Goal: Information Seeking & Learning: Learn about a topic

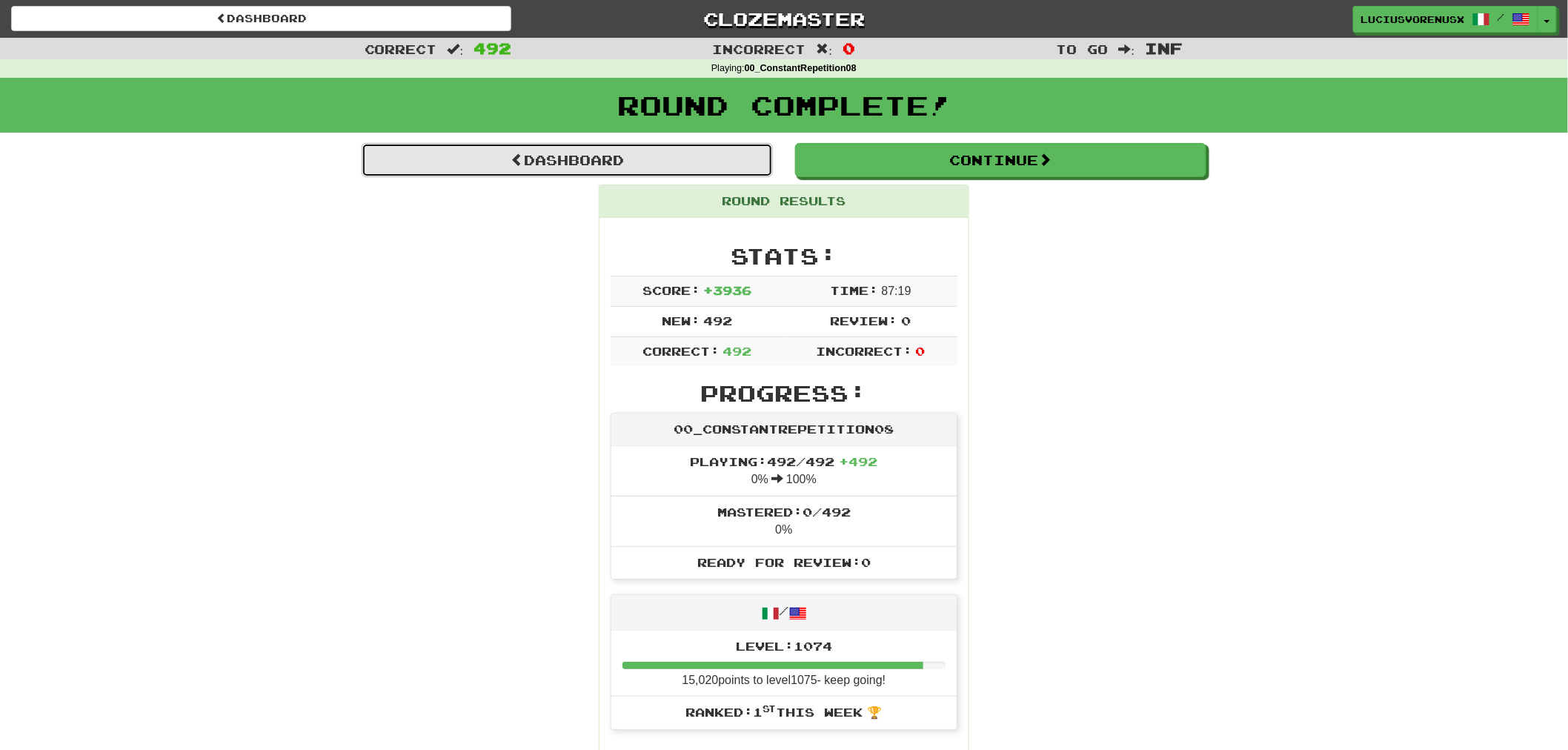
click at [722, 164] on link "Dashboard" at bounding box center [567, 160] width 411 height 34
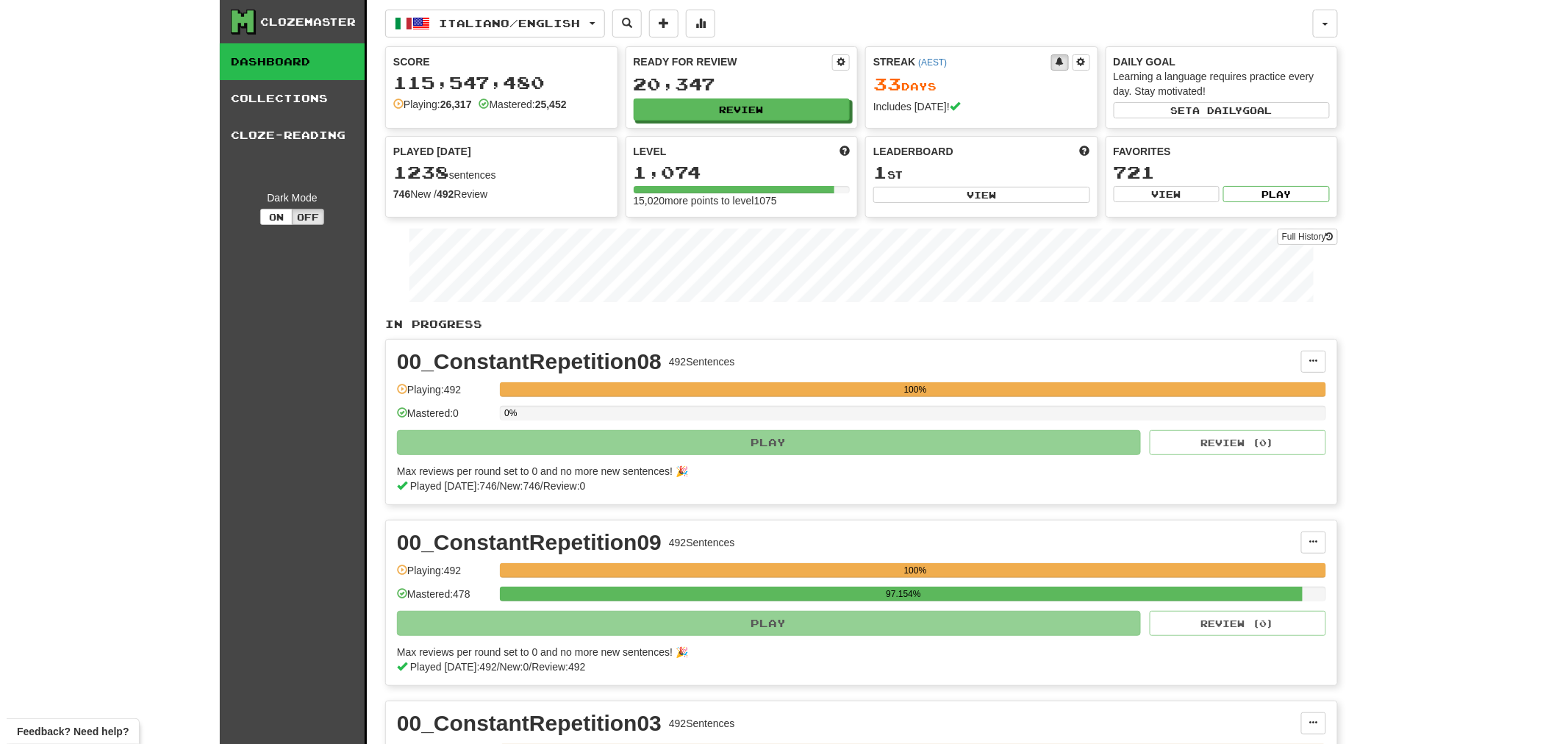
scroll to position [650, 0]
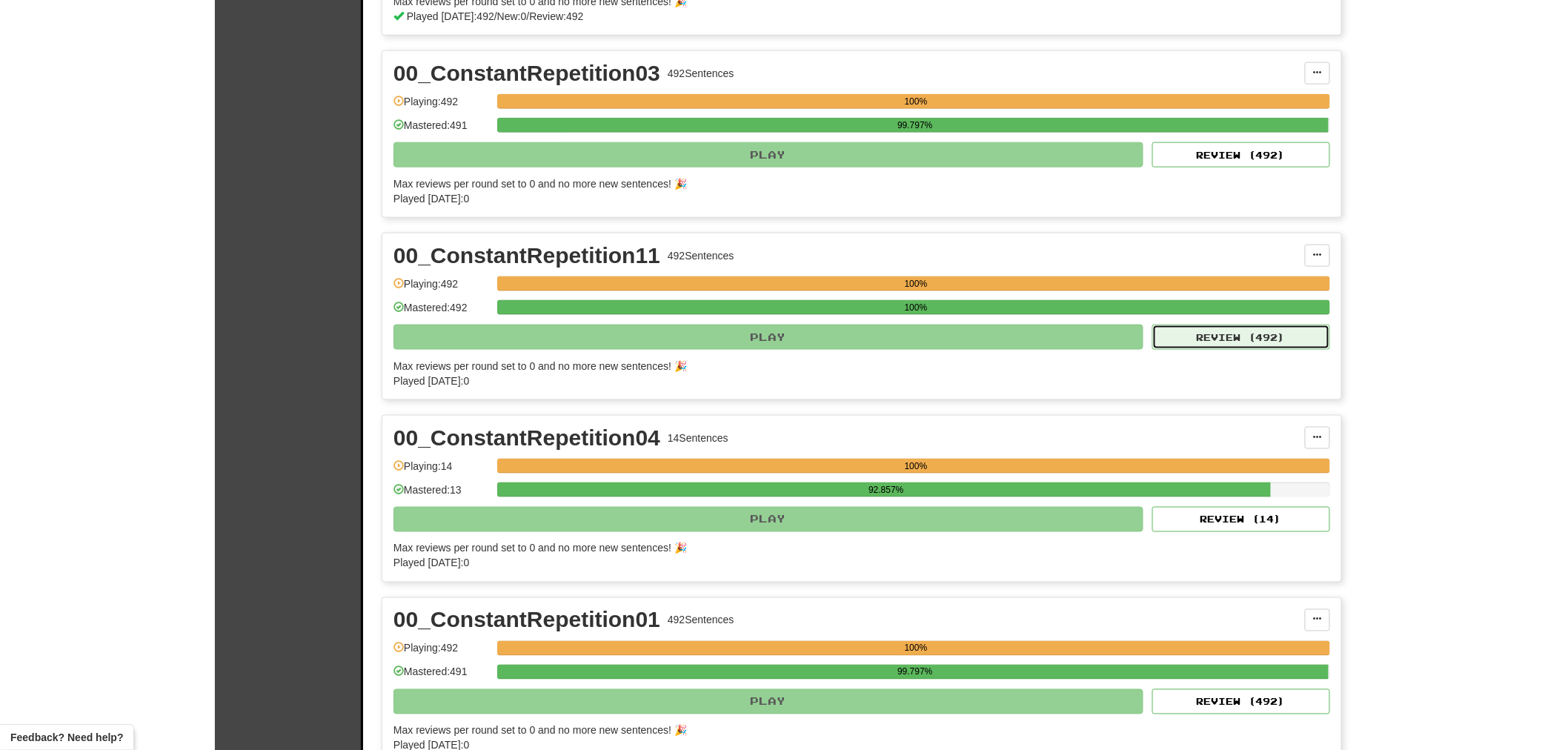
click at [1255, 346] on button "Review ( 492 )" at bounding box center [1241, 337] width 178 height 25
select select "********"
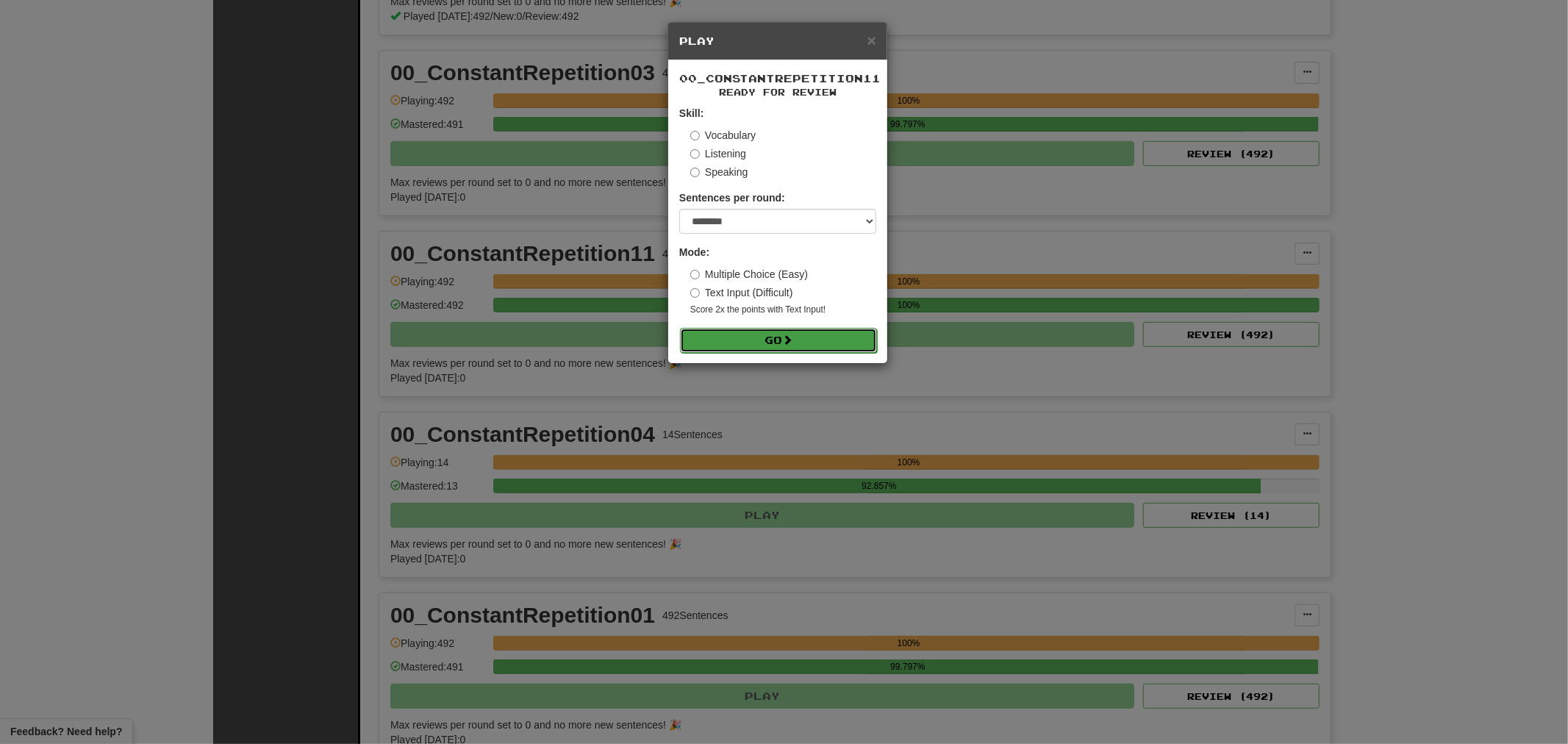
click at [812, 338] on button "Go" at bounding box center [778, 340] width 197 height 25
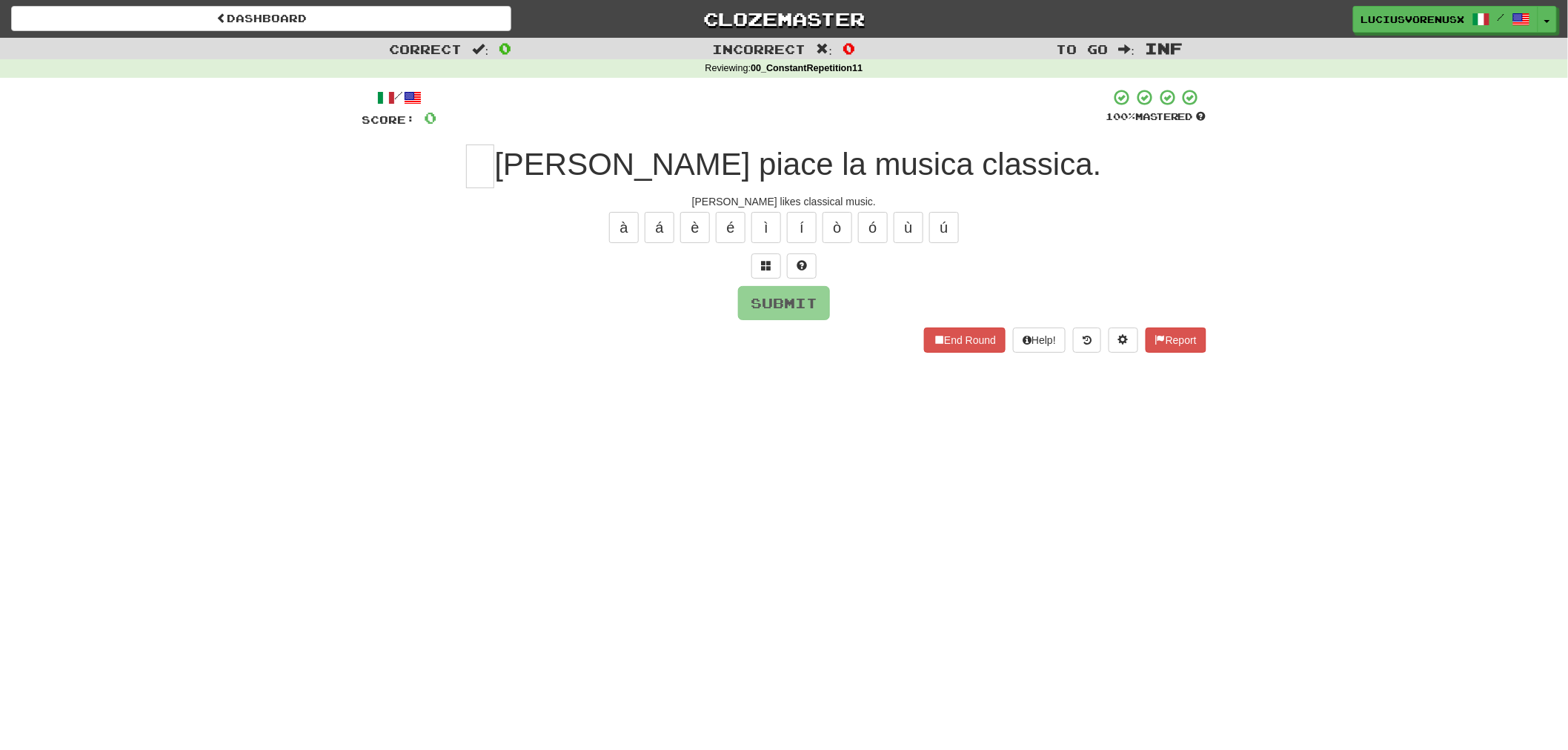
click at [28, 377] on div "Dashboard Clozemaster [PERSON_NAME] / Toggle Dropdown Dashboard Leaderboard Act…" at bounding box center [784, 375] width 1568 height 750
click at [495, 172] on input "text" at bounding box center [479, 166] width 28 height 44
type input "*"
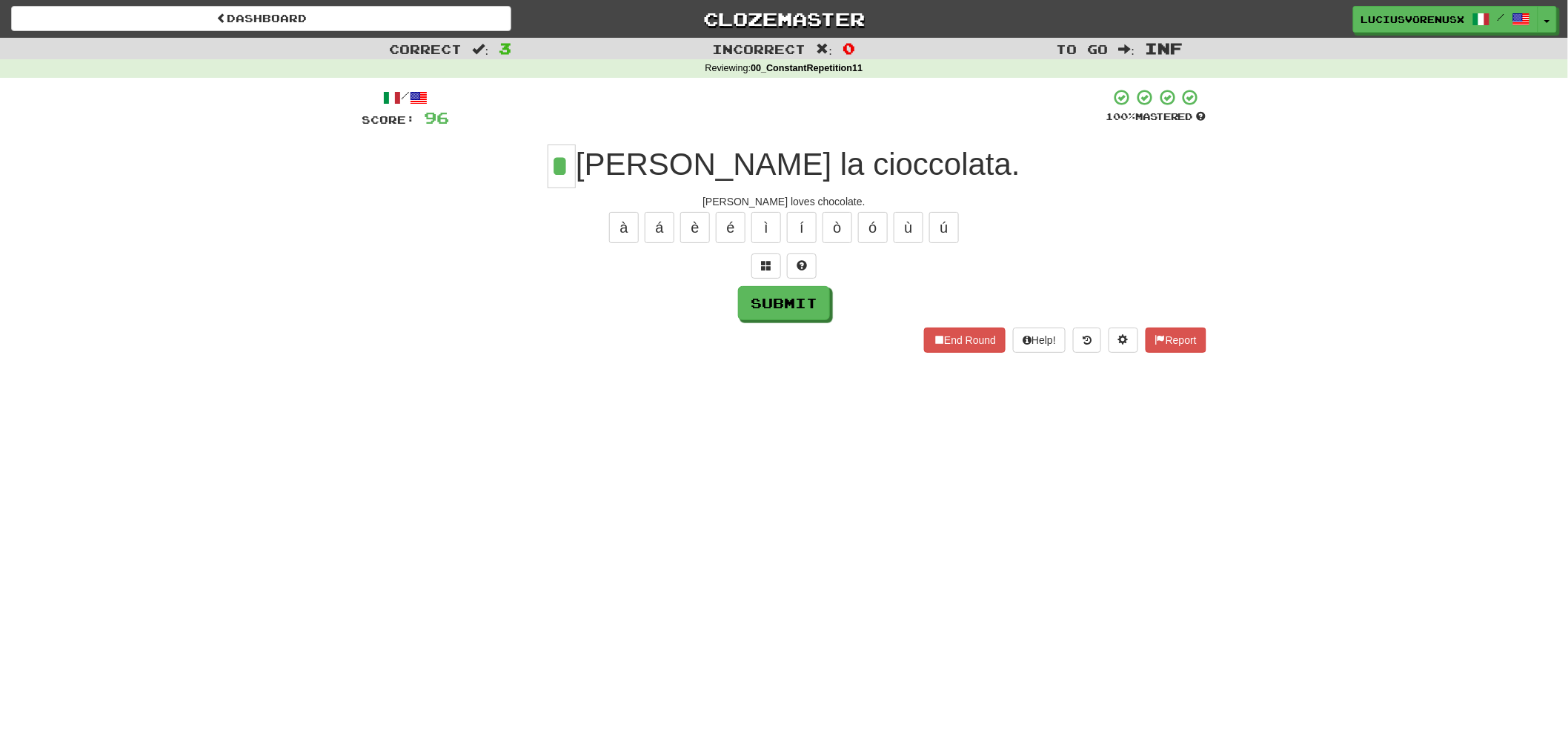
type input "*"
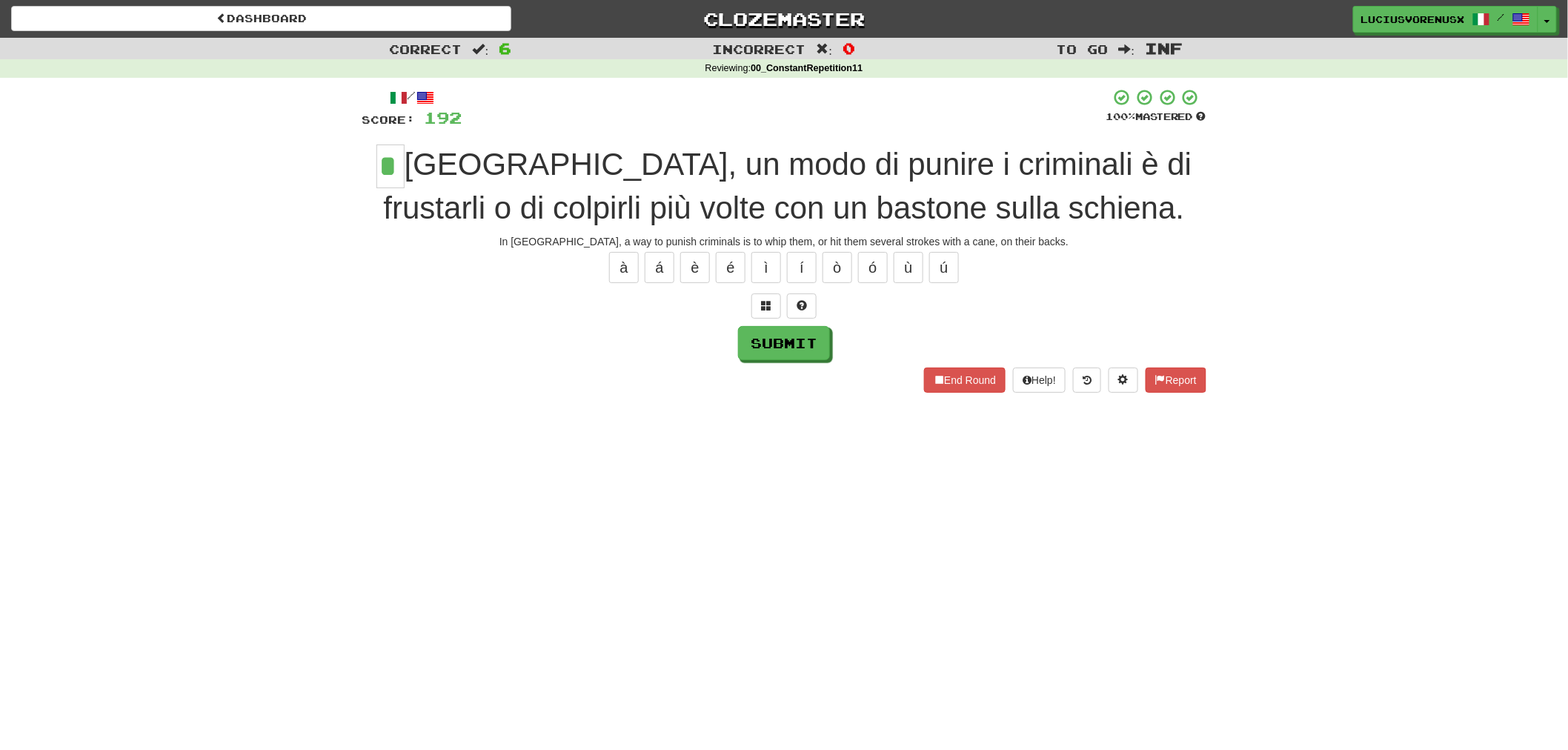
type input "*"
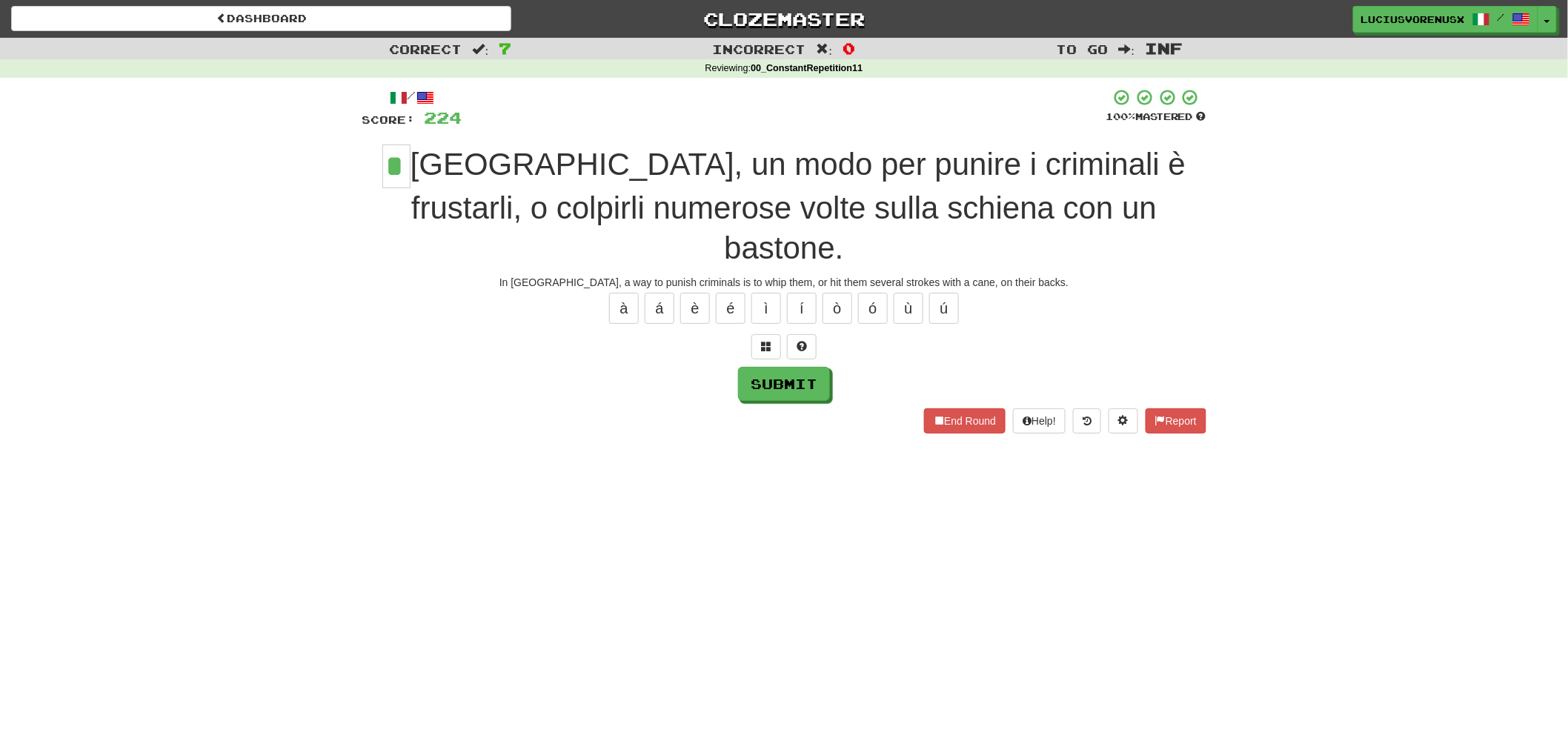
type input "*"
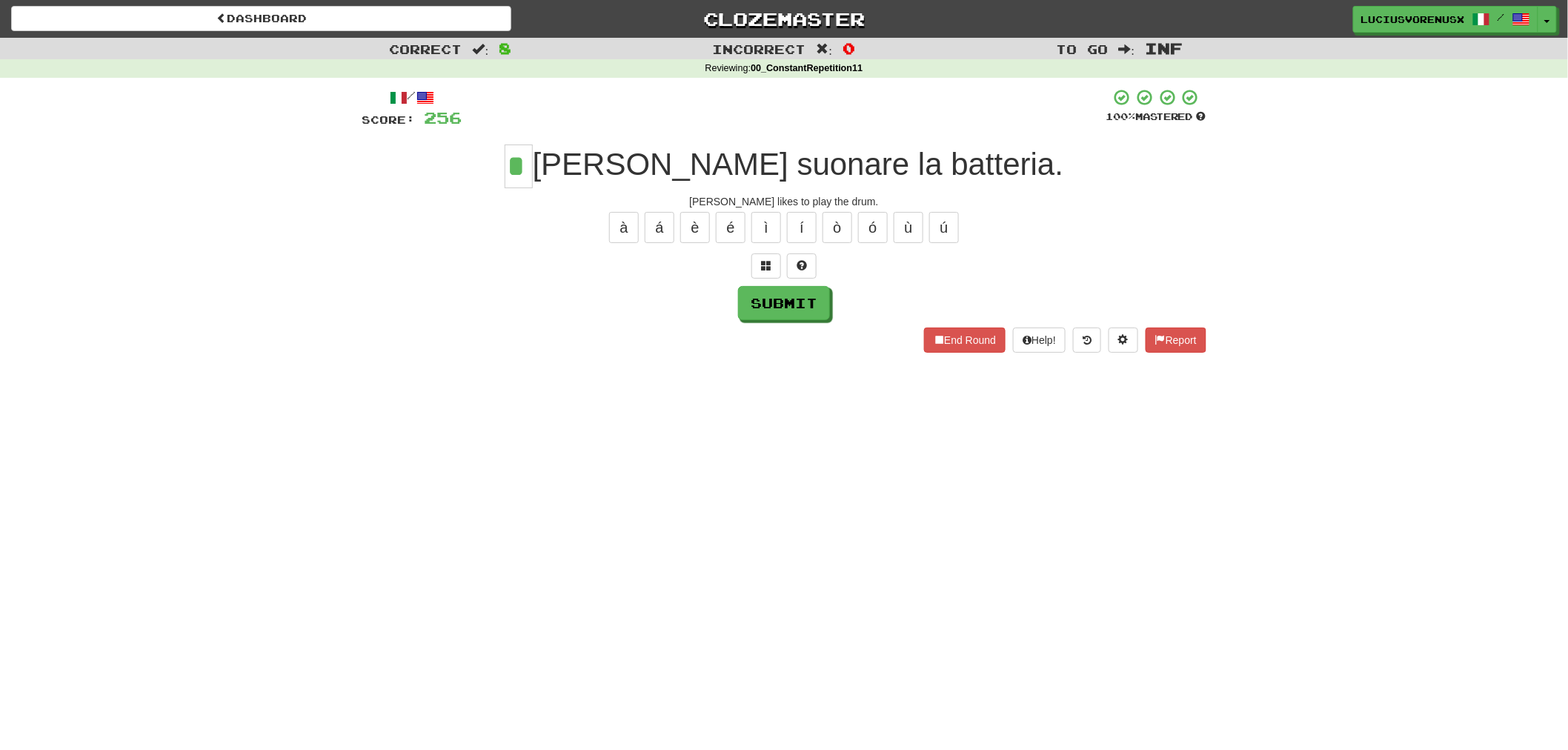
type input "*"
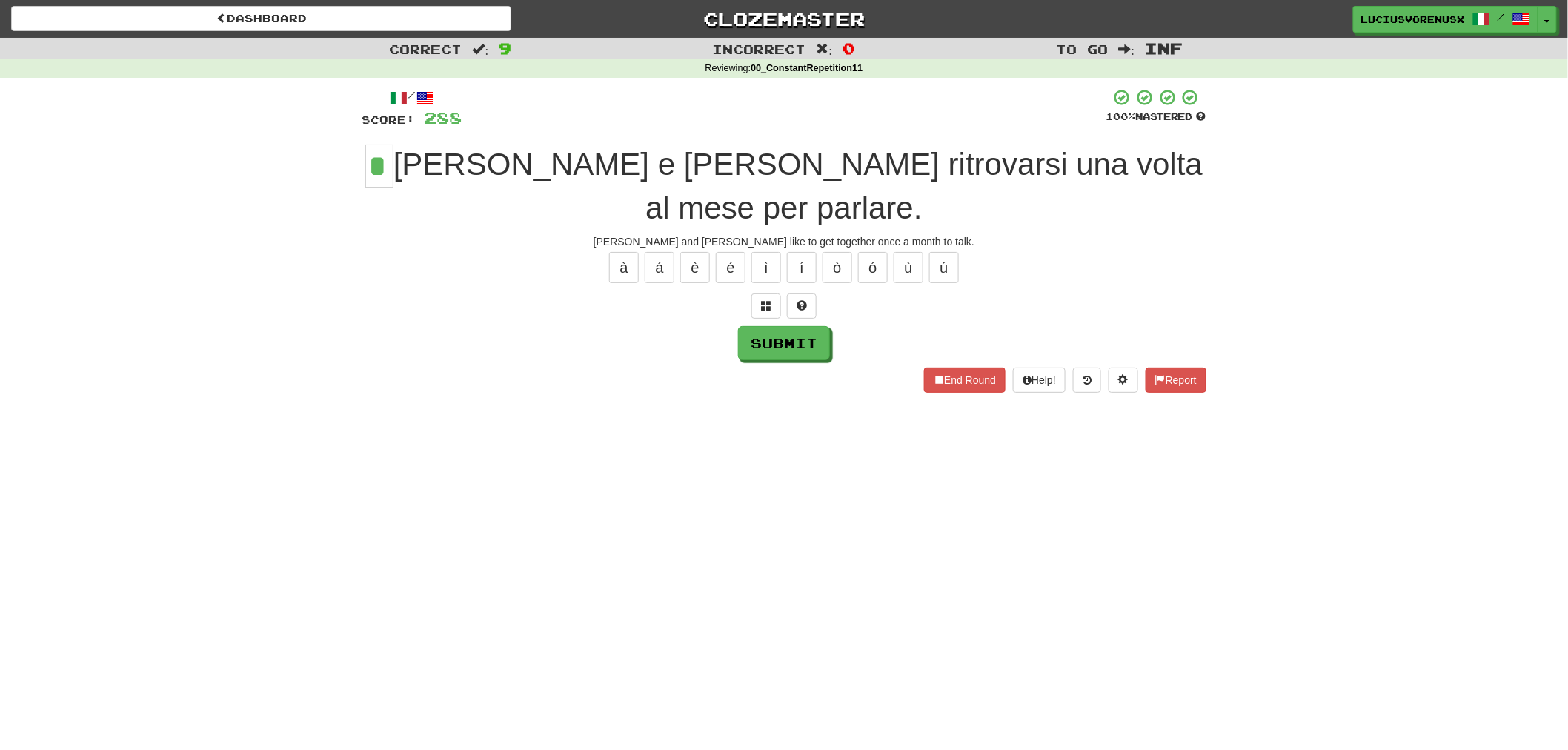
type input "*"
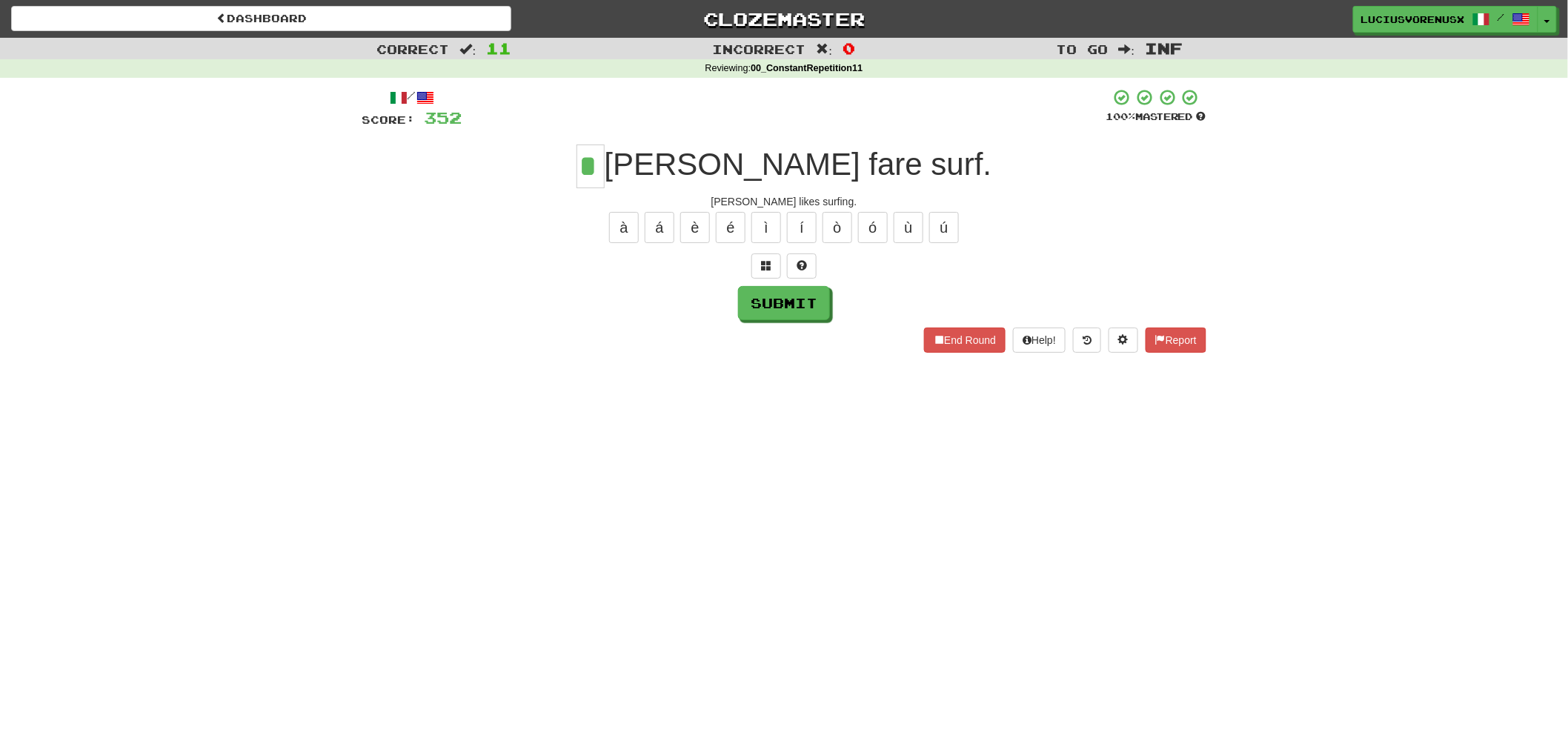
type input "*"
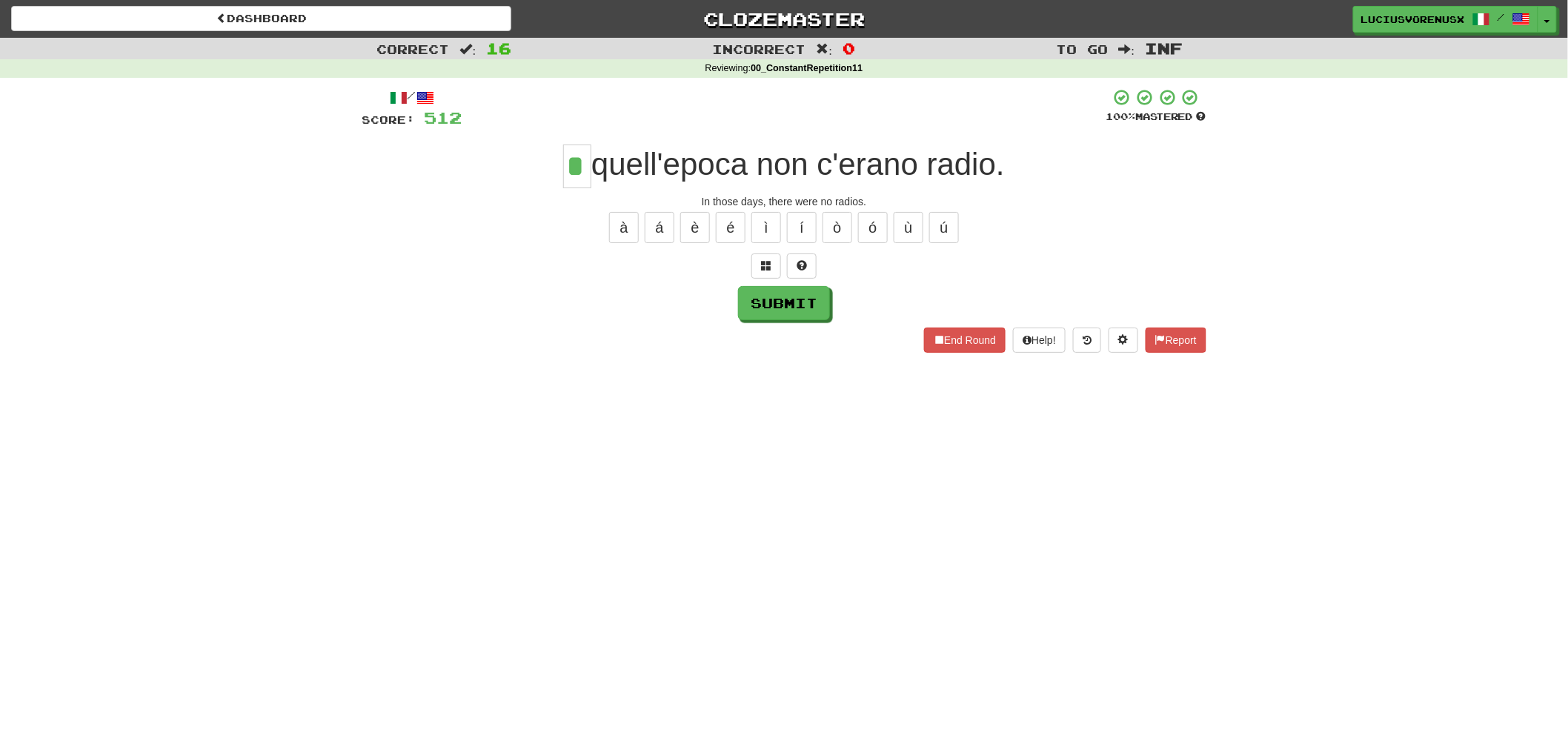
type input "*"
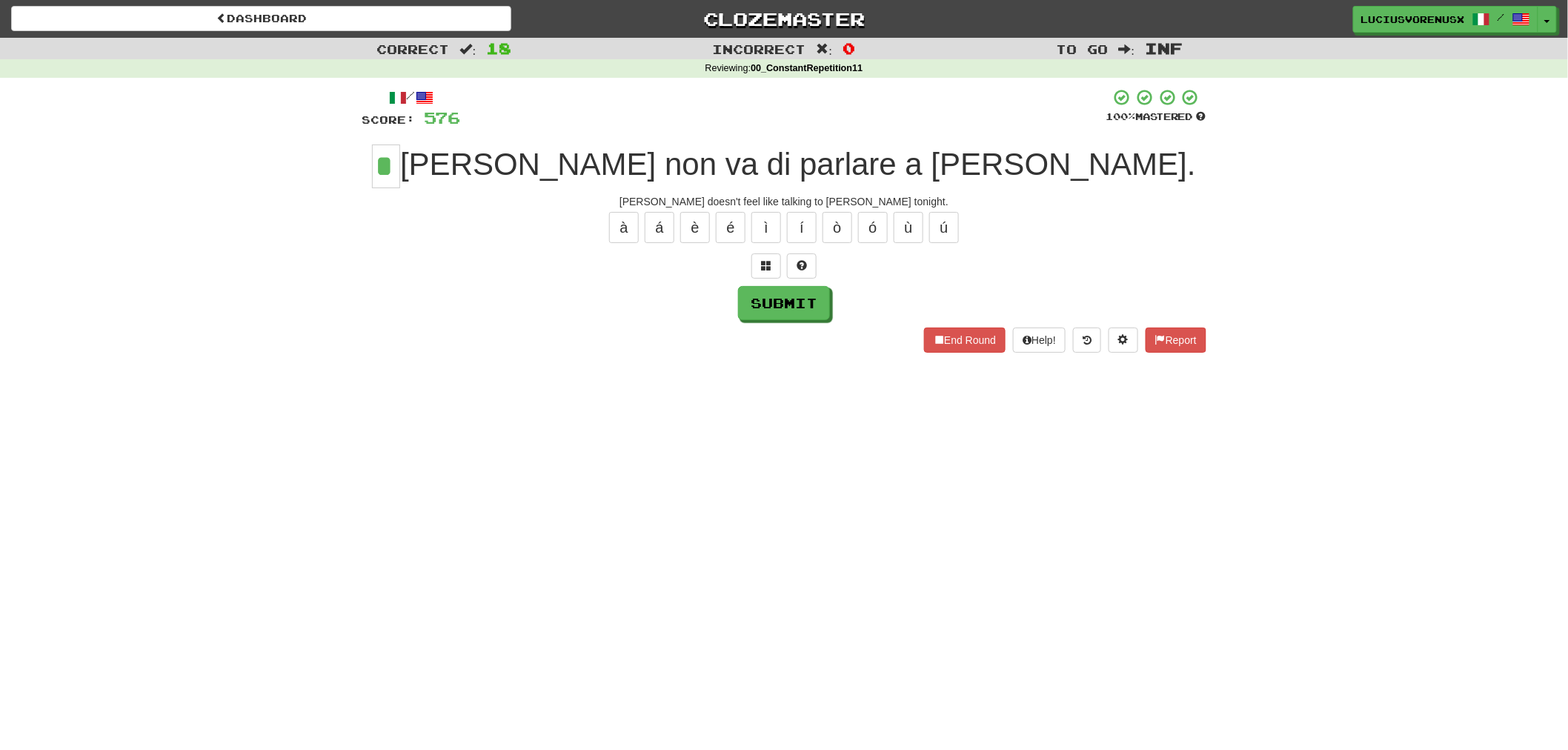
type input "*"
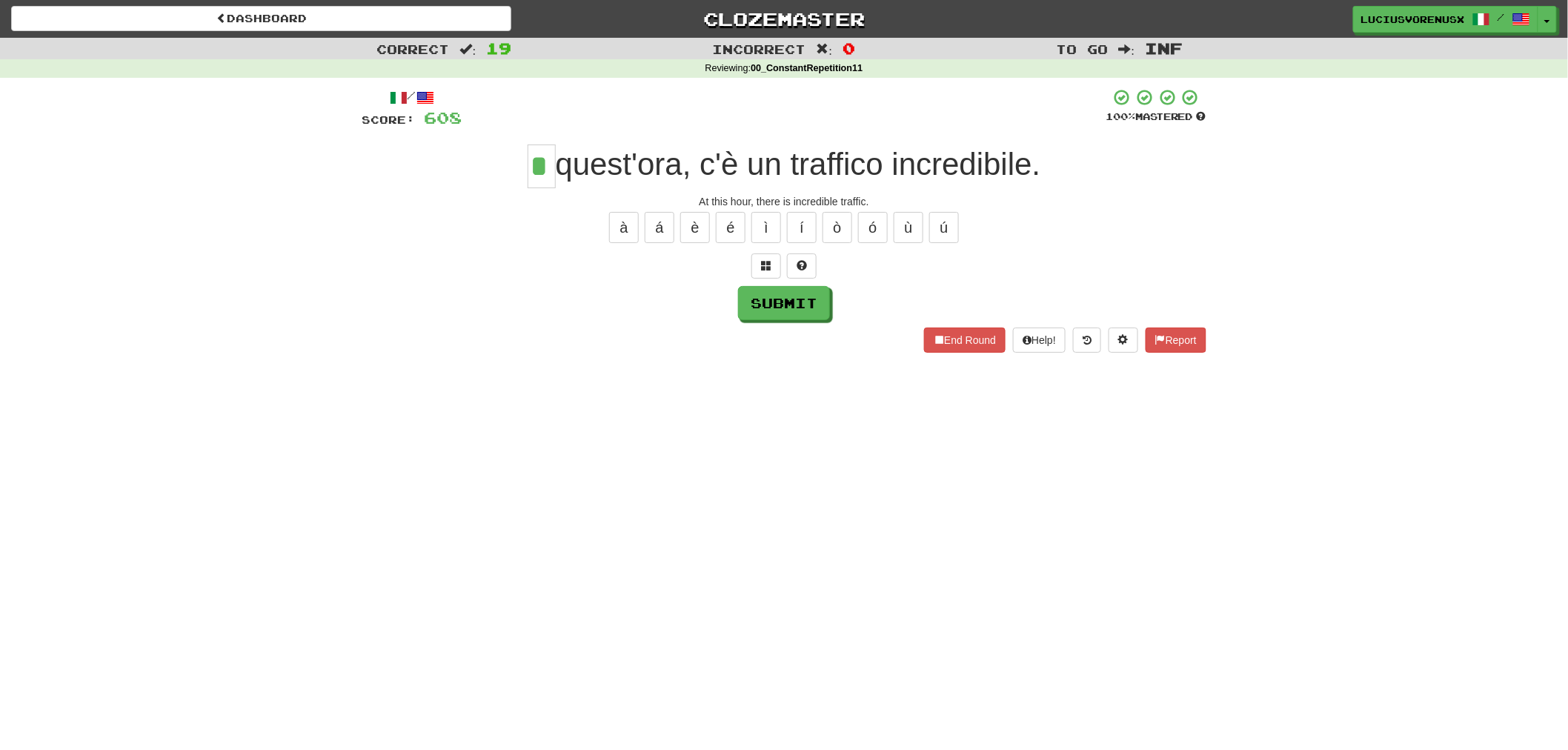
type input "*"
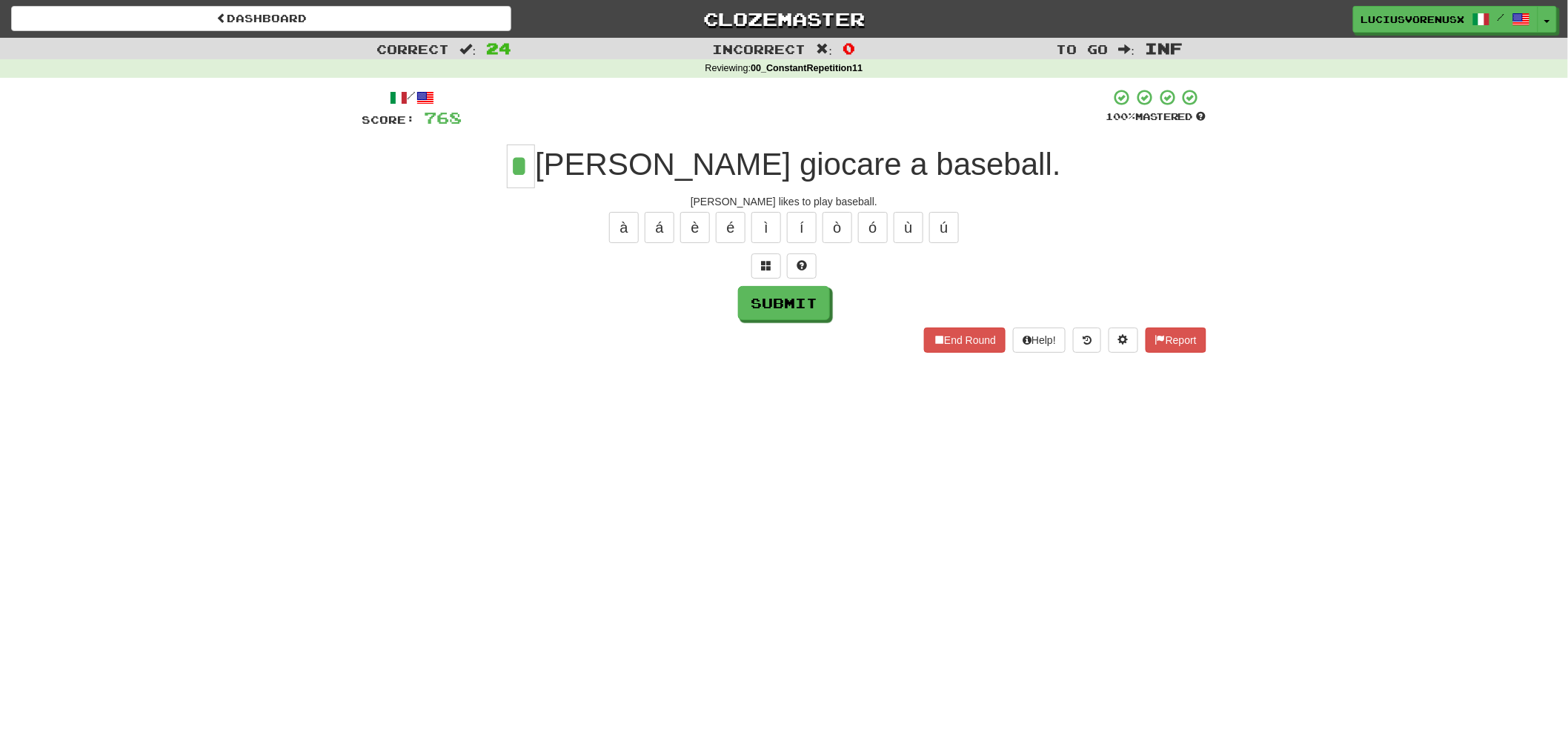
type input "*"
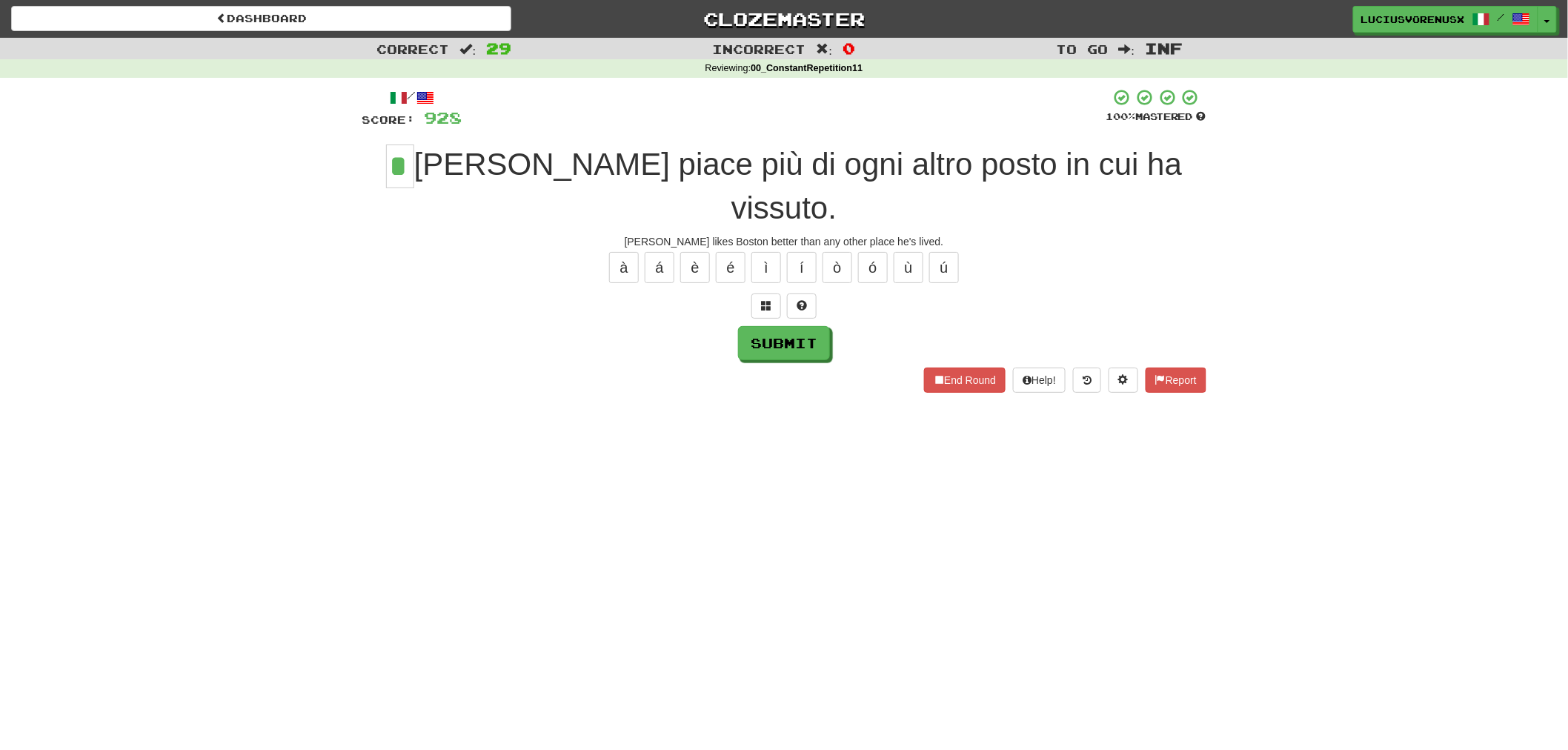
type input "*"
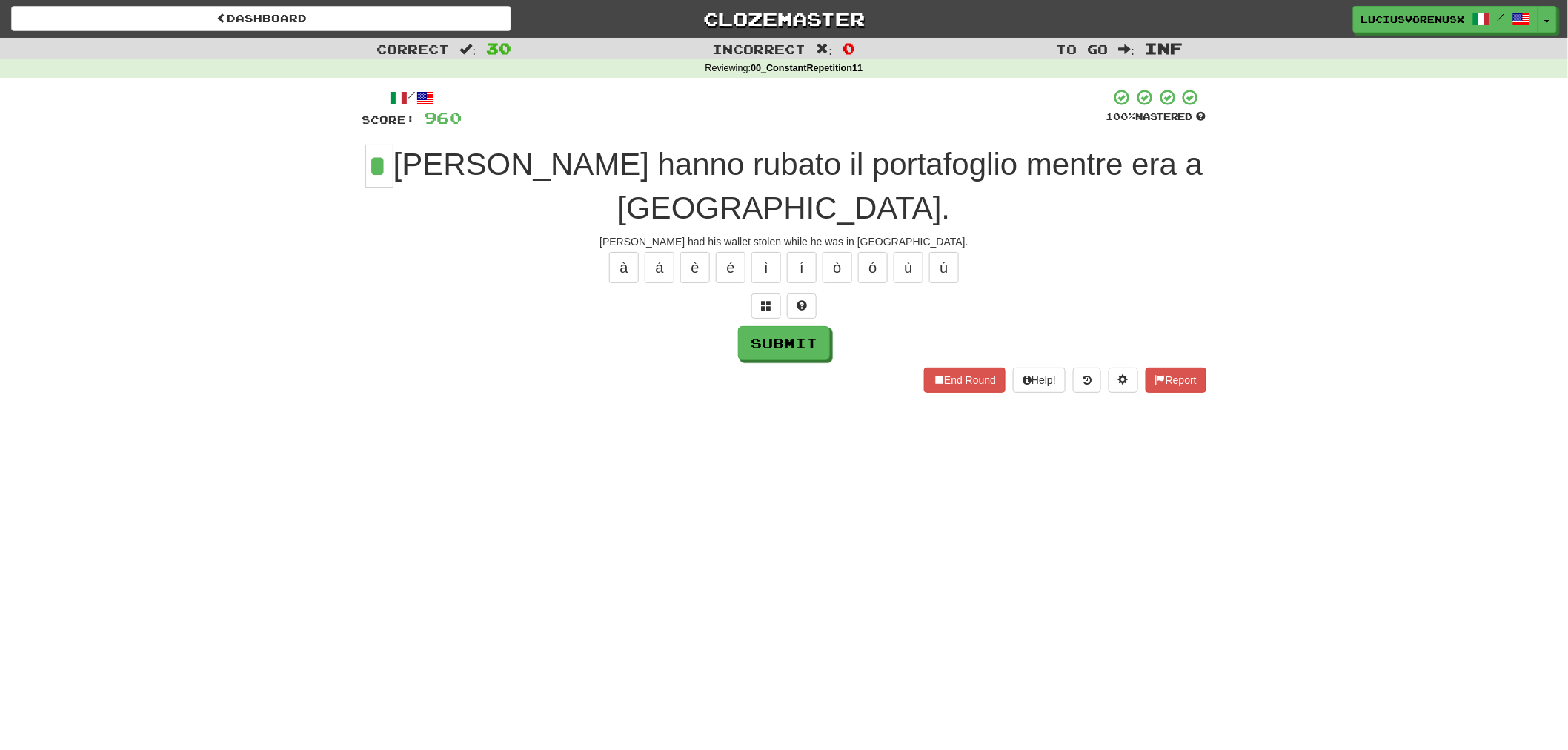
type input "*"
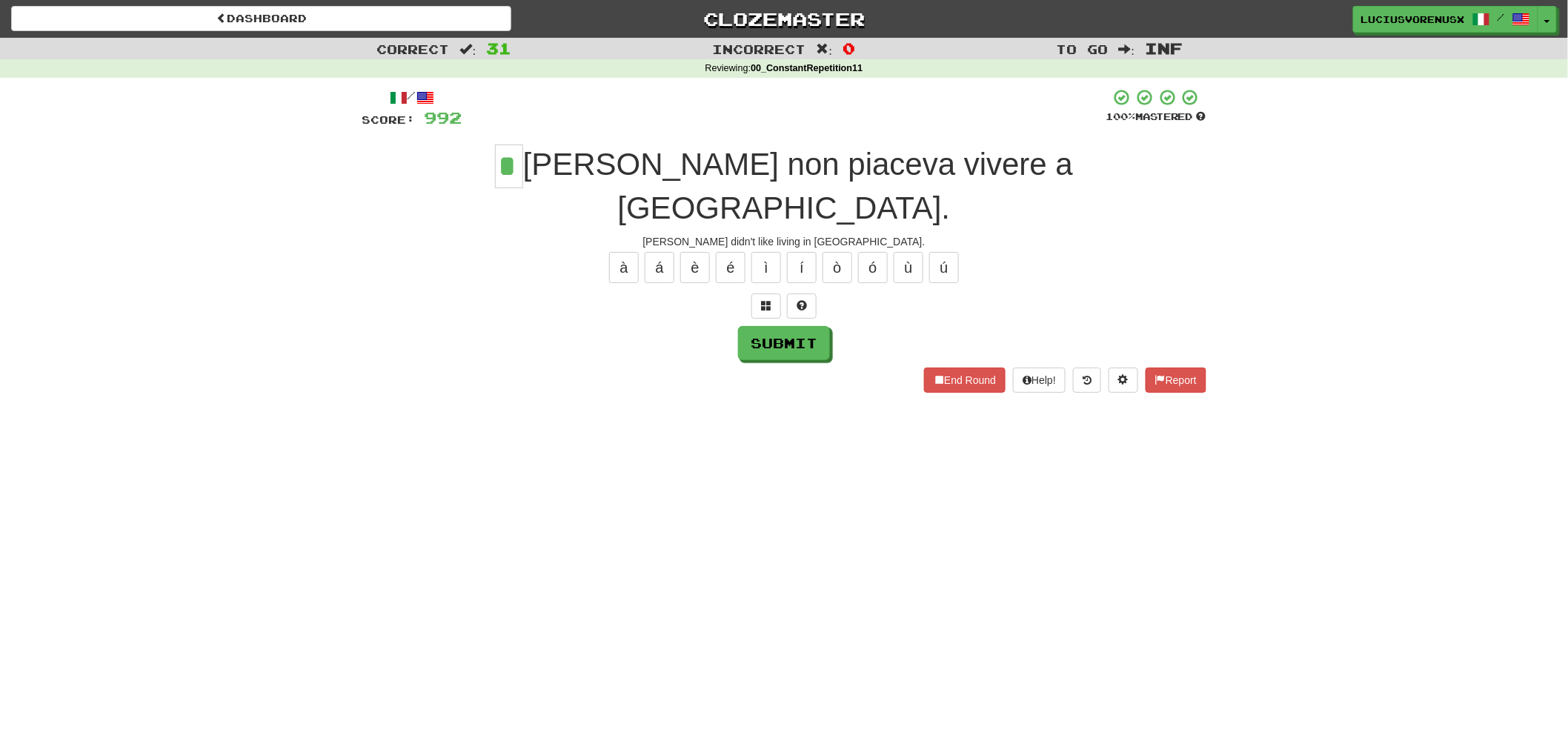
type input "*"
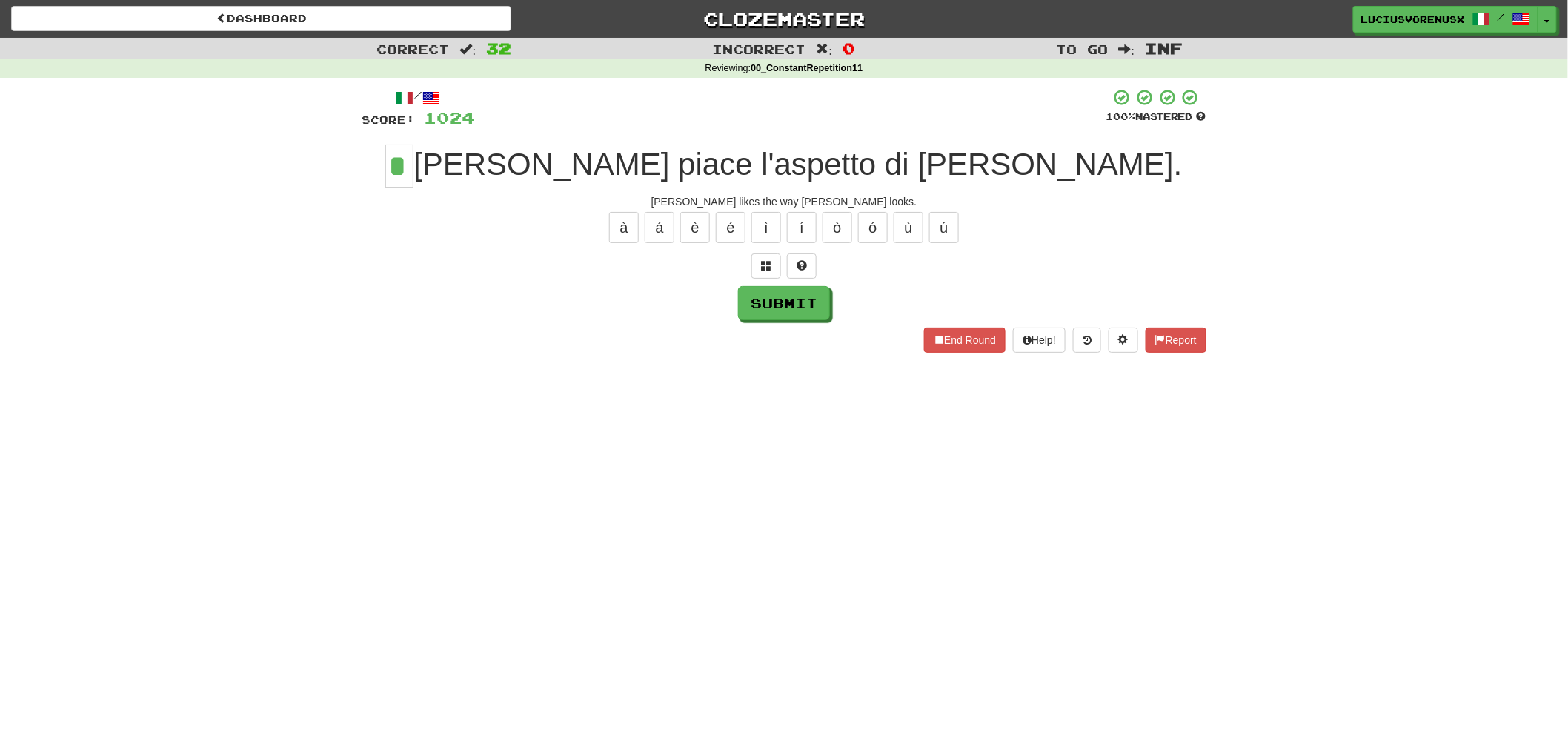
type input "*"
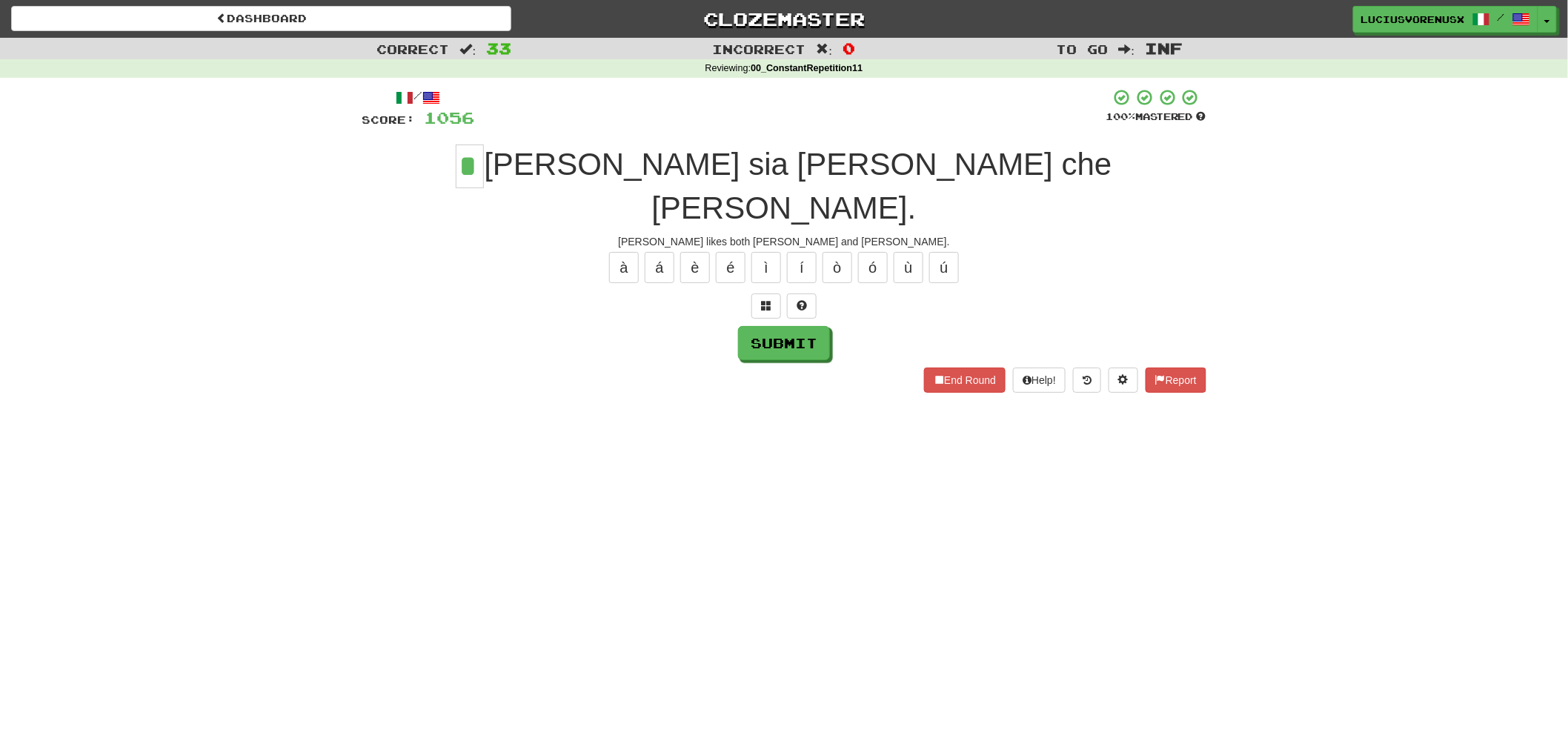
type input "*"
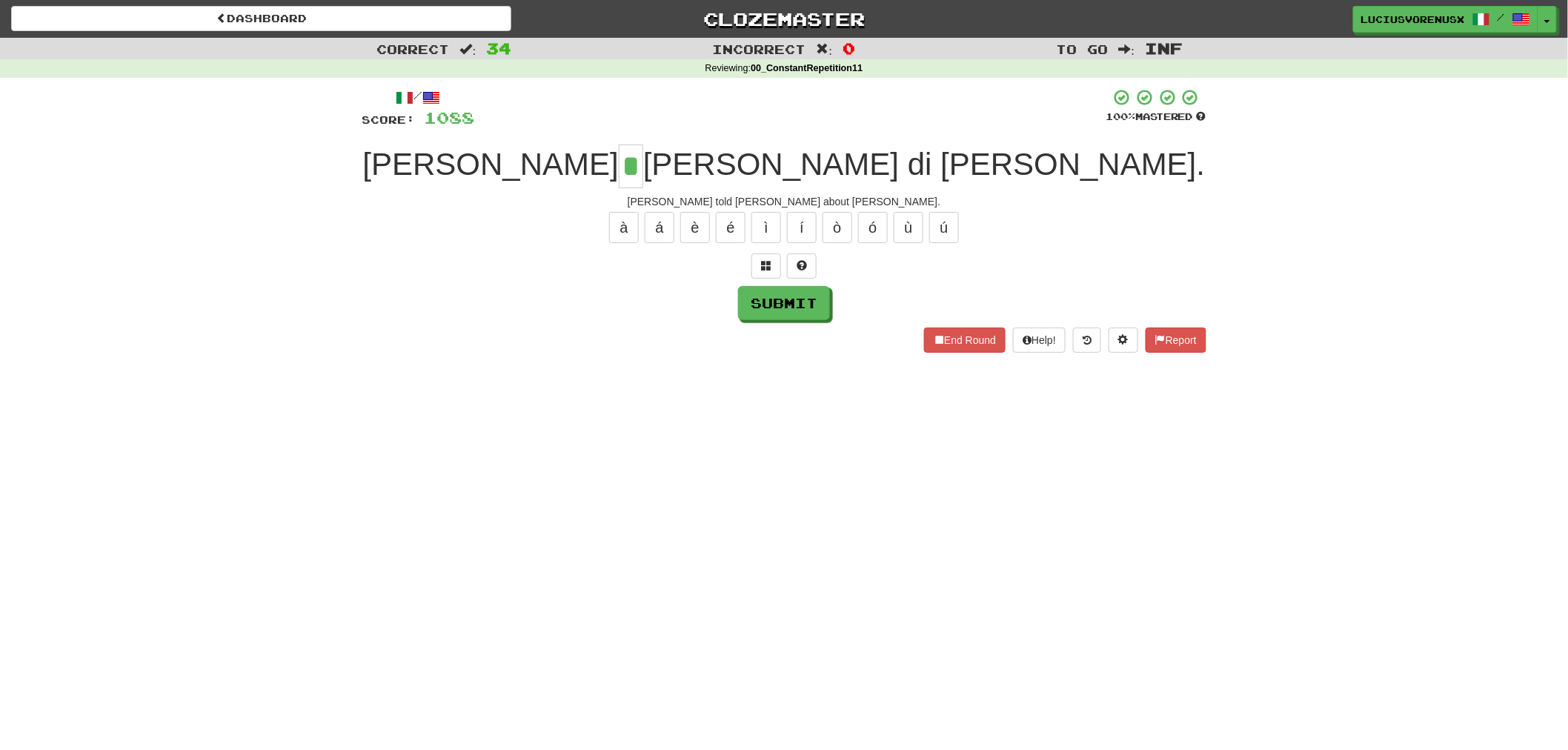
type input "*"
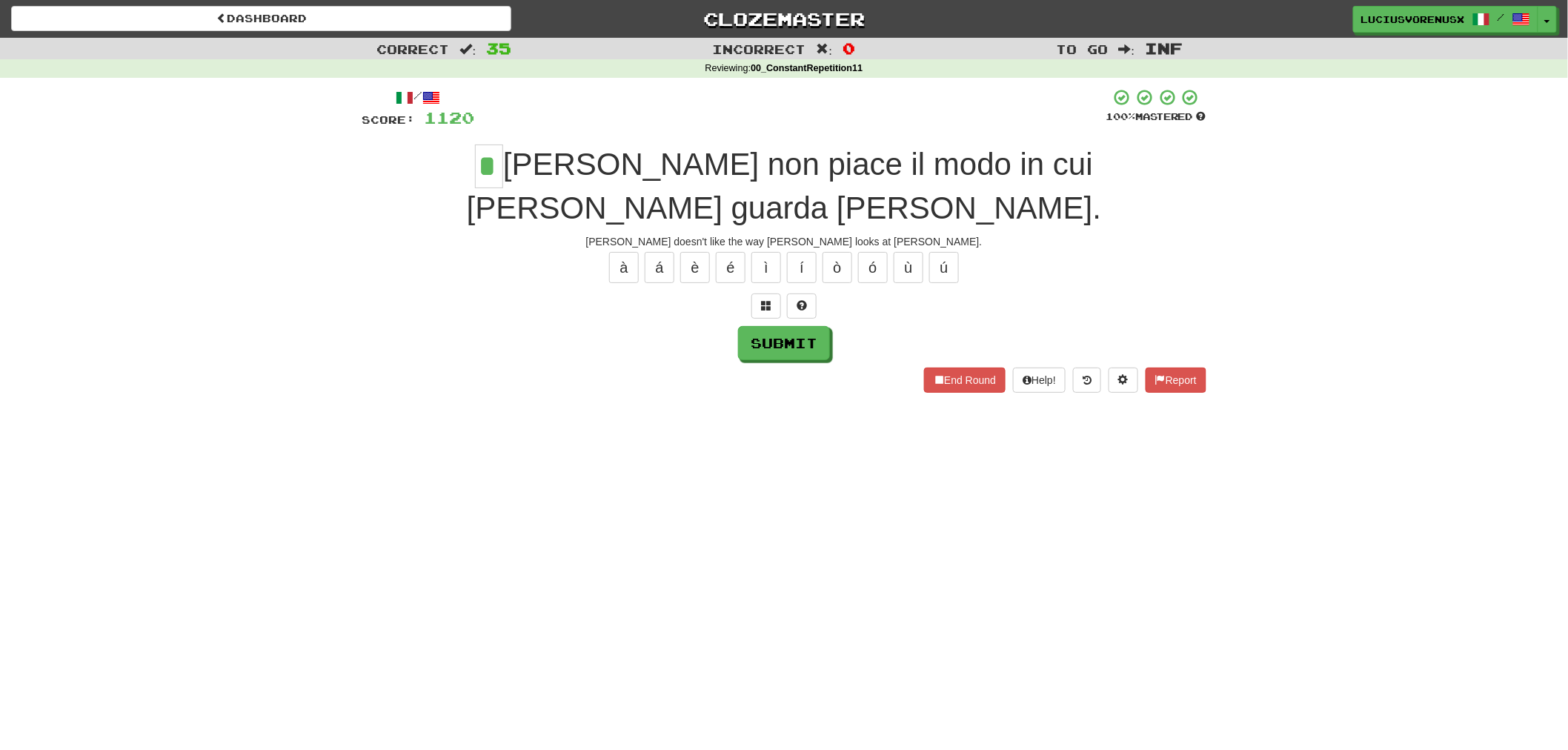
type input "*"
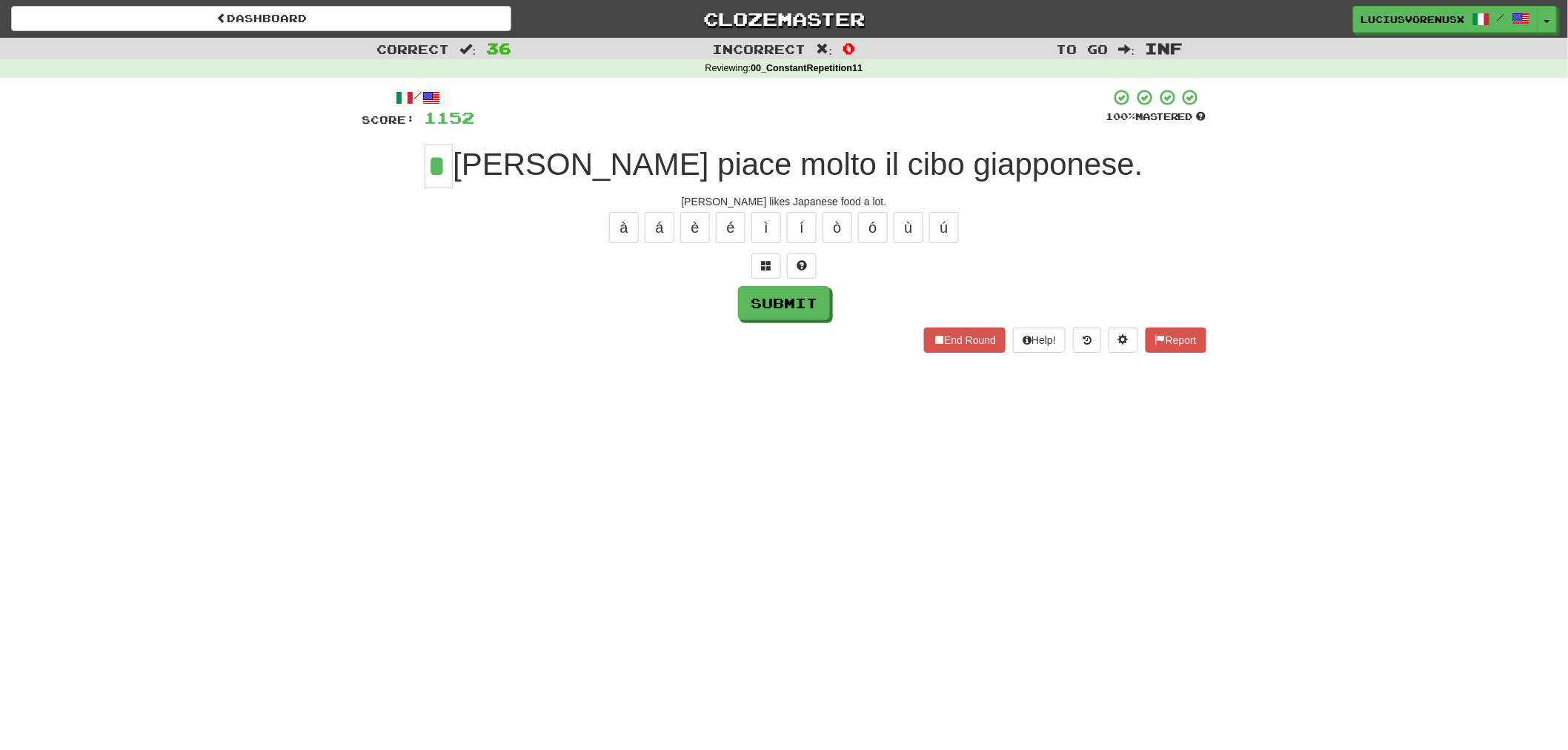
type input "*"
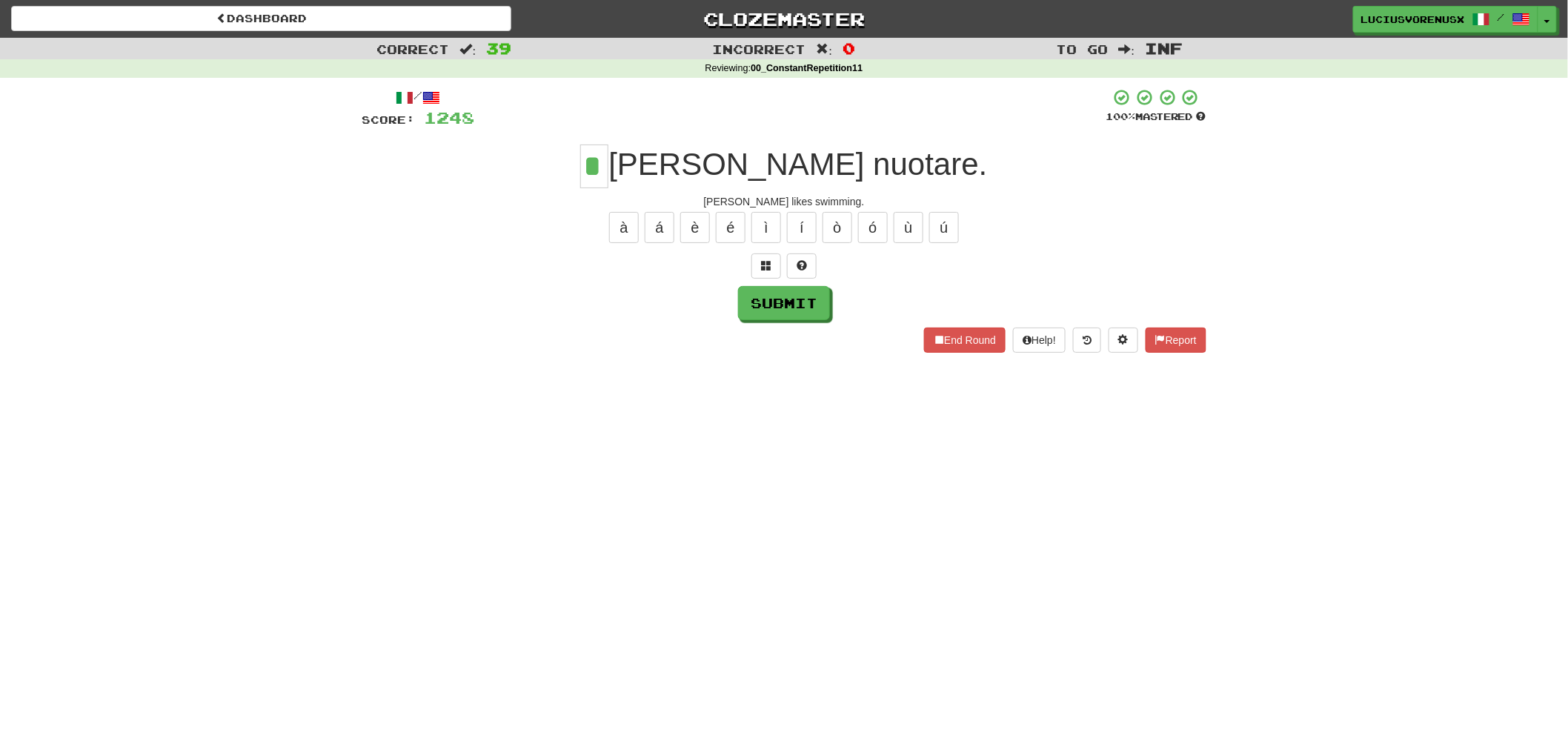
type input "*"
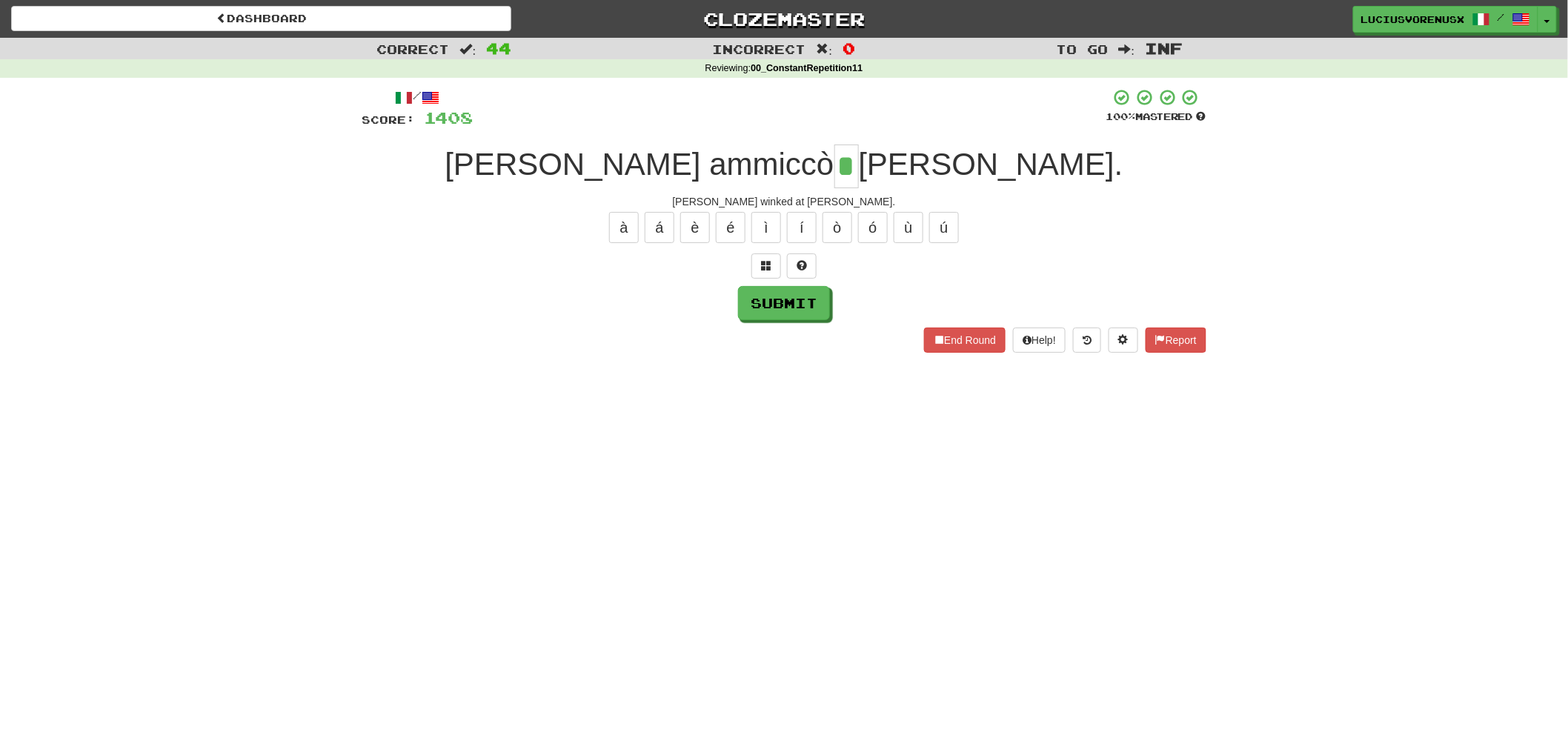
type input "*"
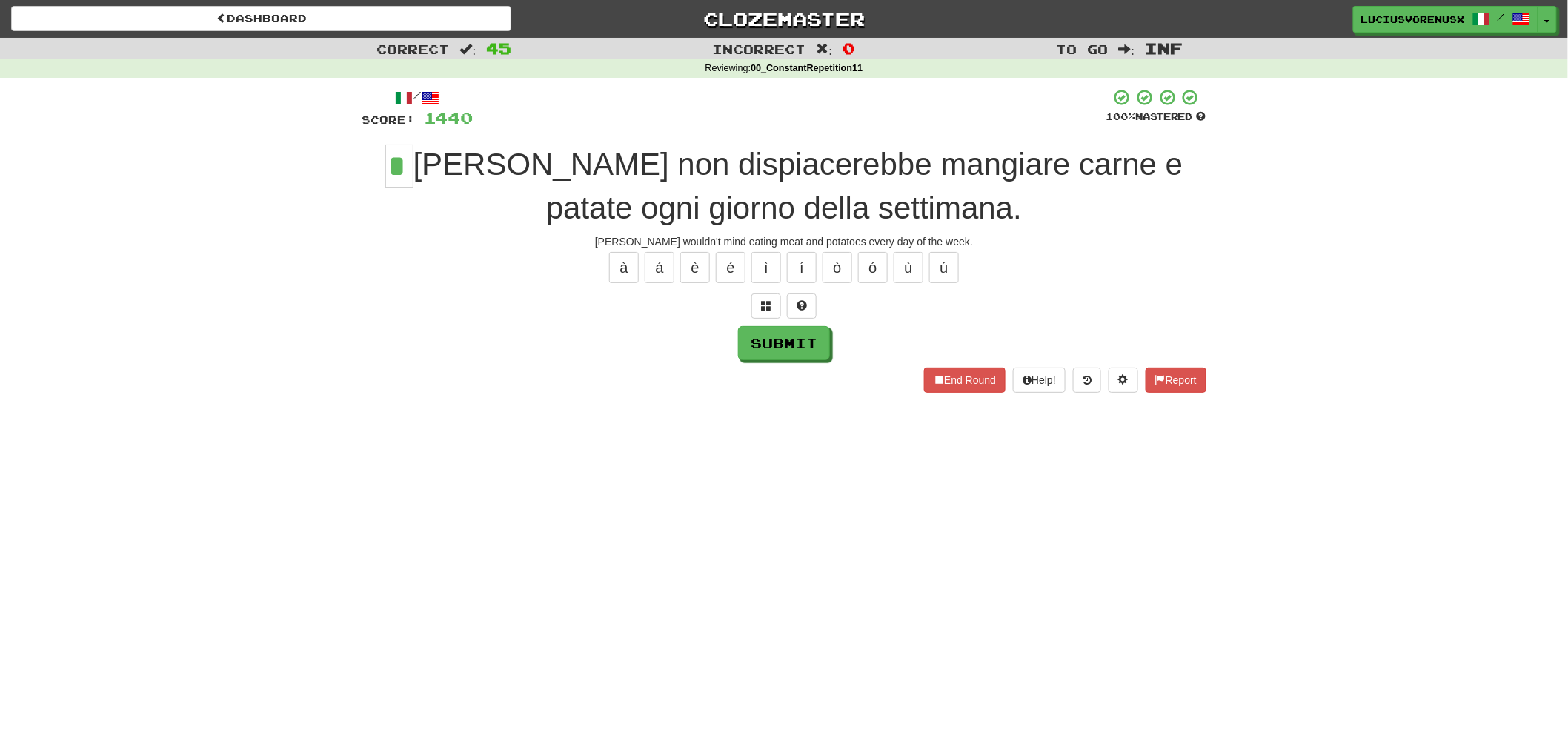
type input "*"
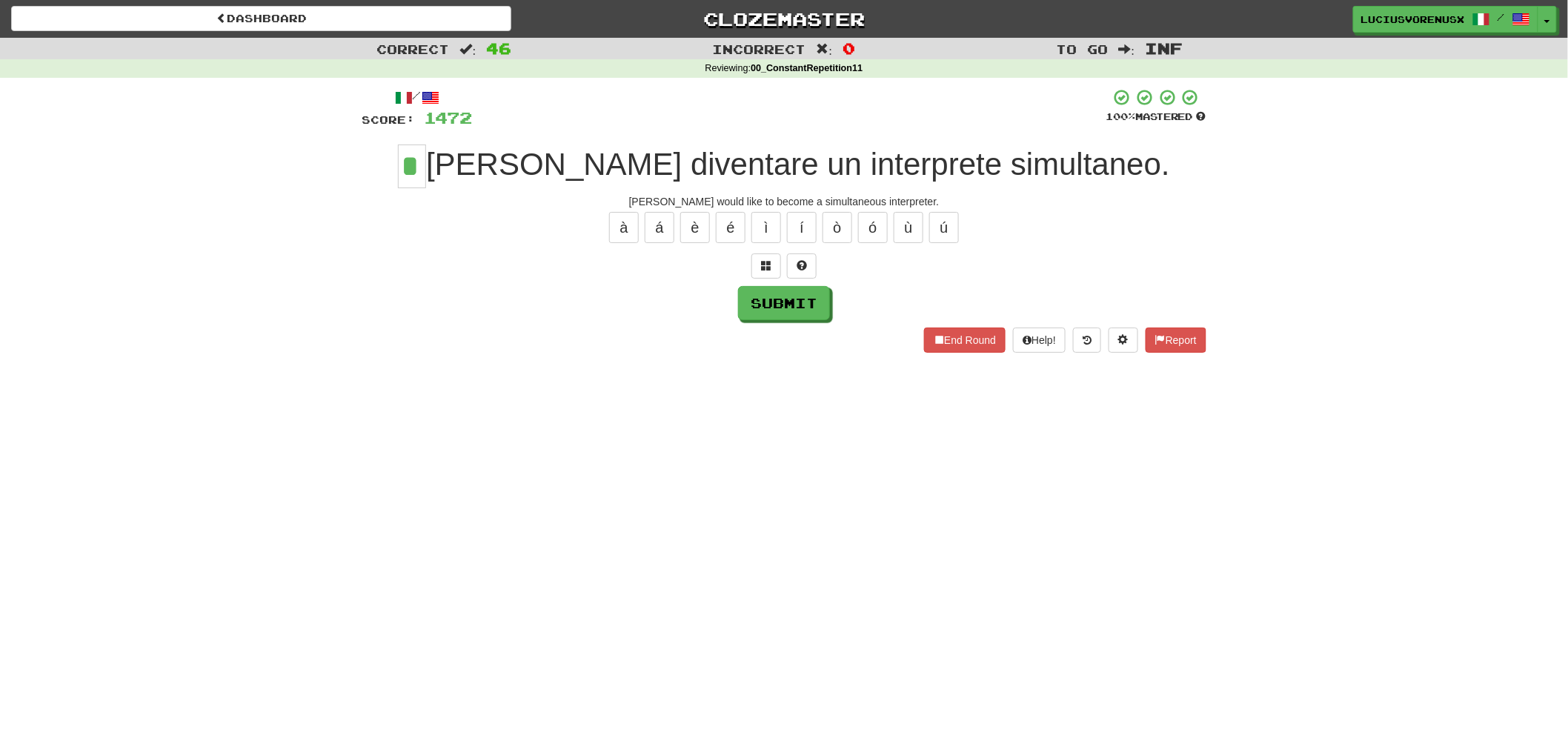
type input "*"
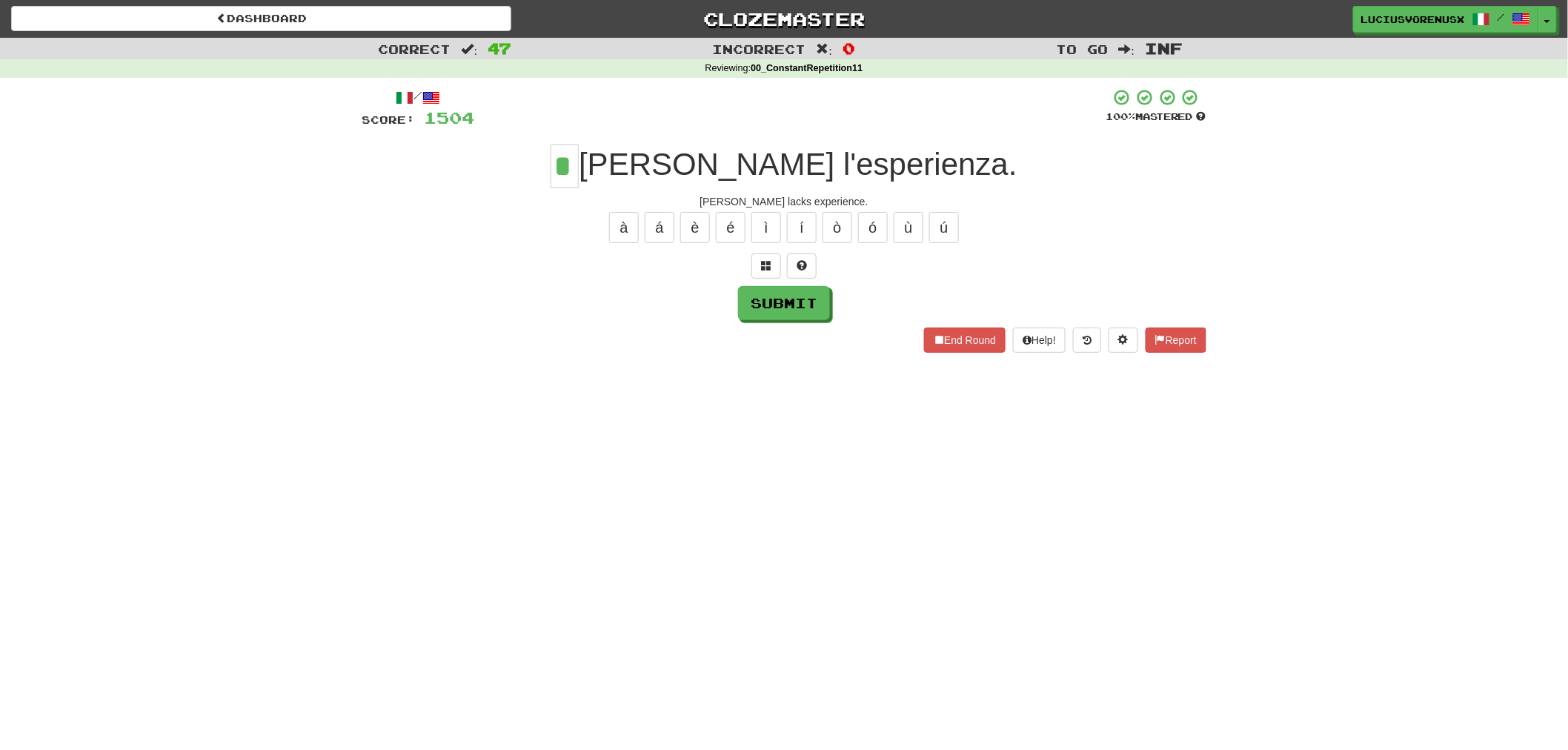
type input "*"
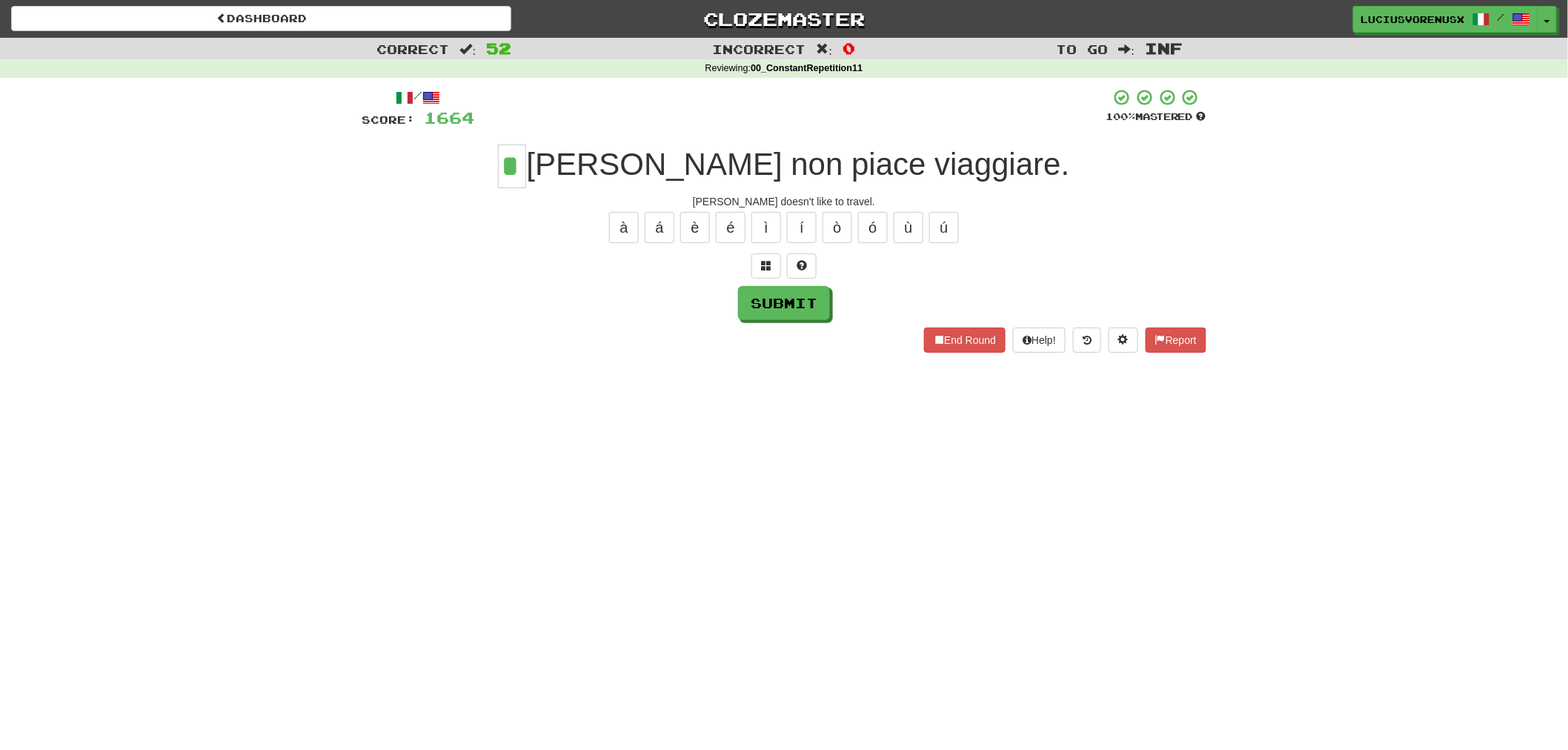
type input "*"
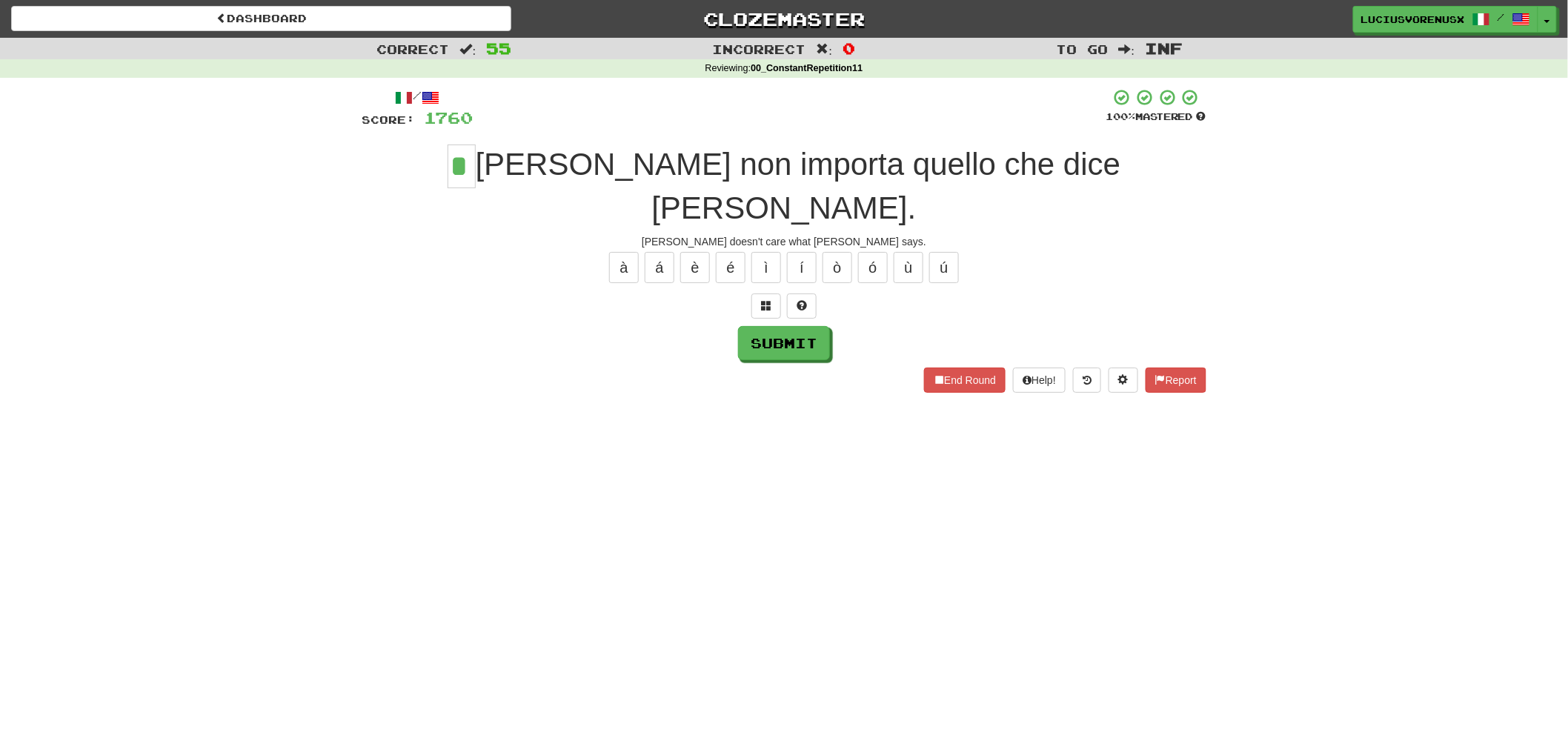
type input "*"
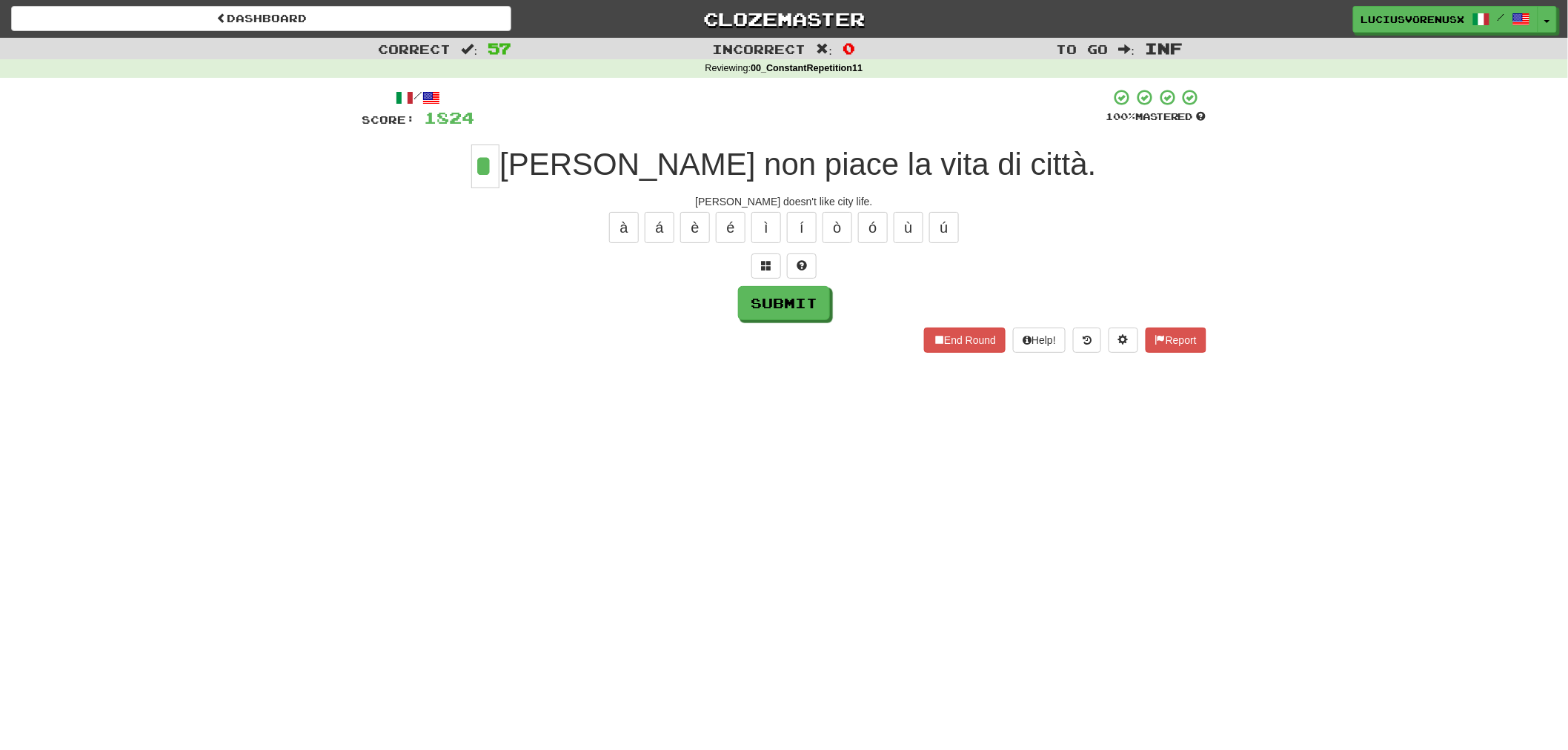
type input "*"
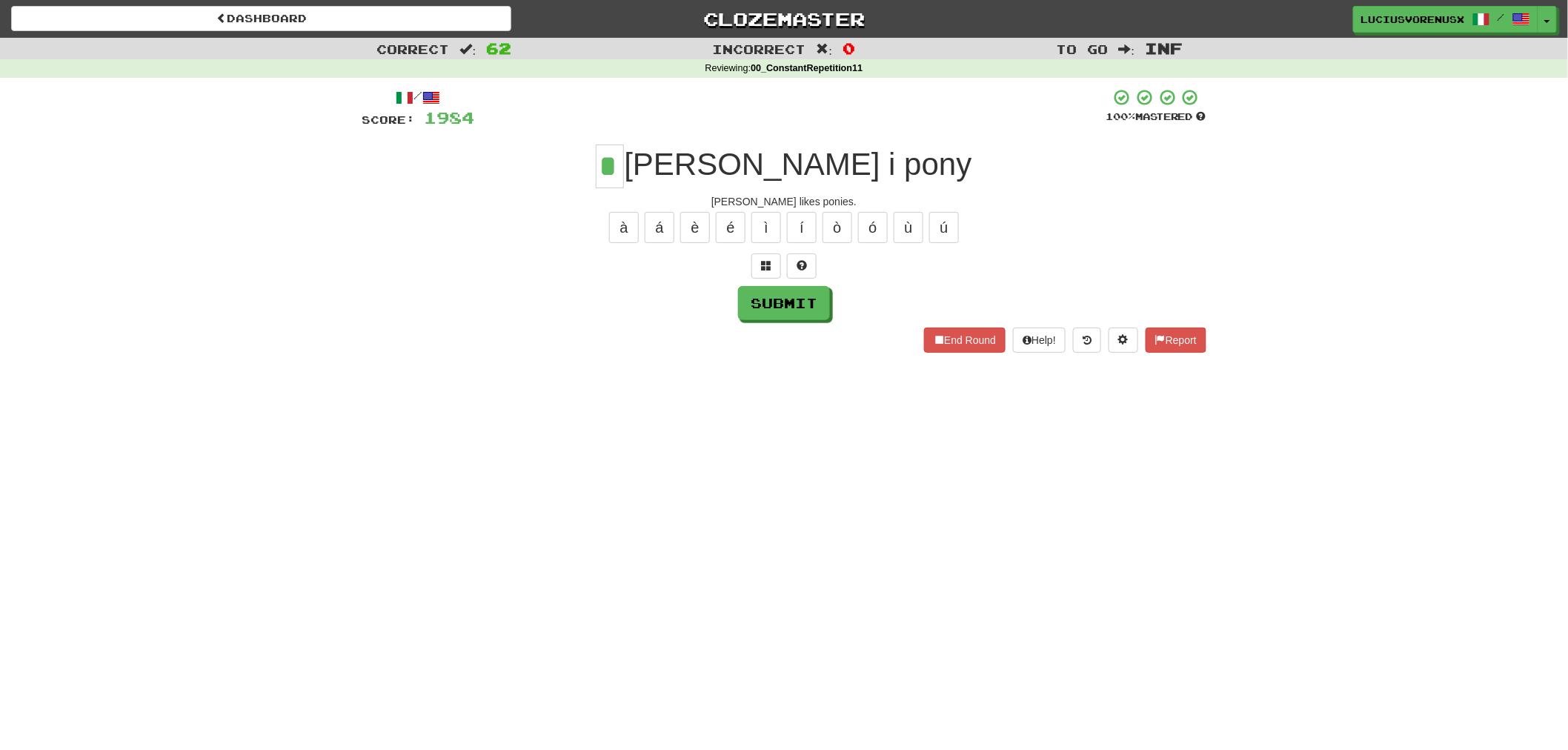
type input "*"
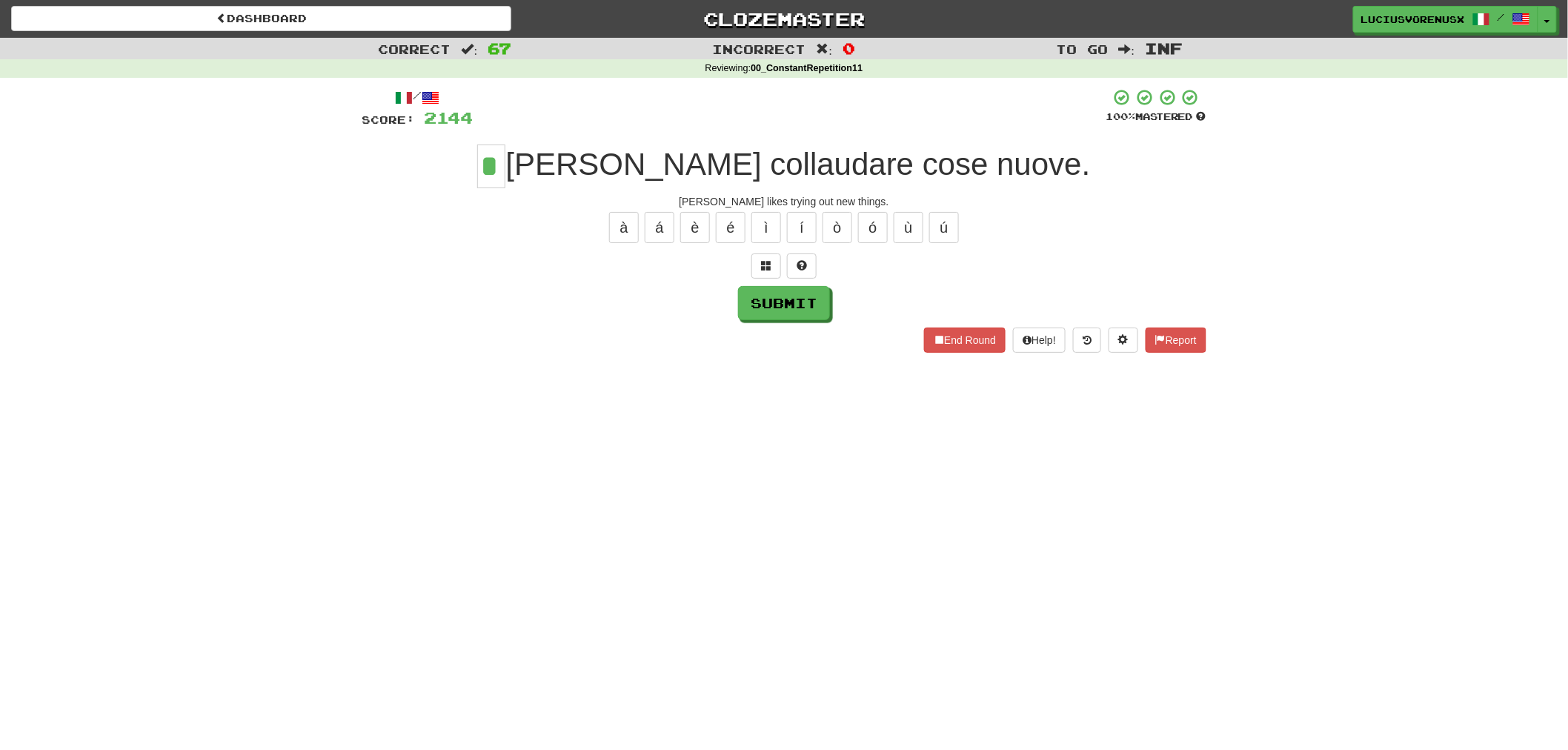
type input "*"
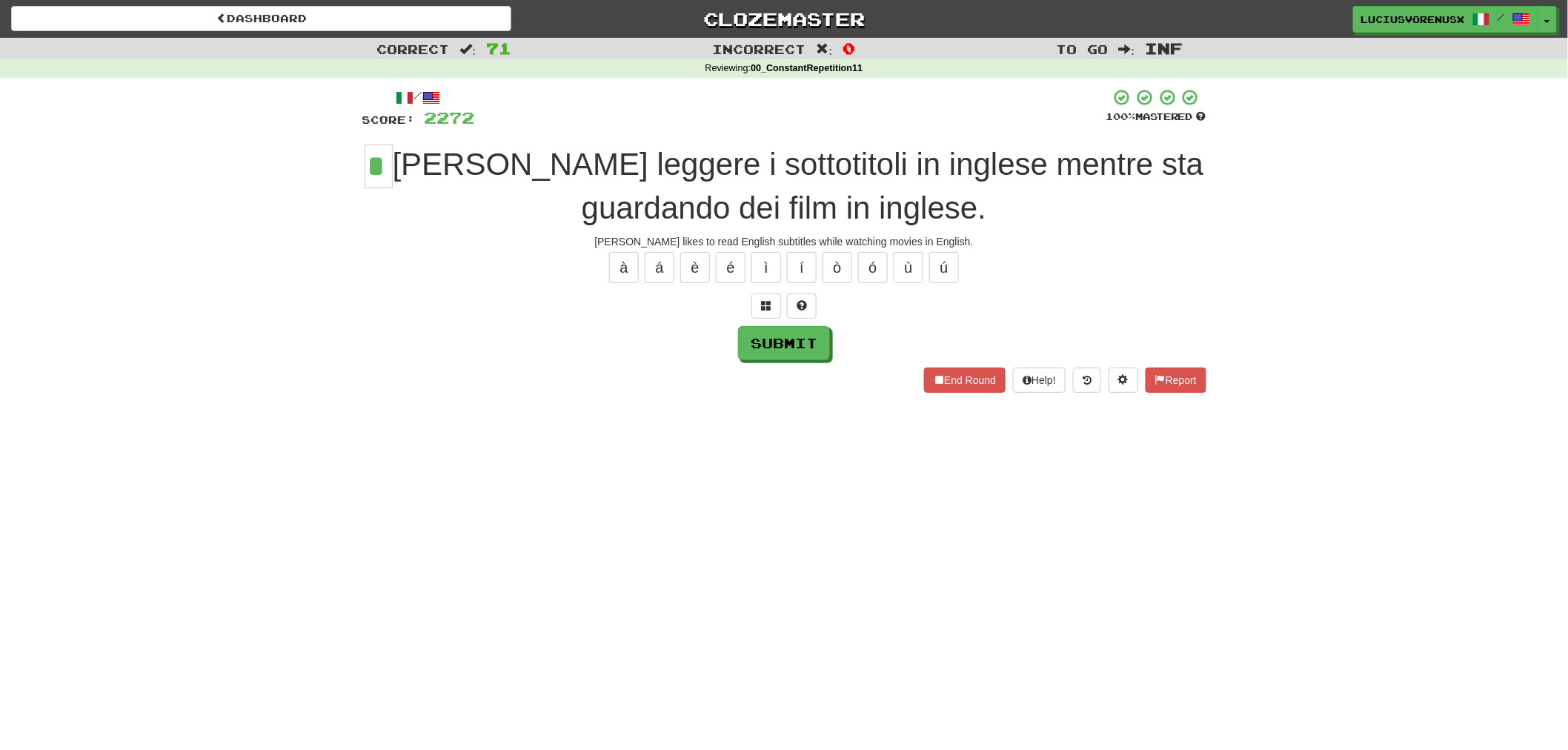
type input "*"
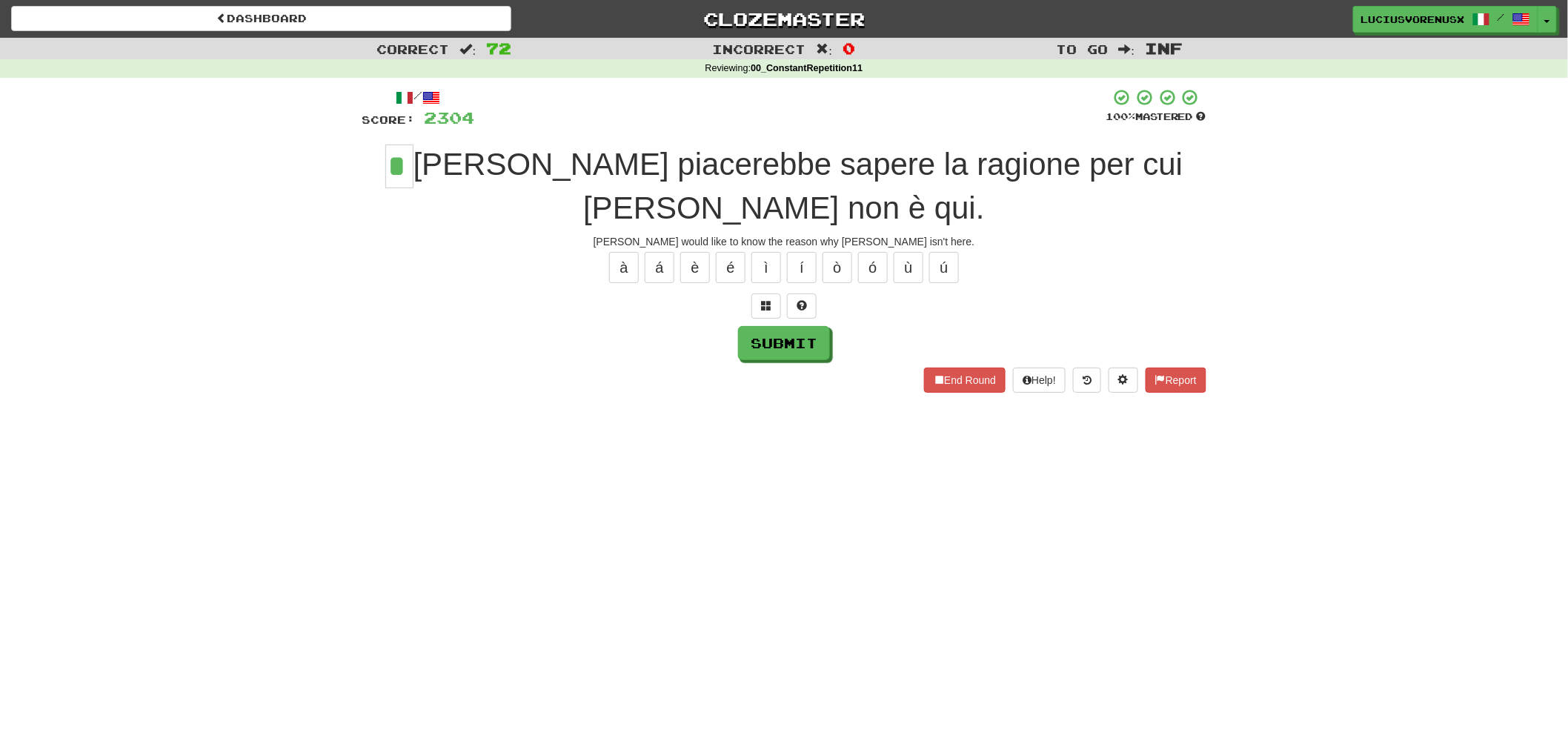
type input "*"
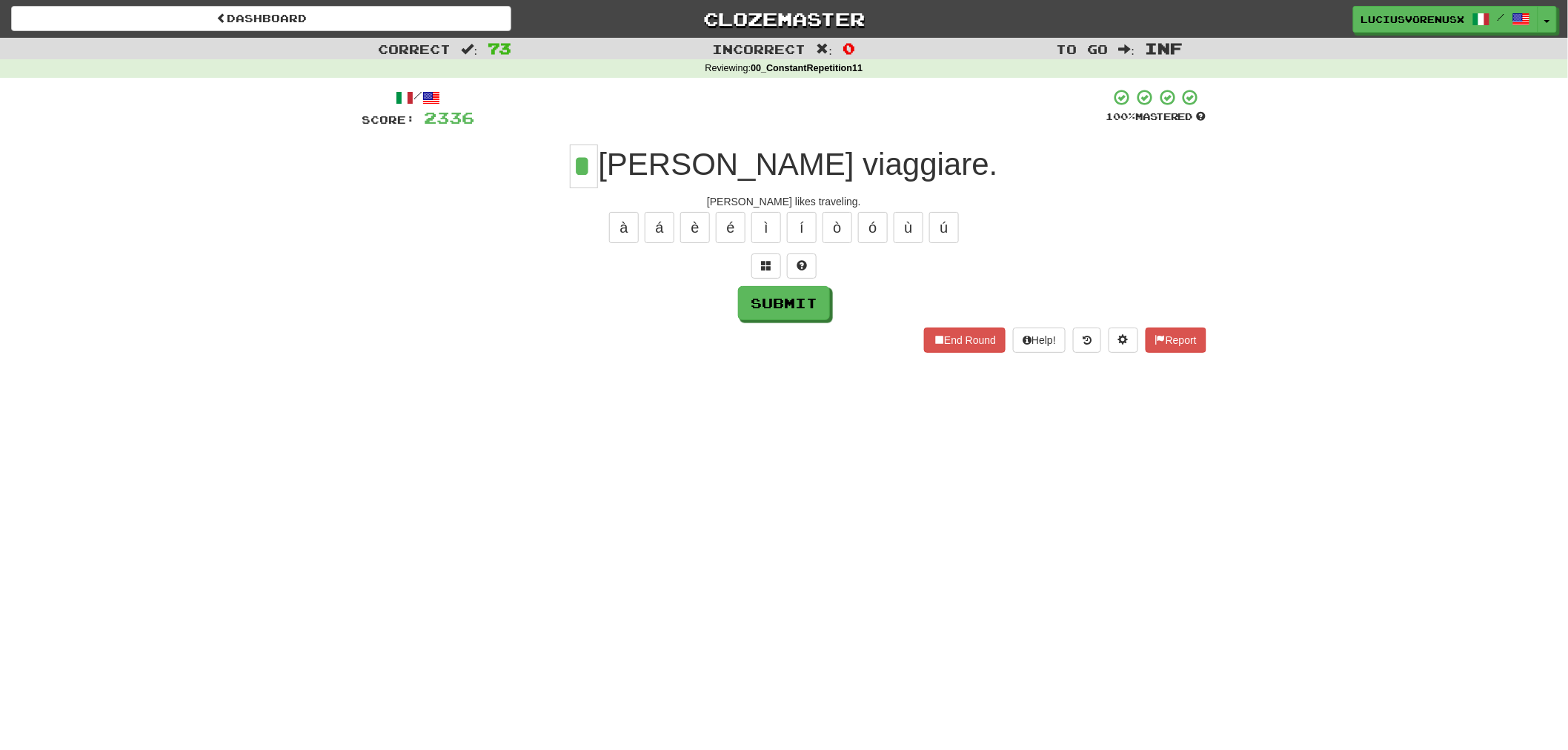
type input "*"
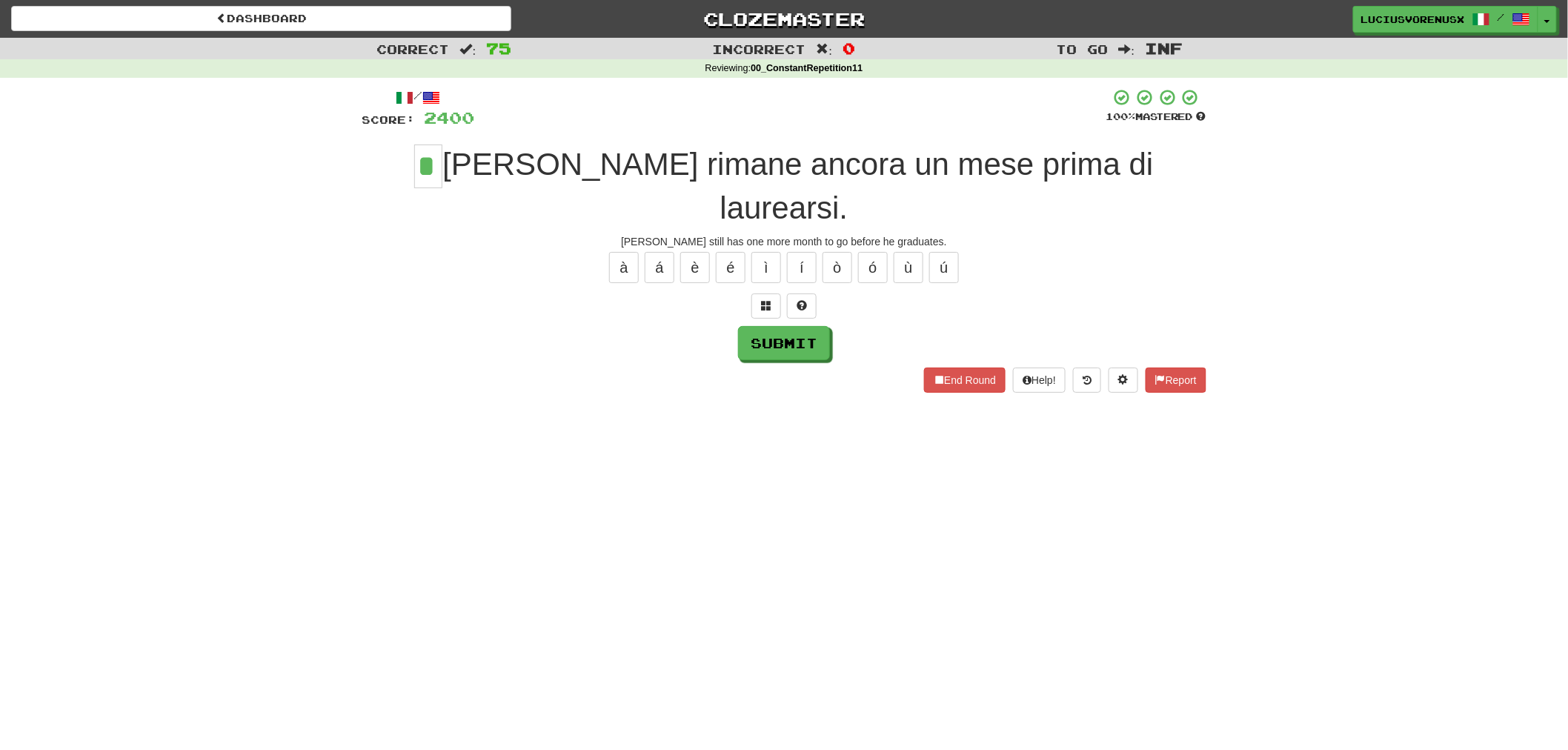
type input "*"
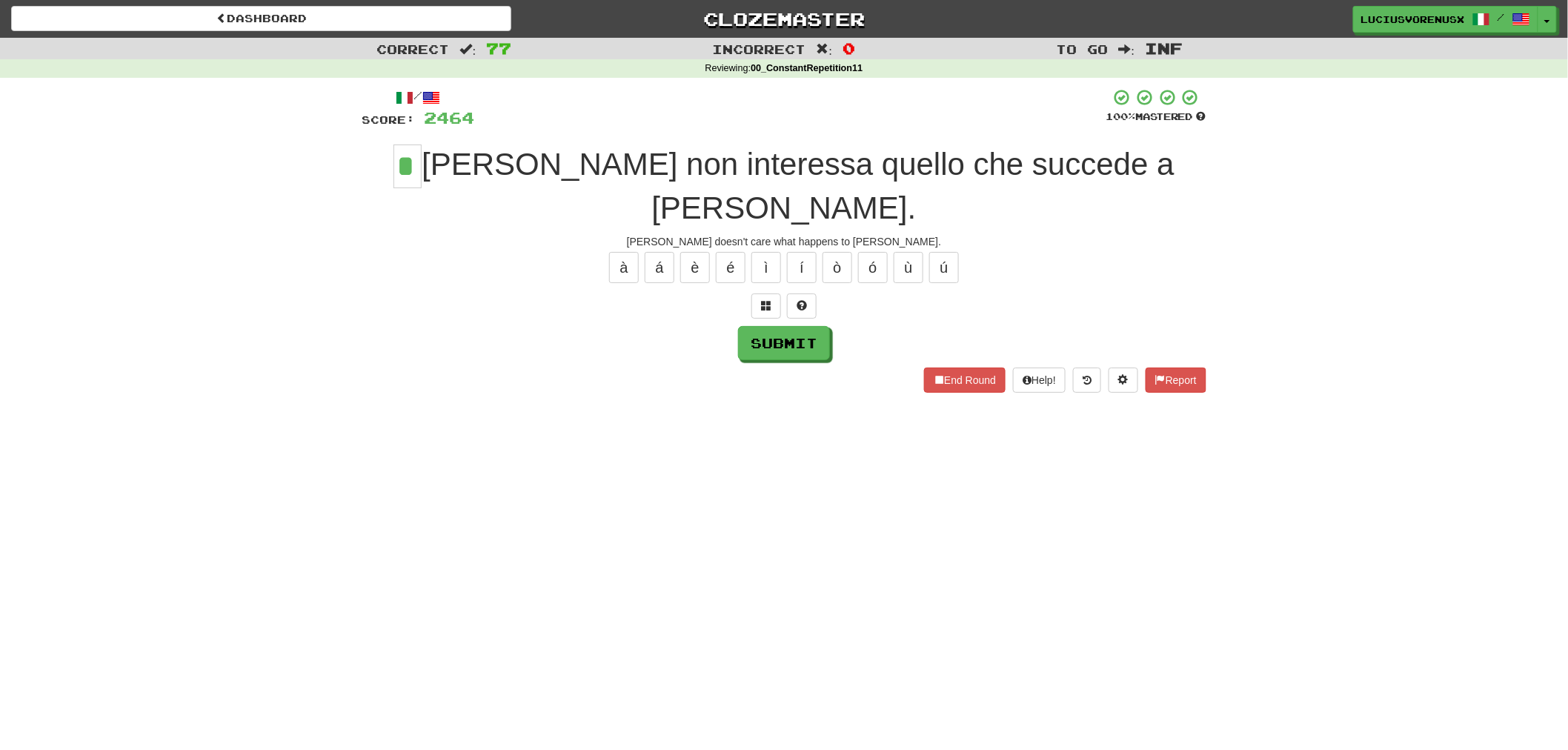
type input "*"
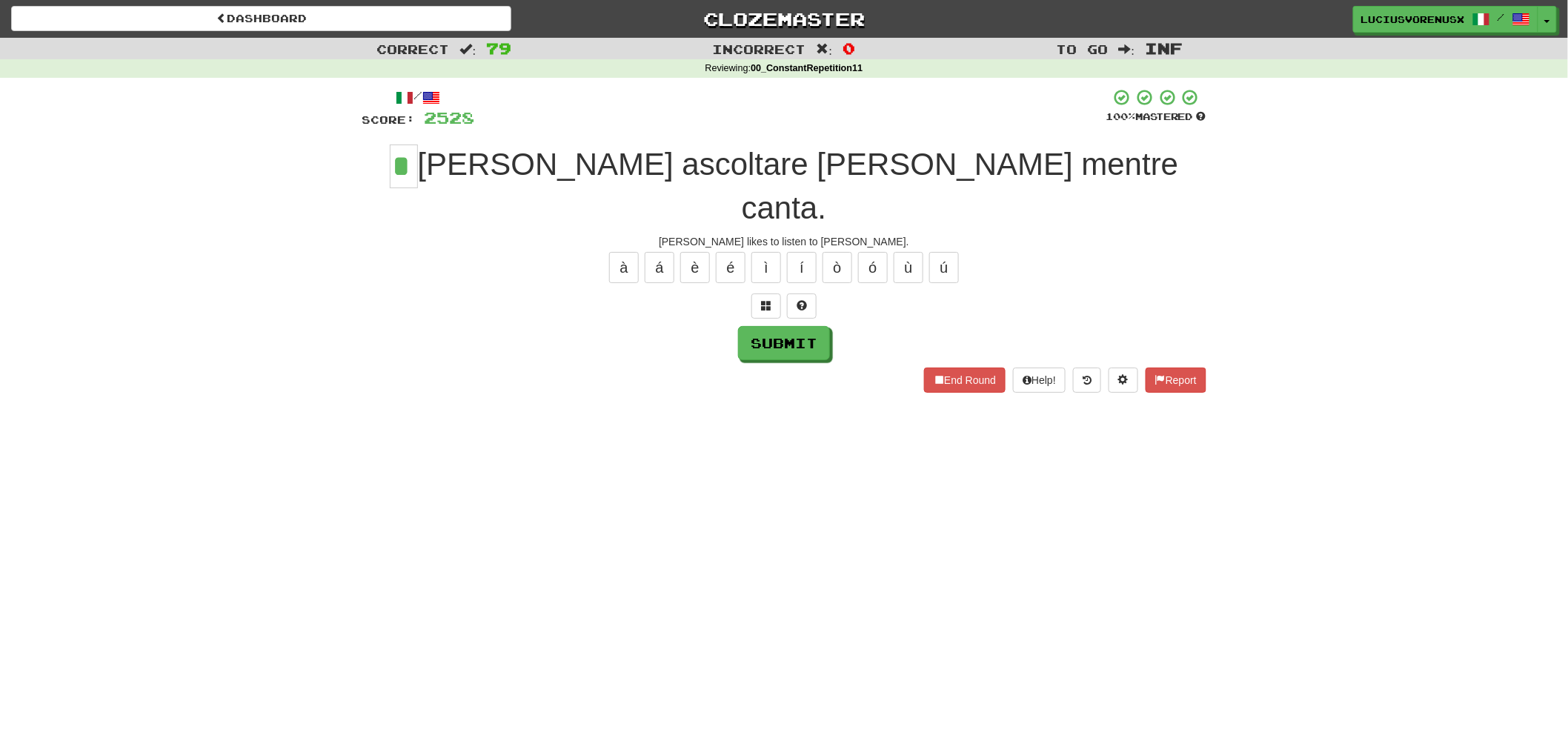
type input "*"
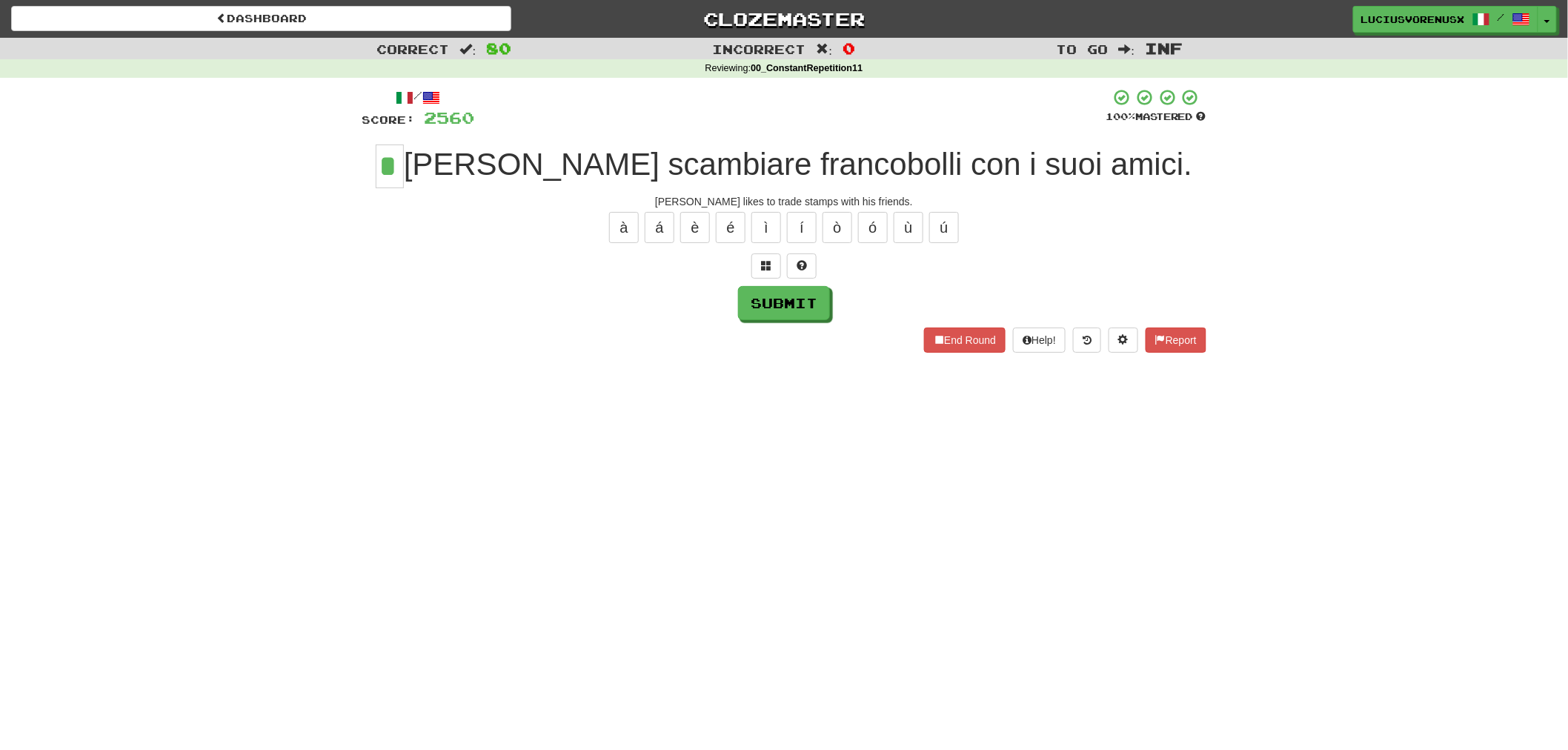
type input "*"
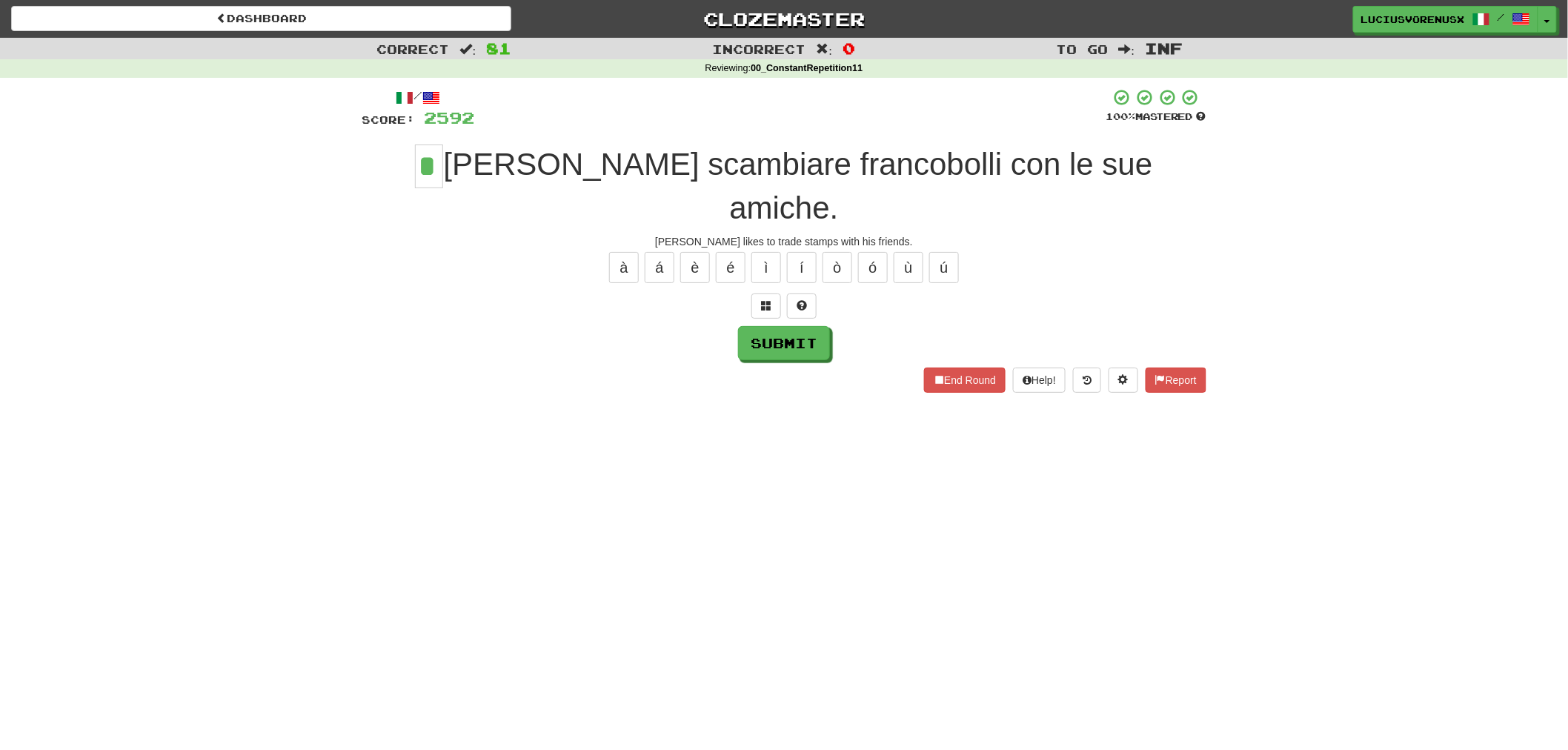
type input "*"
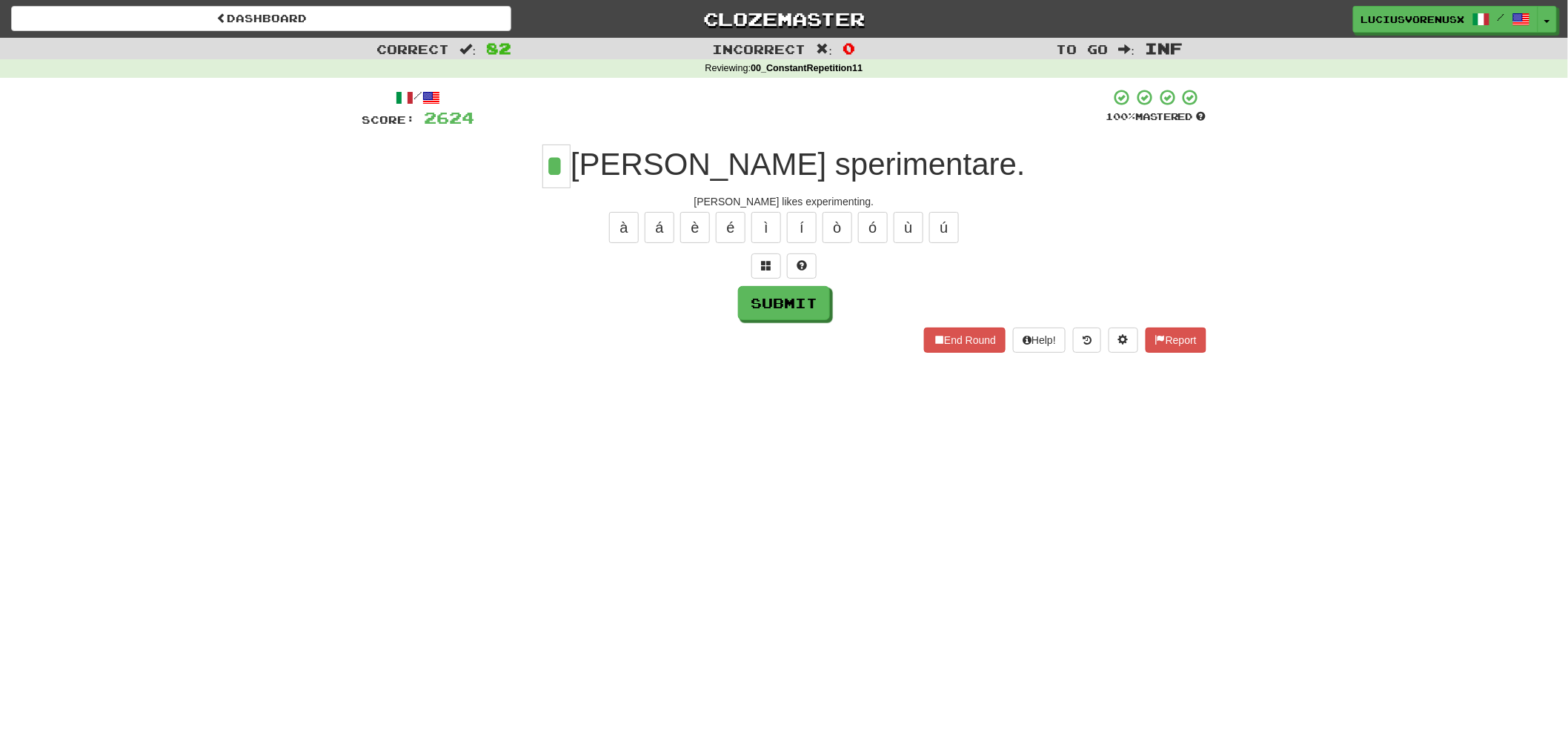
type input "*"
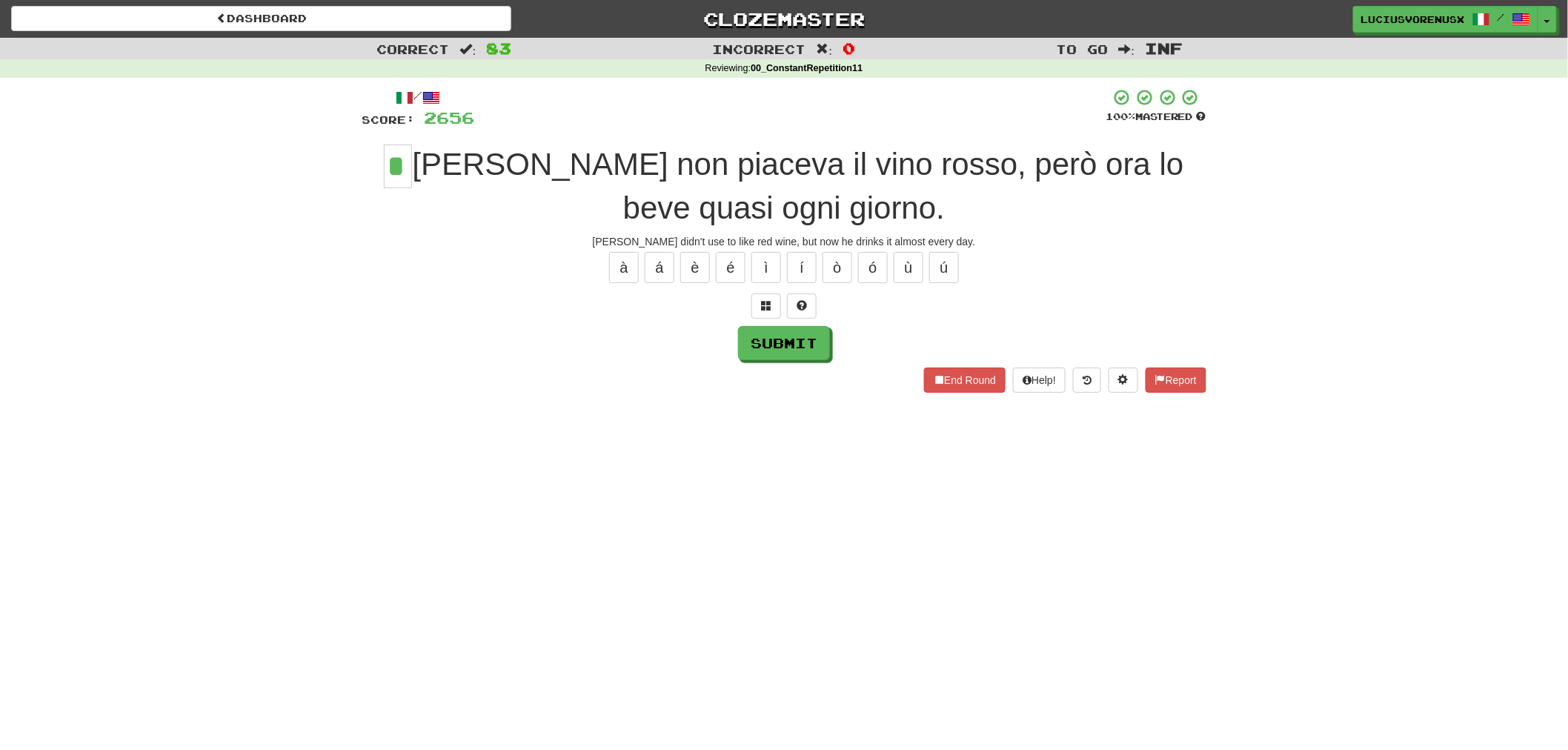
type input "*"
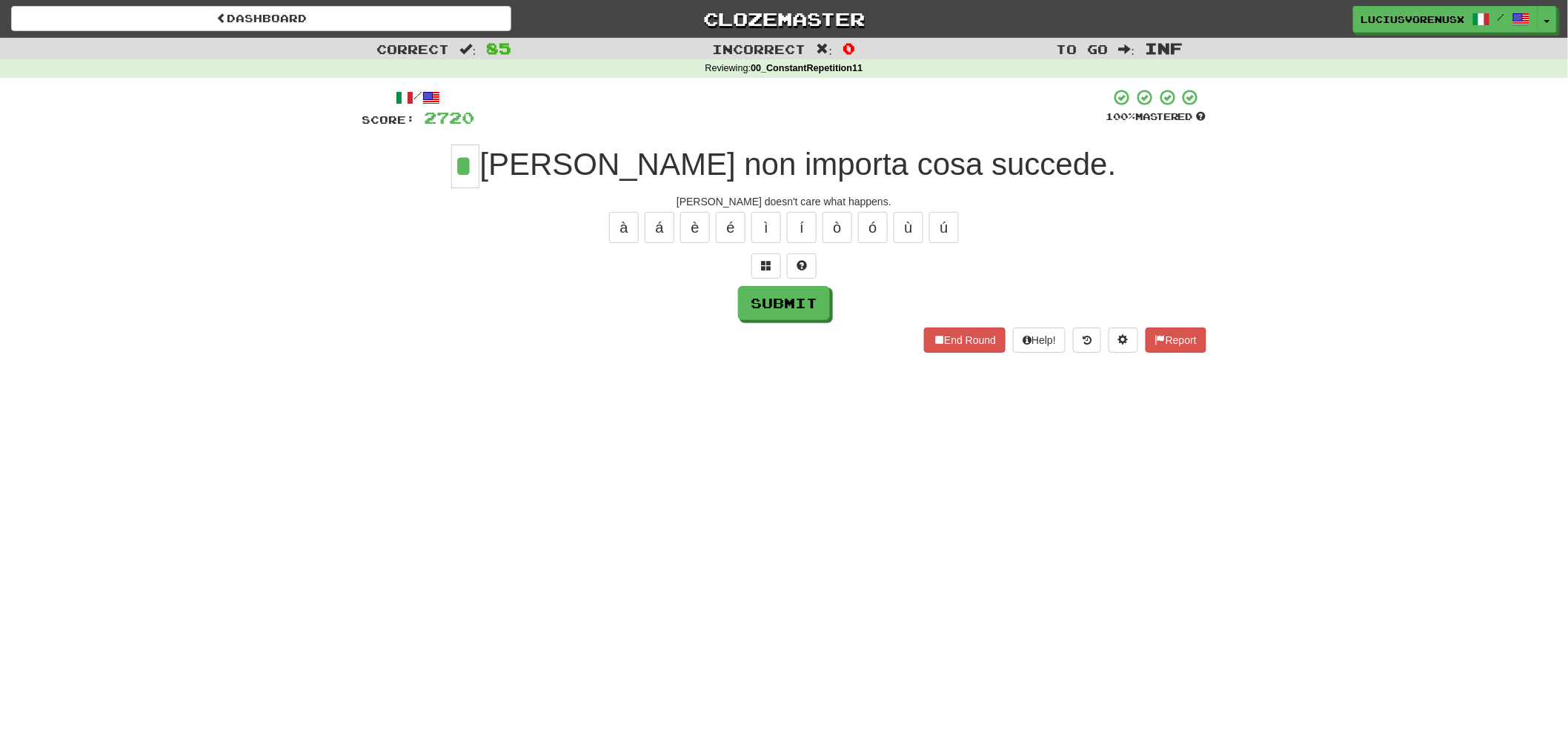
type input "*"
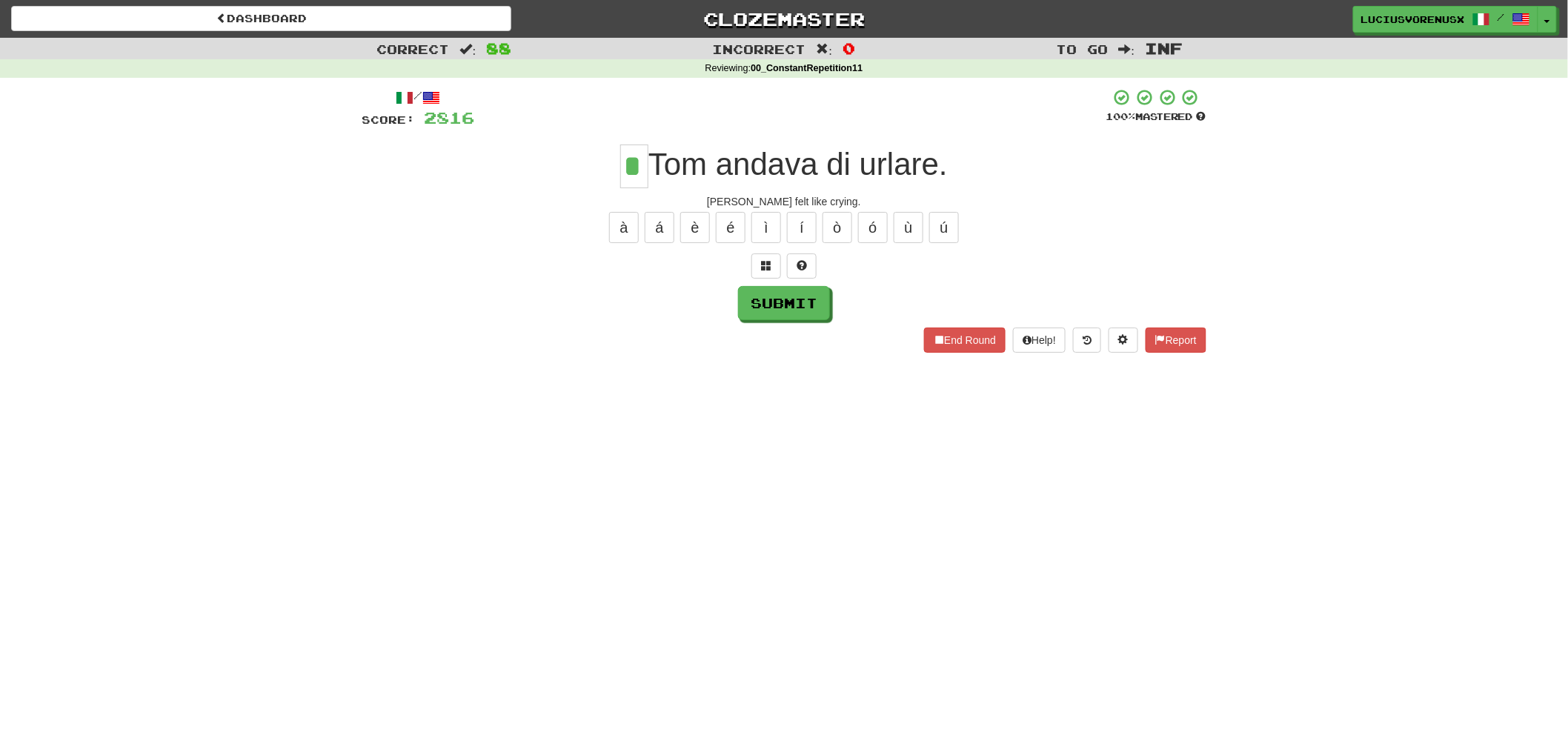
type input "*"
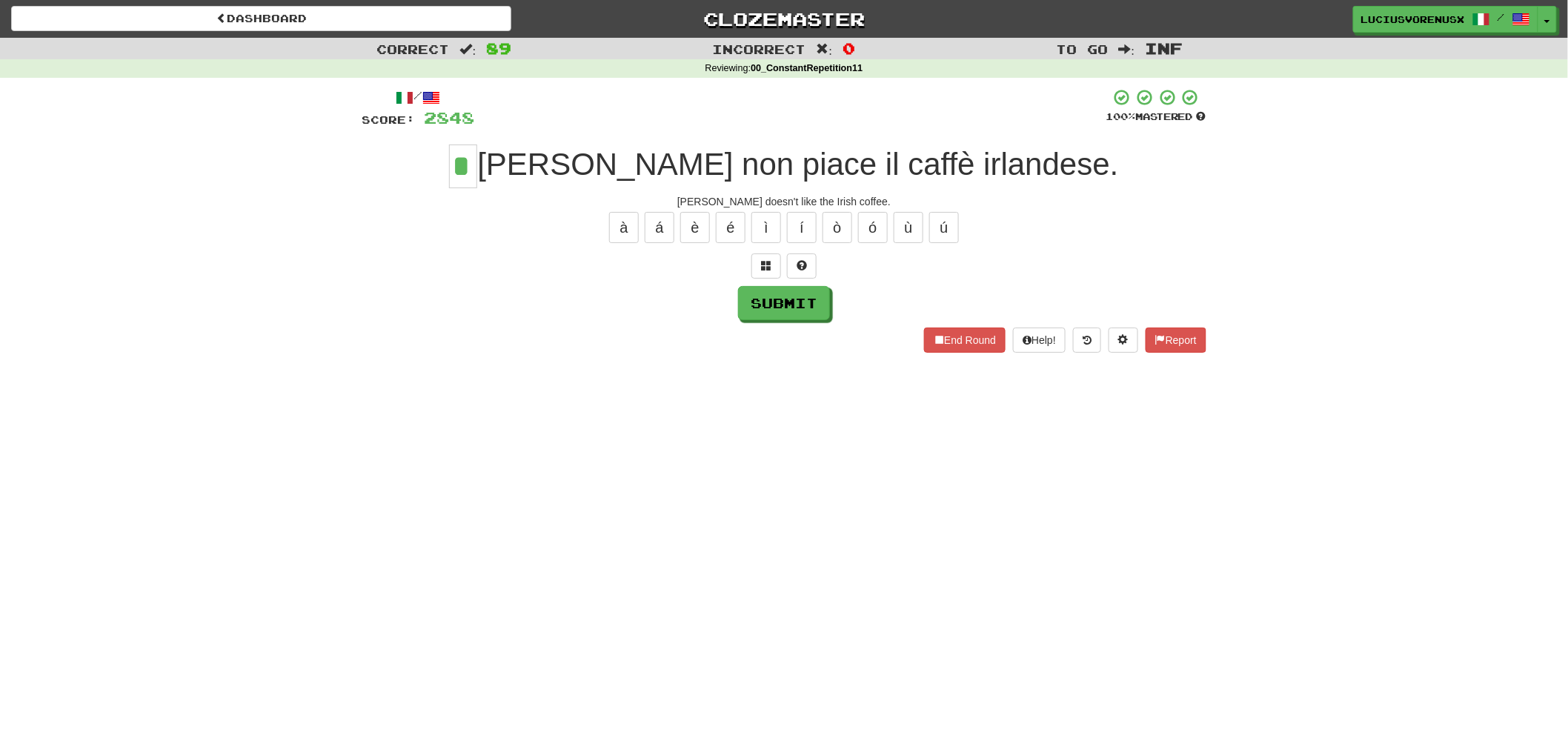
type input "*"
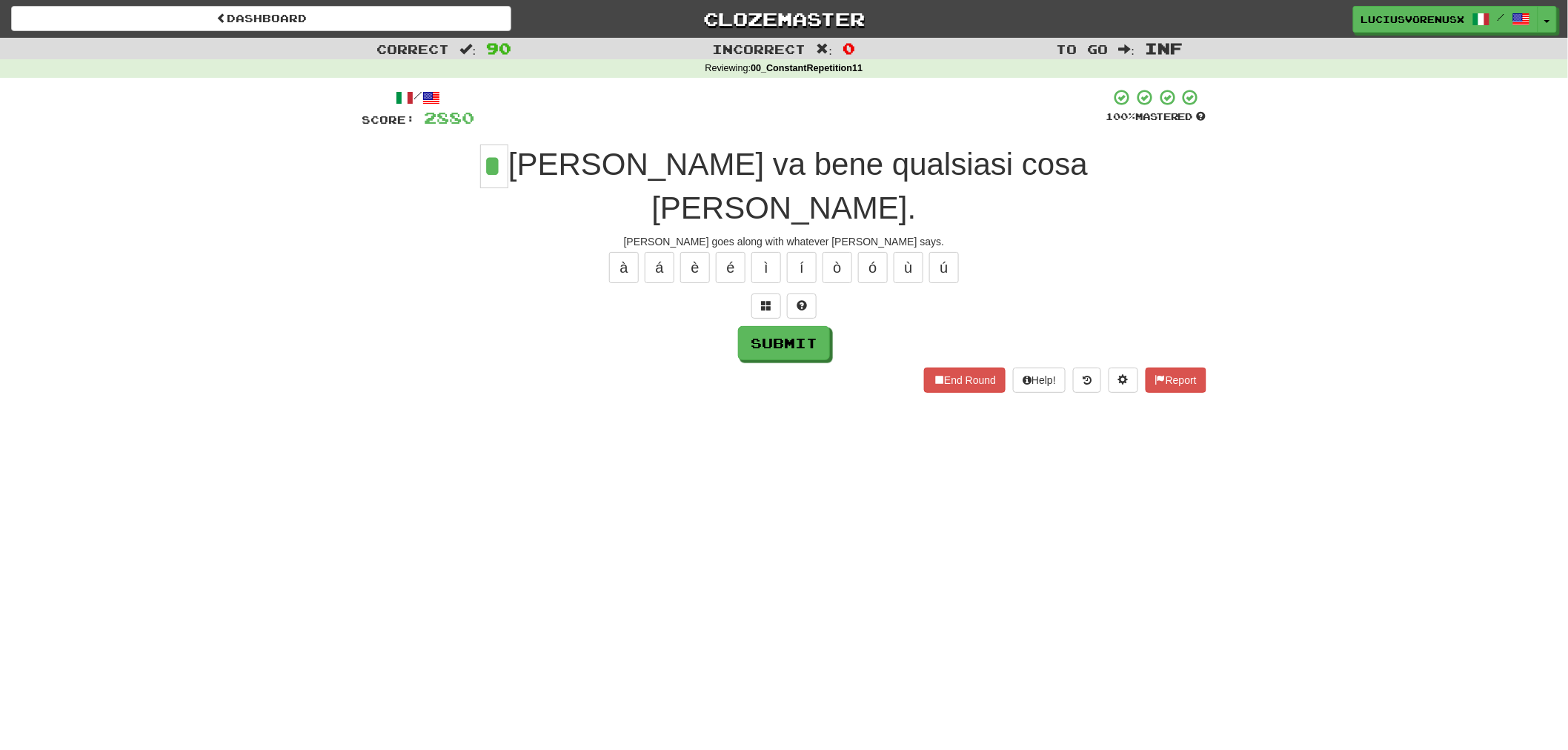
type input "*"
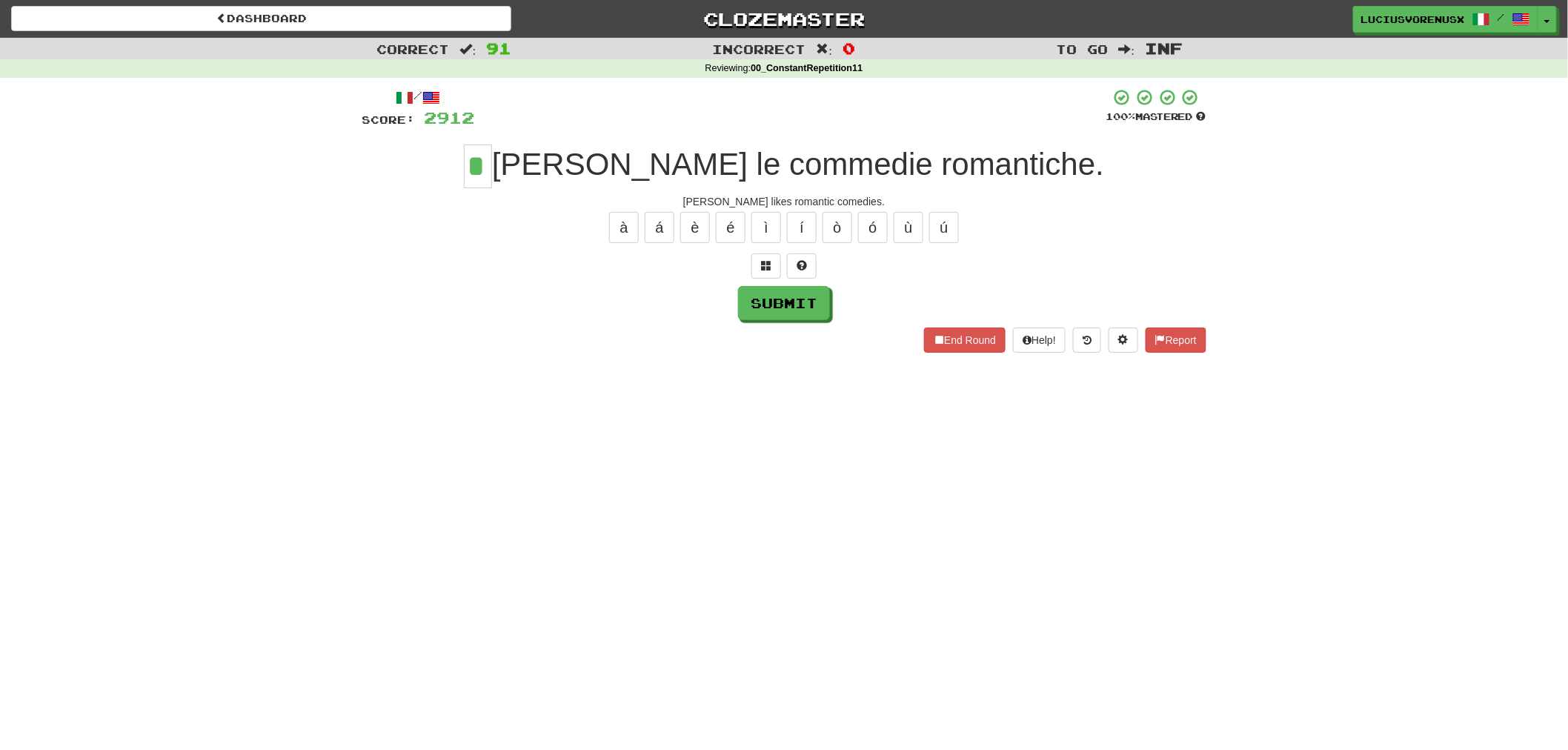
type input "*"
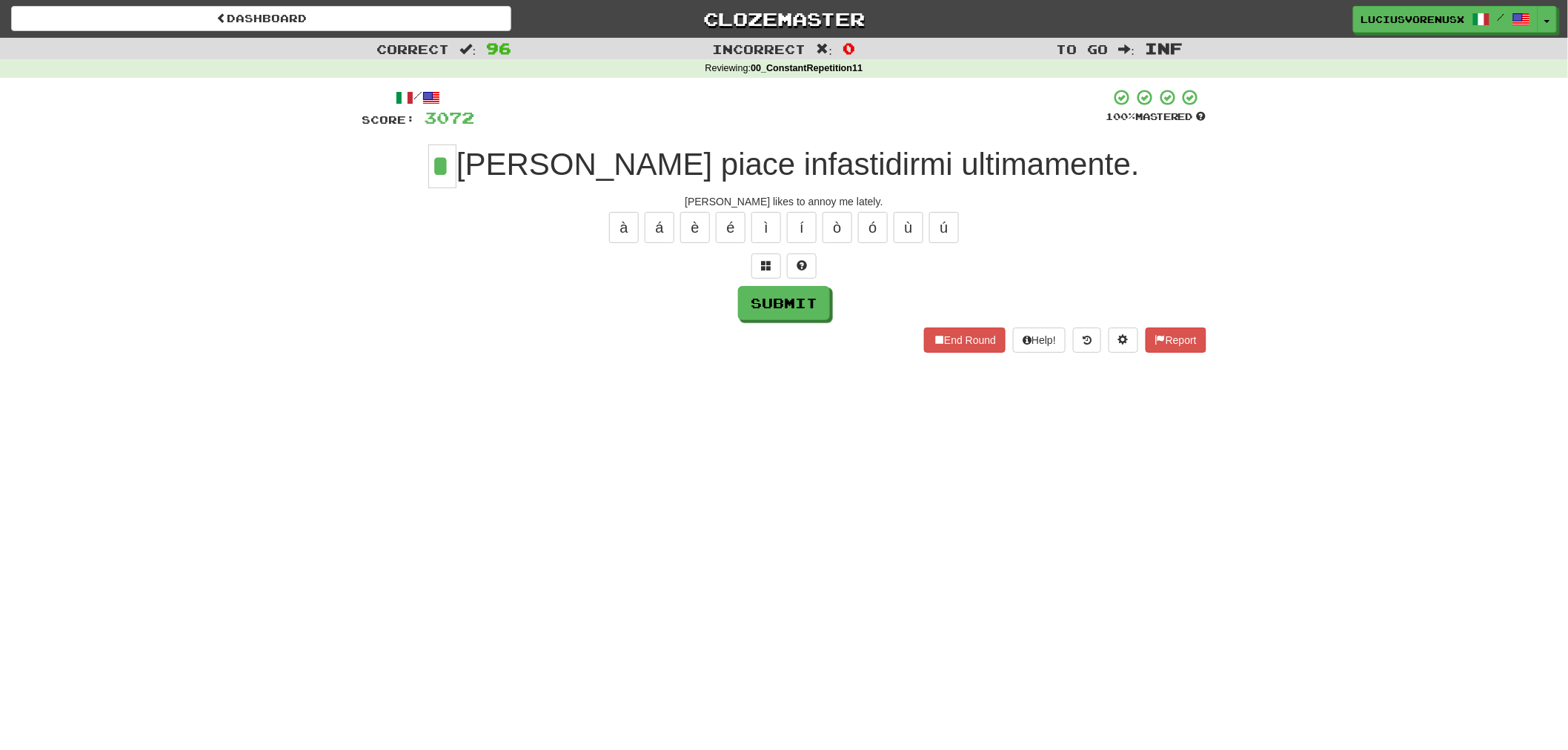
type input "*"
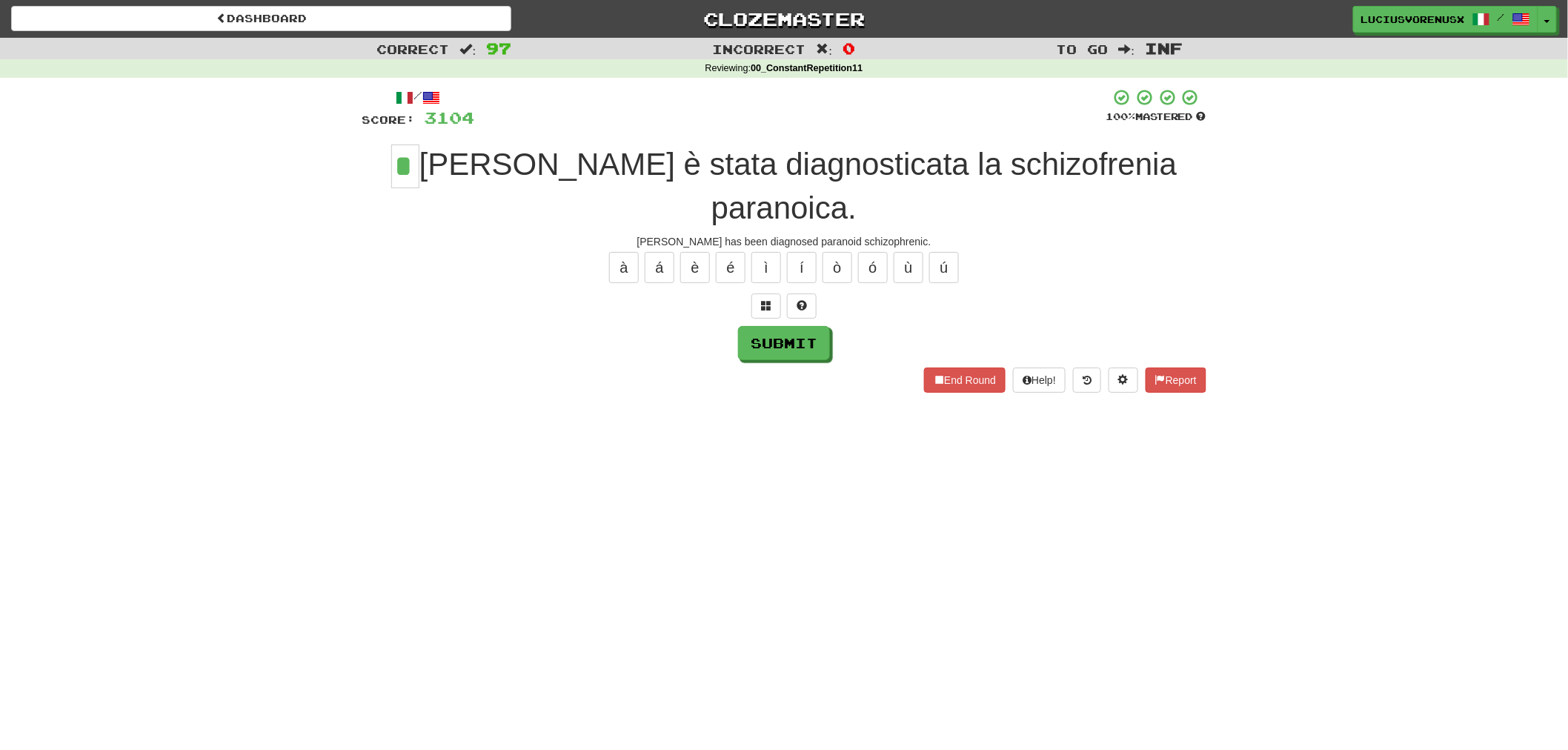
type input "*"
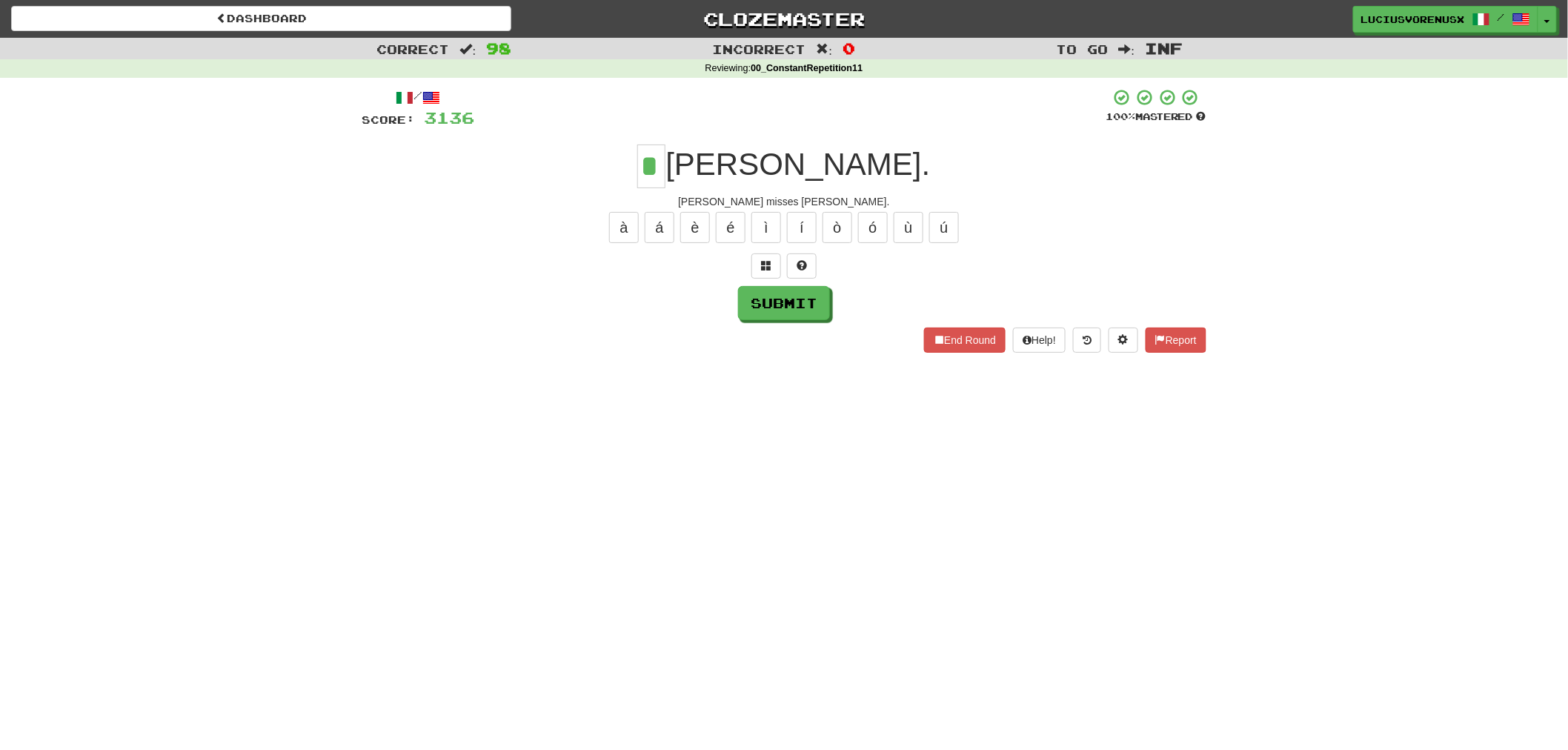
type input "*"
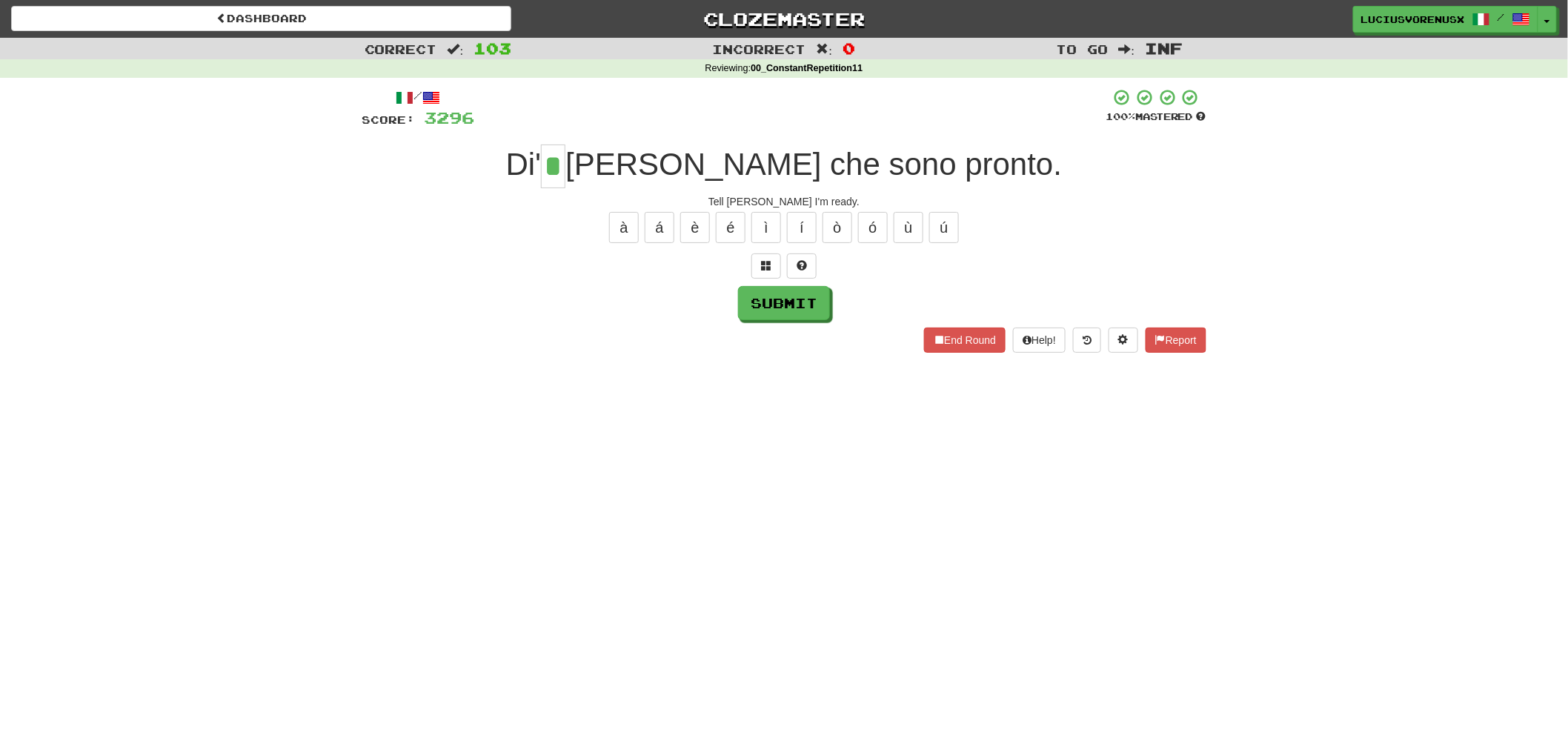
type input "*"
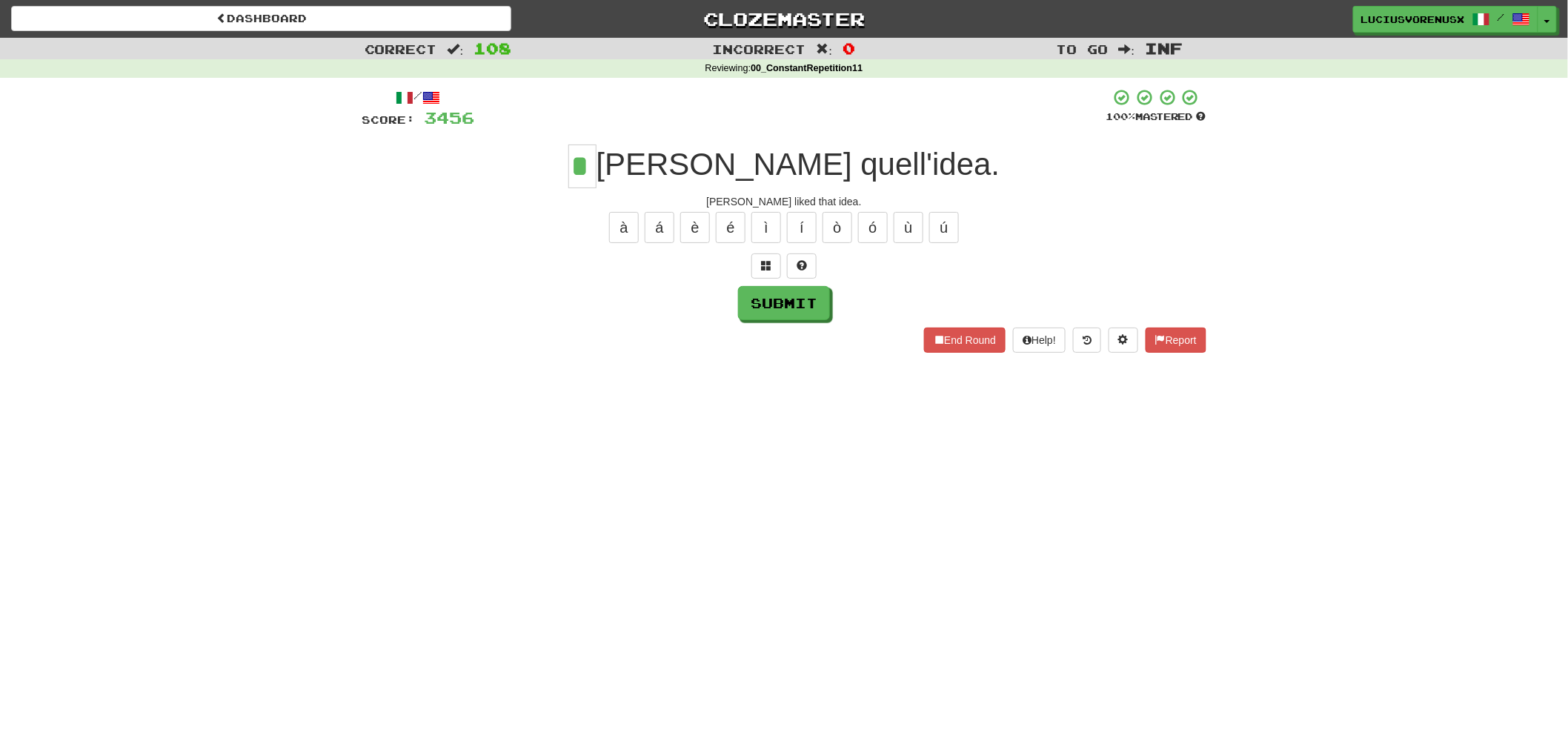
type input "*"
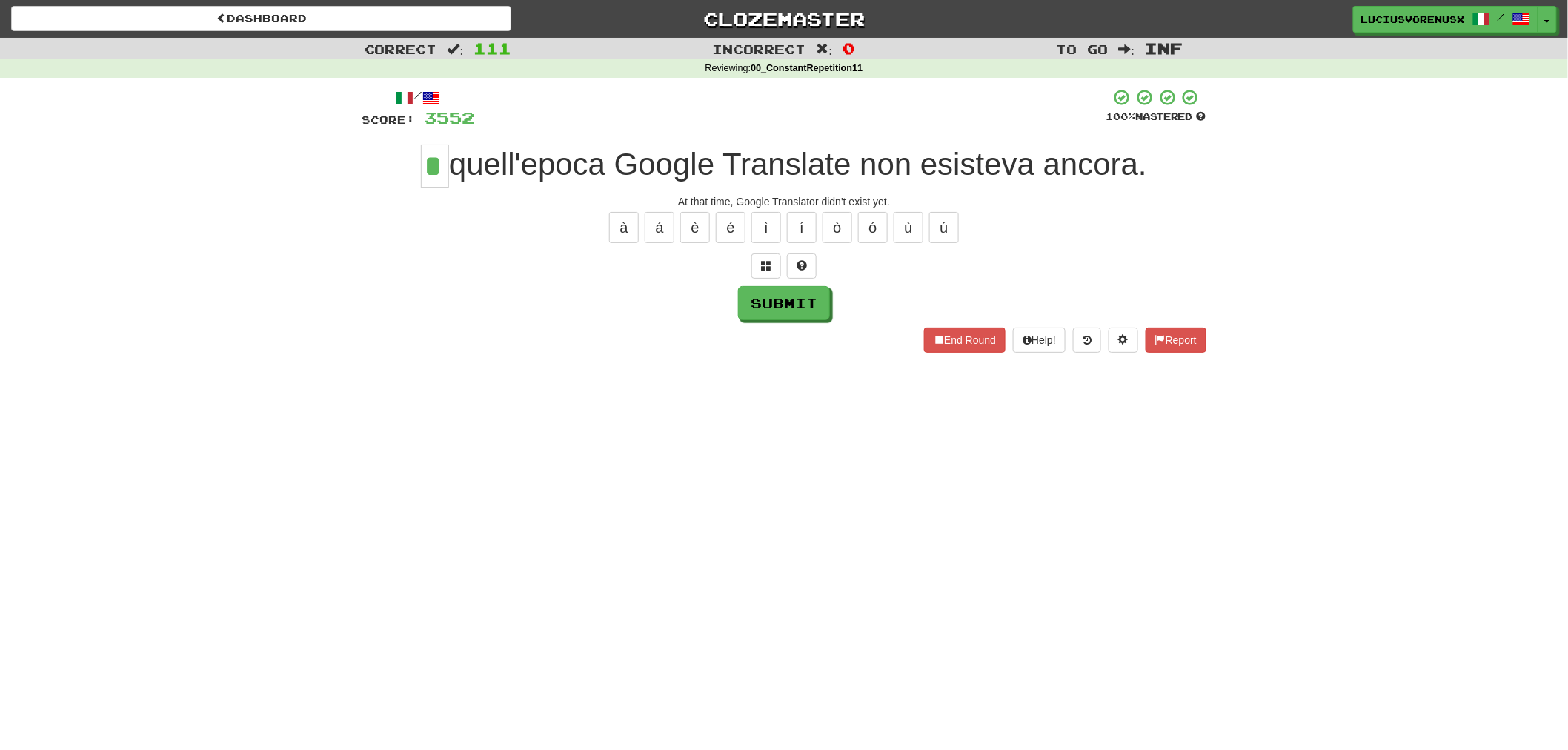
type input "*"
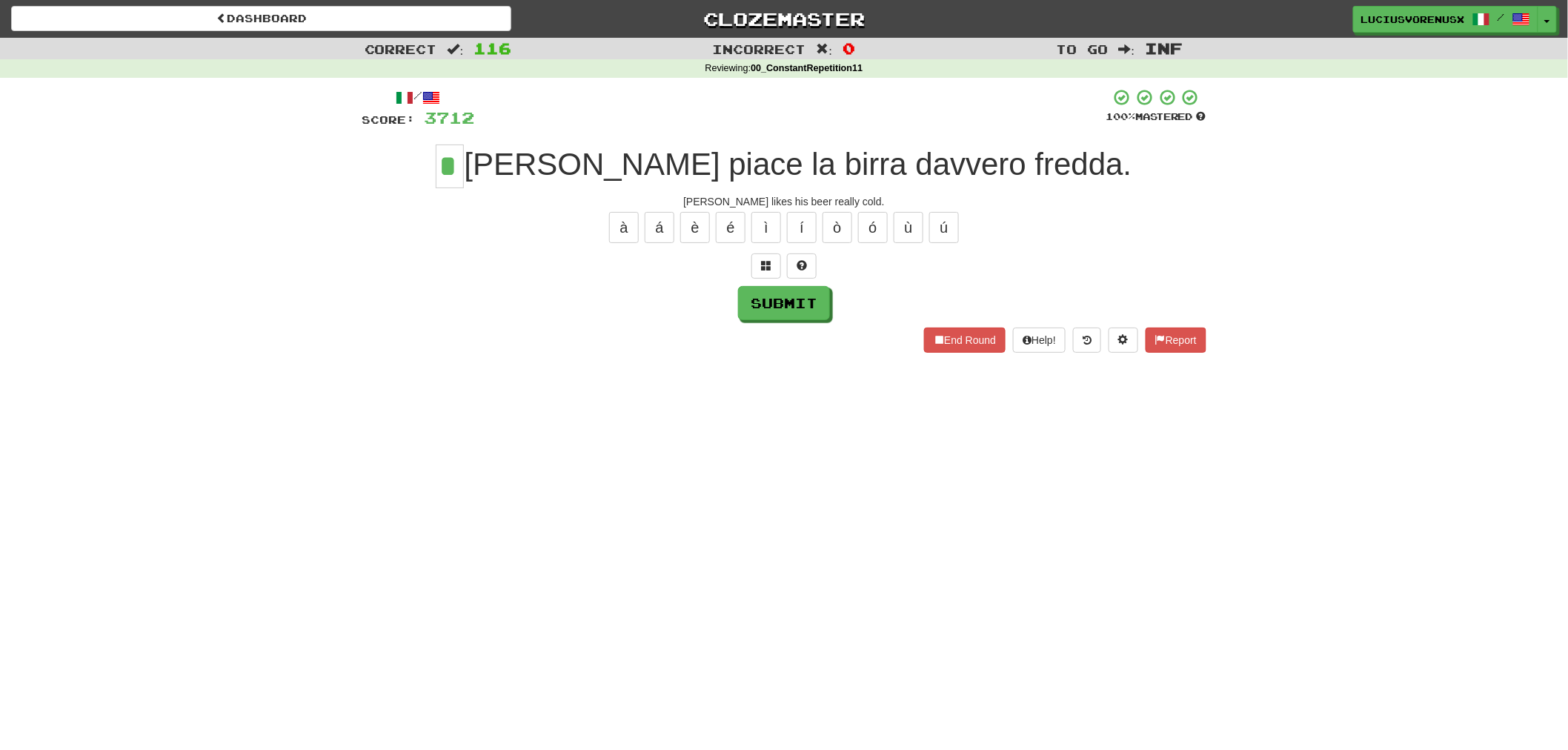
type input "*"
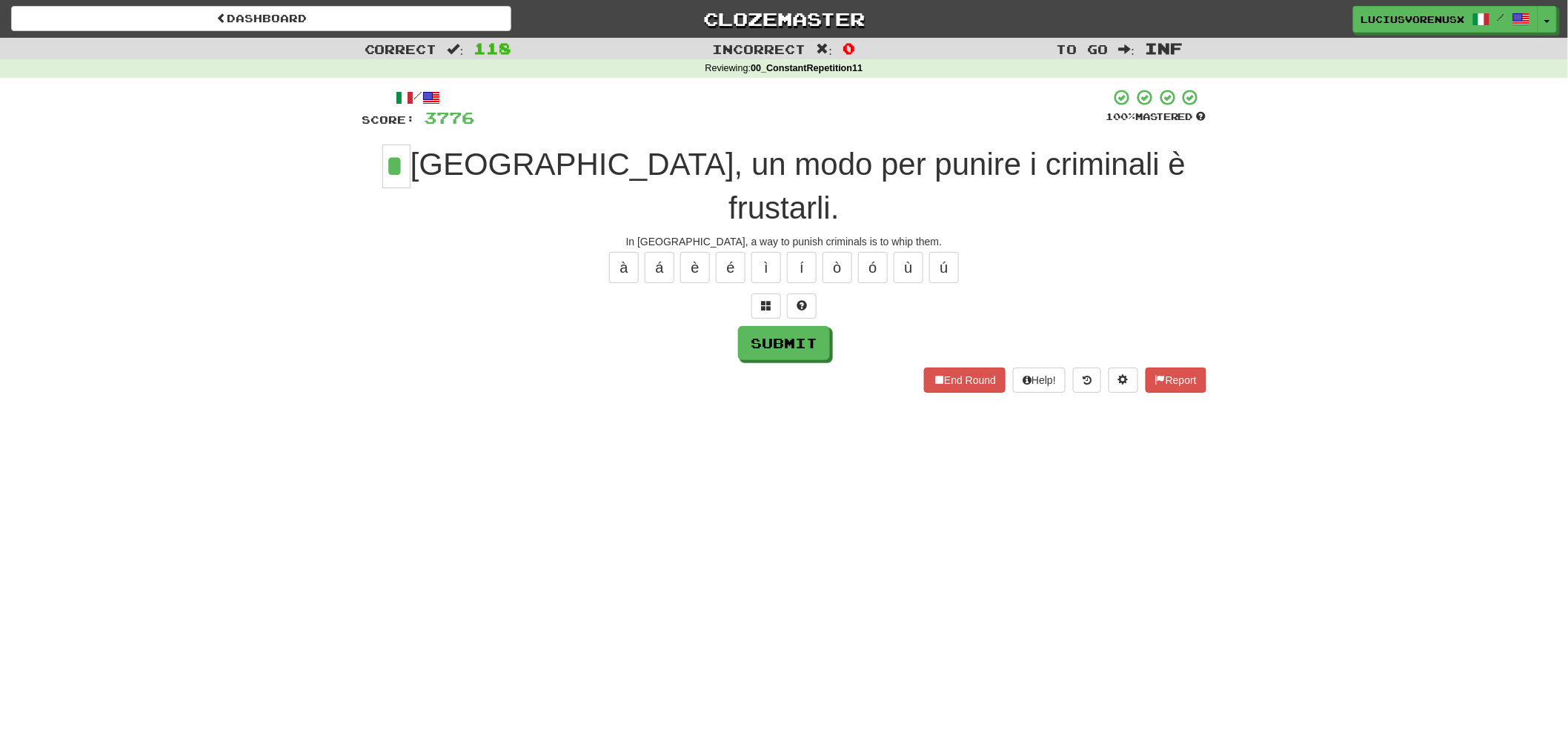
type input "*"
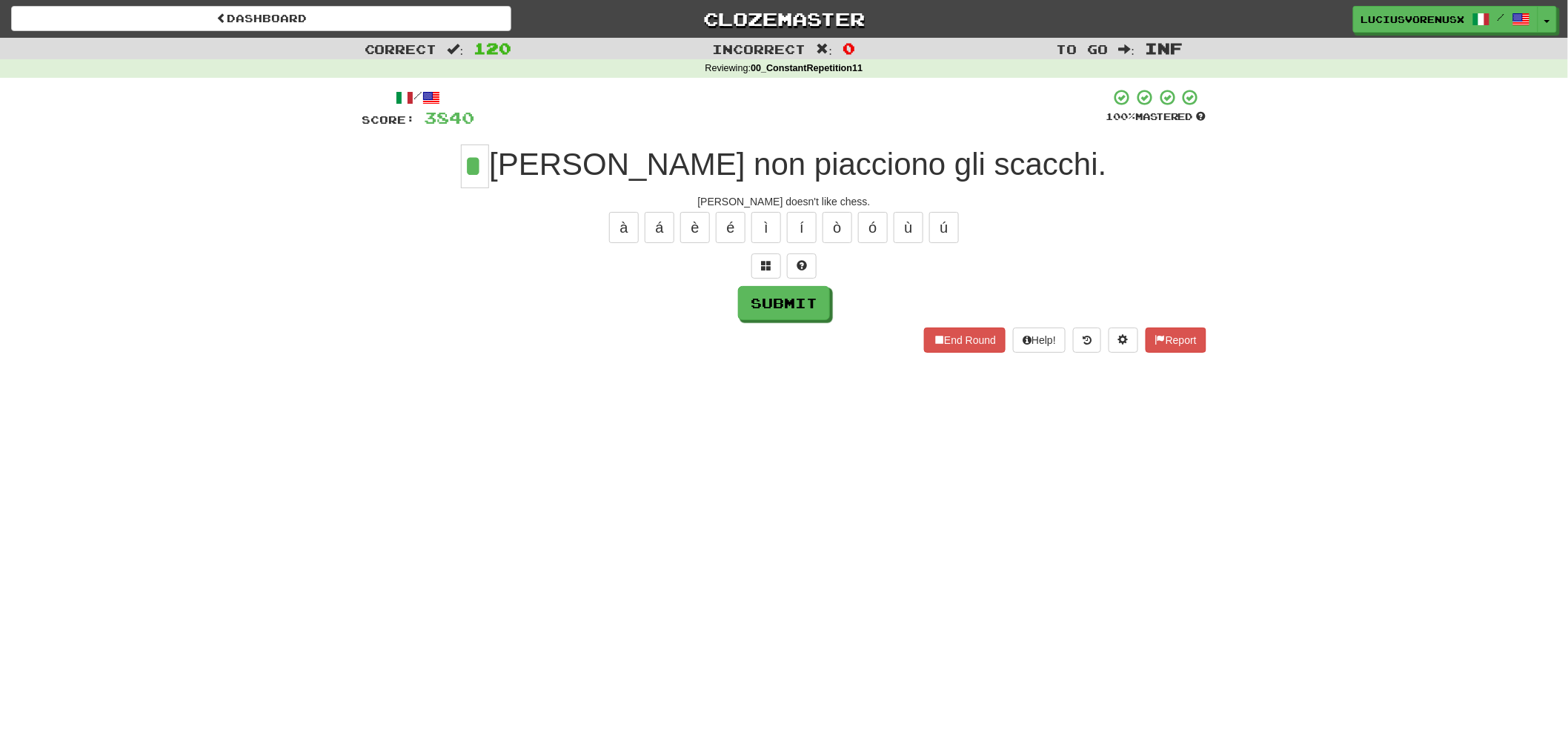
type input "*"
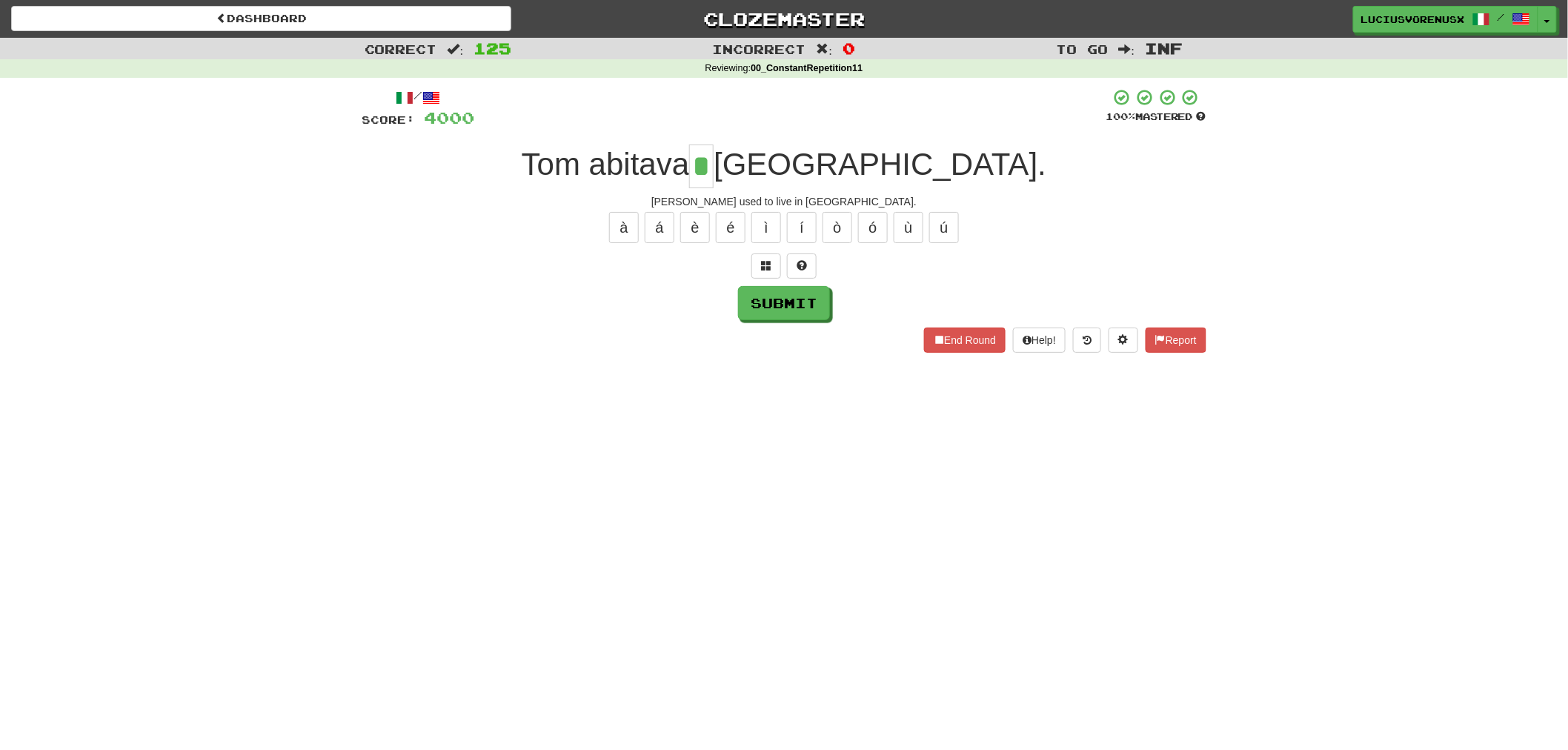
type input "*"
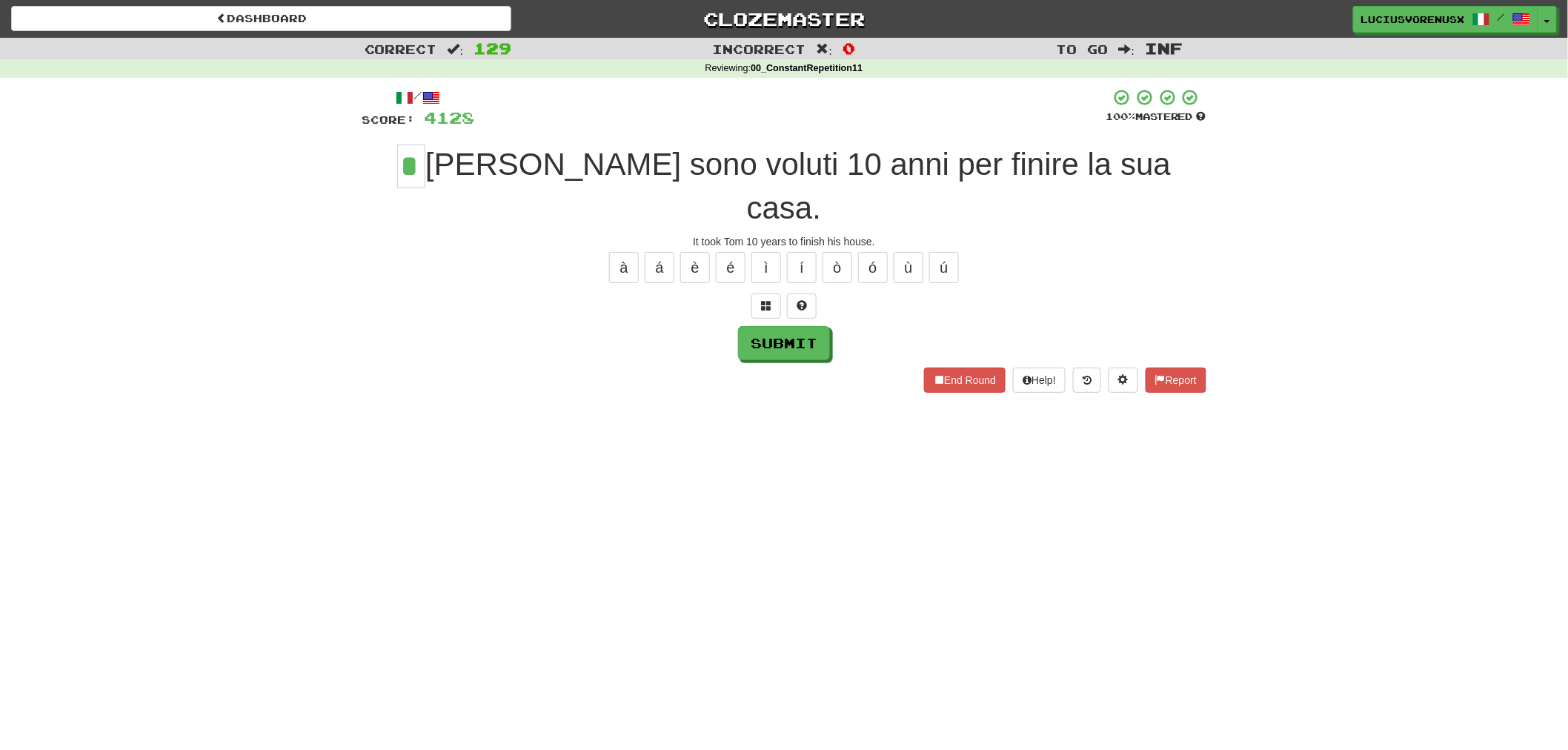
type input "*"
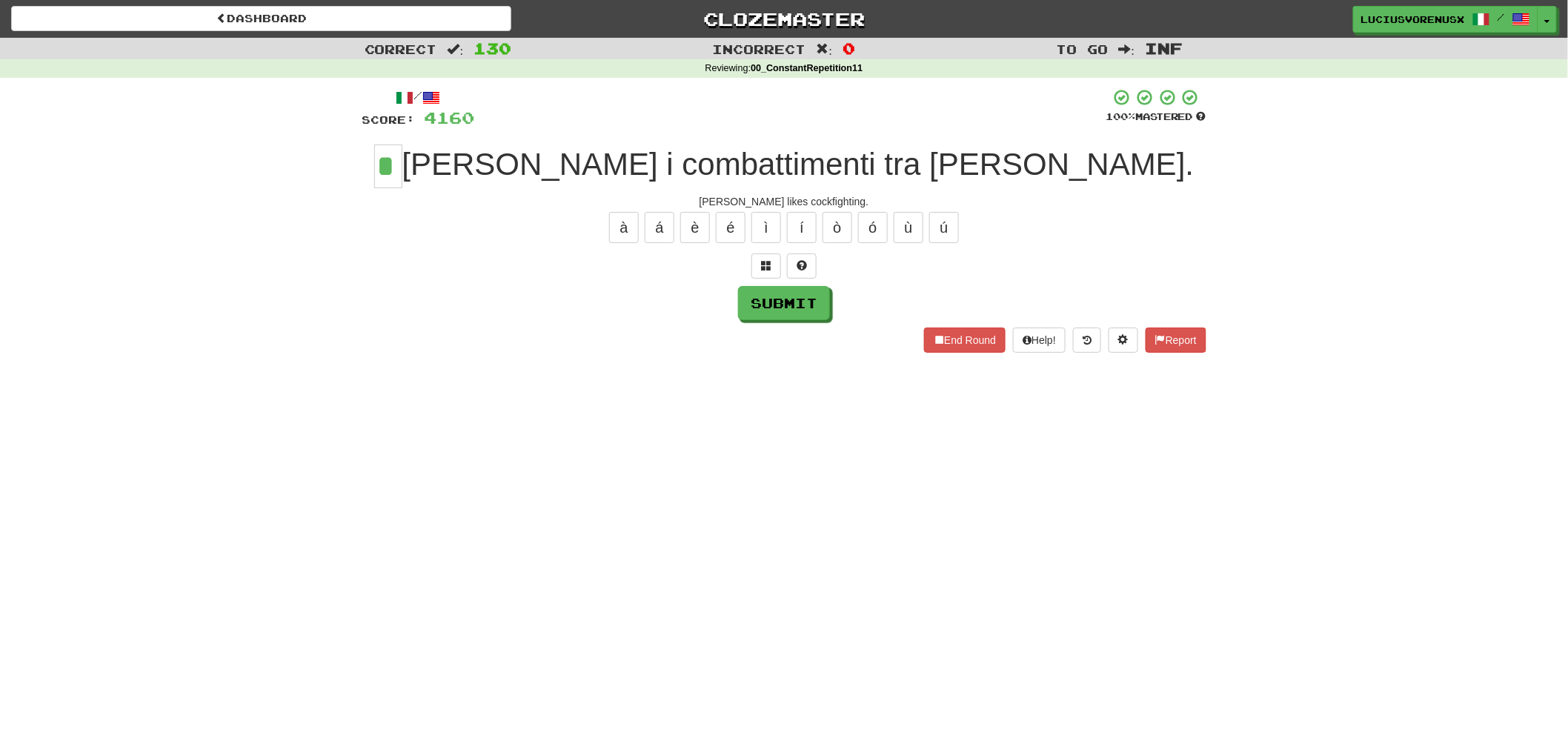
type input "*"
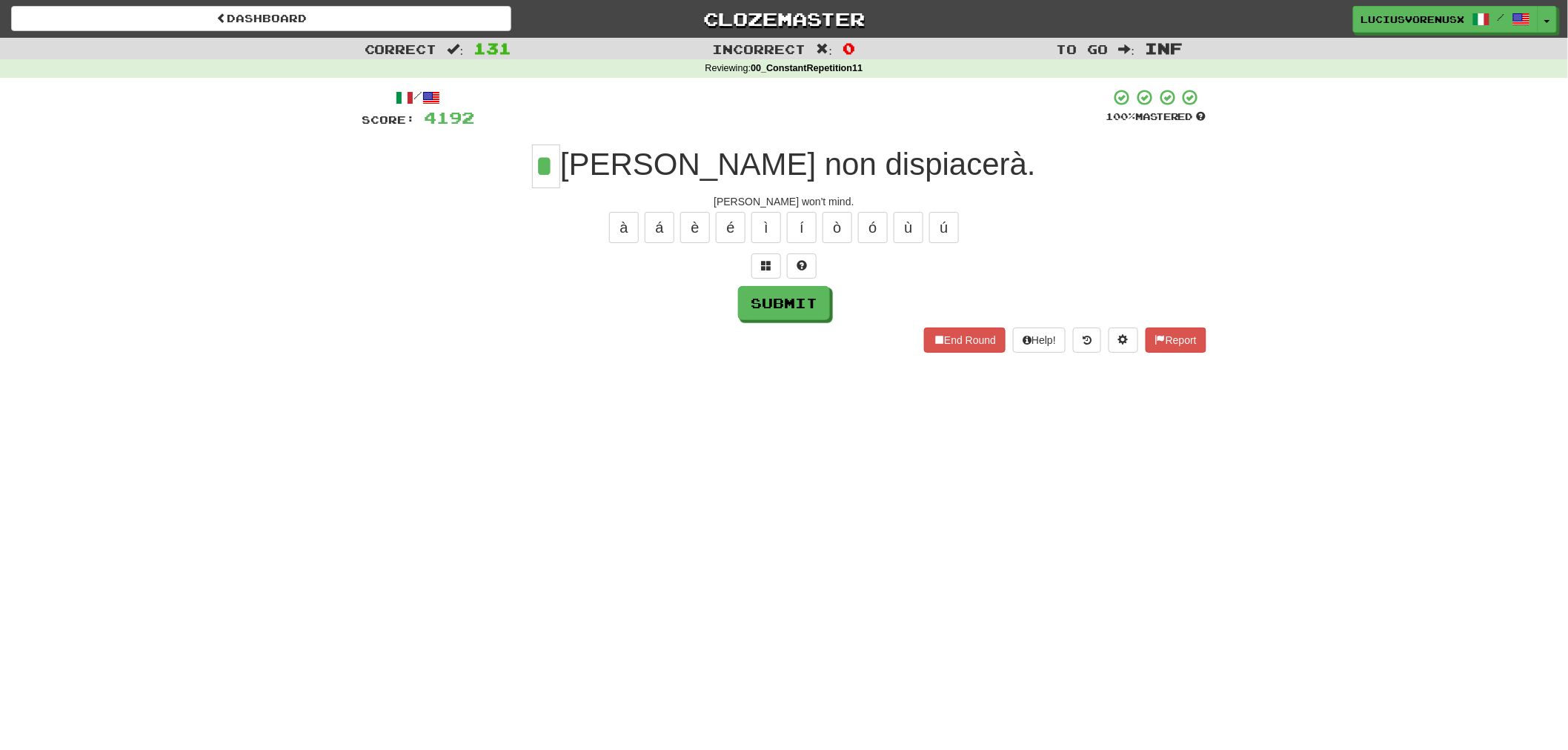
type input "*"
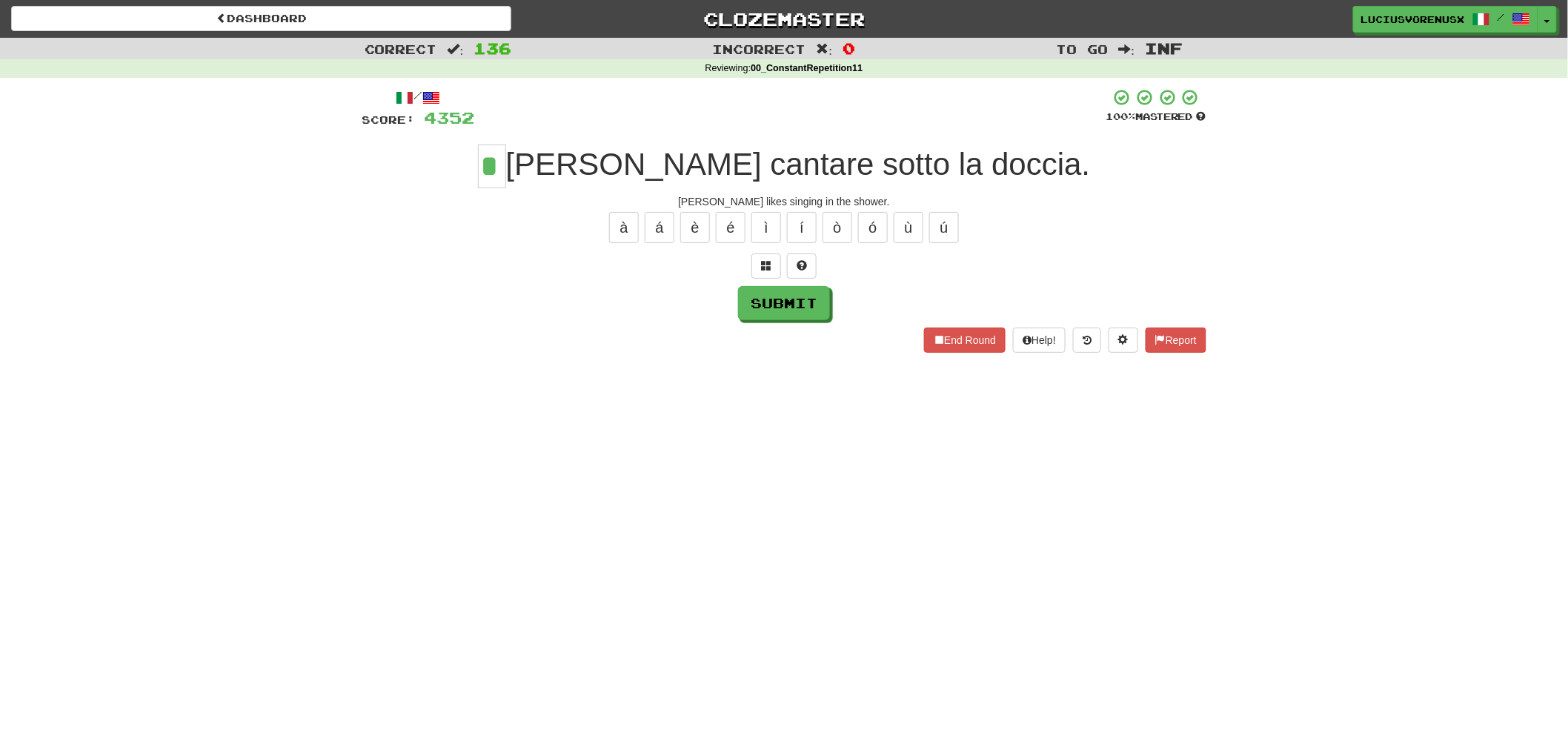
type input "*"
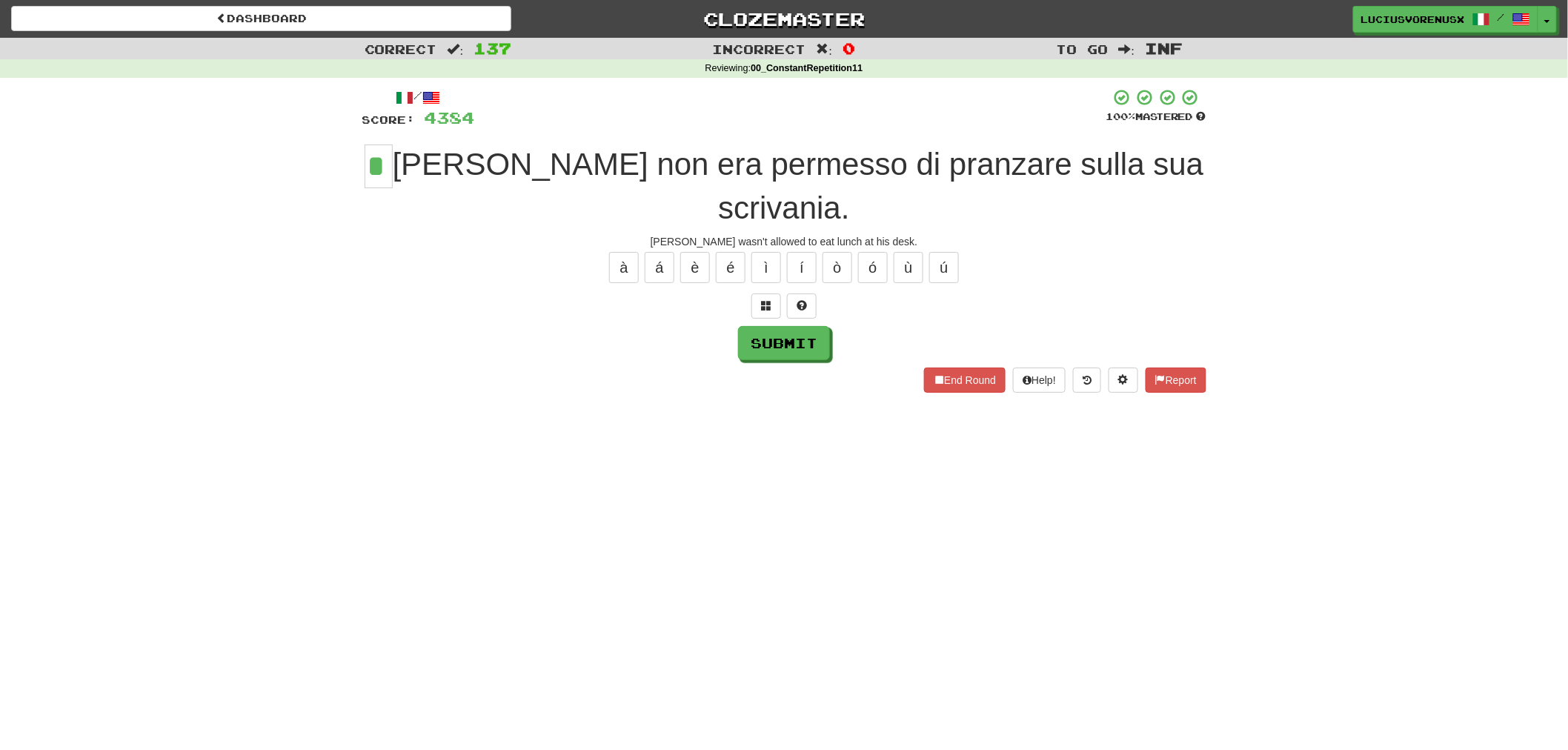
type input "*"
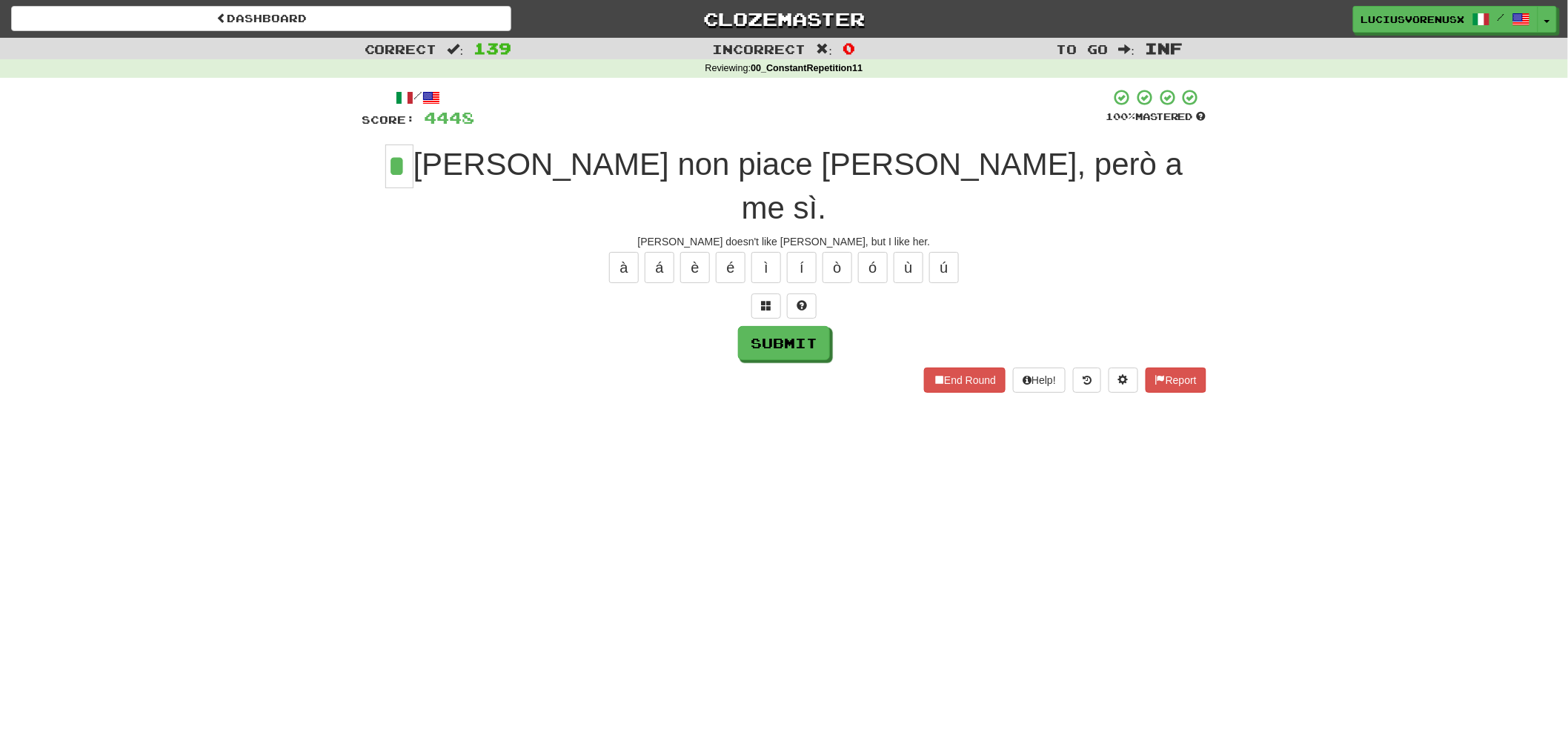
type input "*"
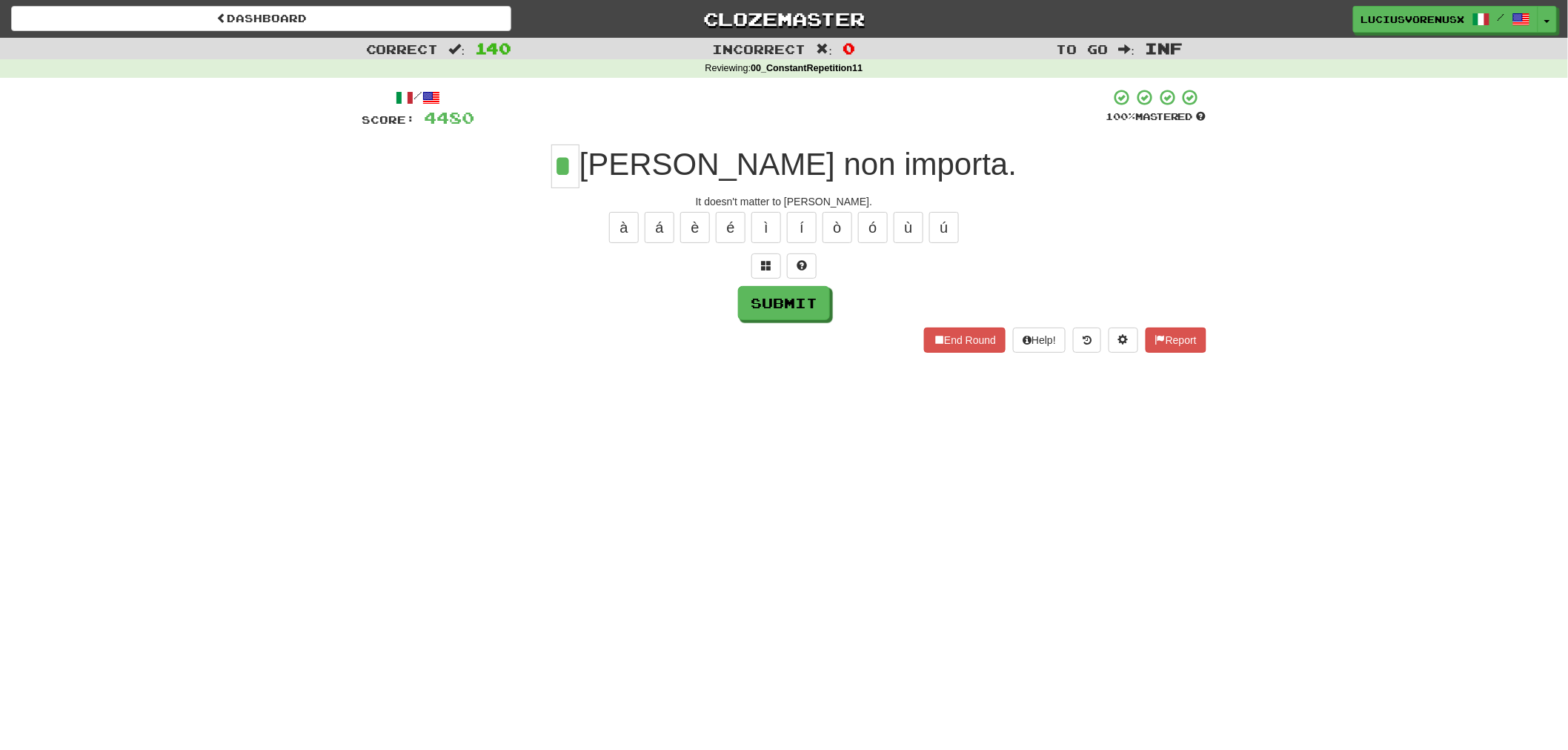
type input "*"
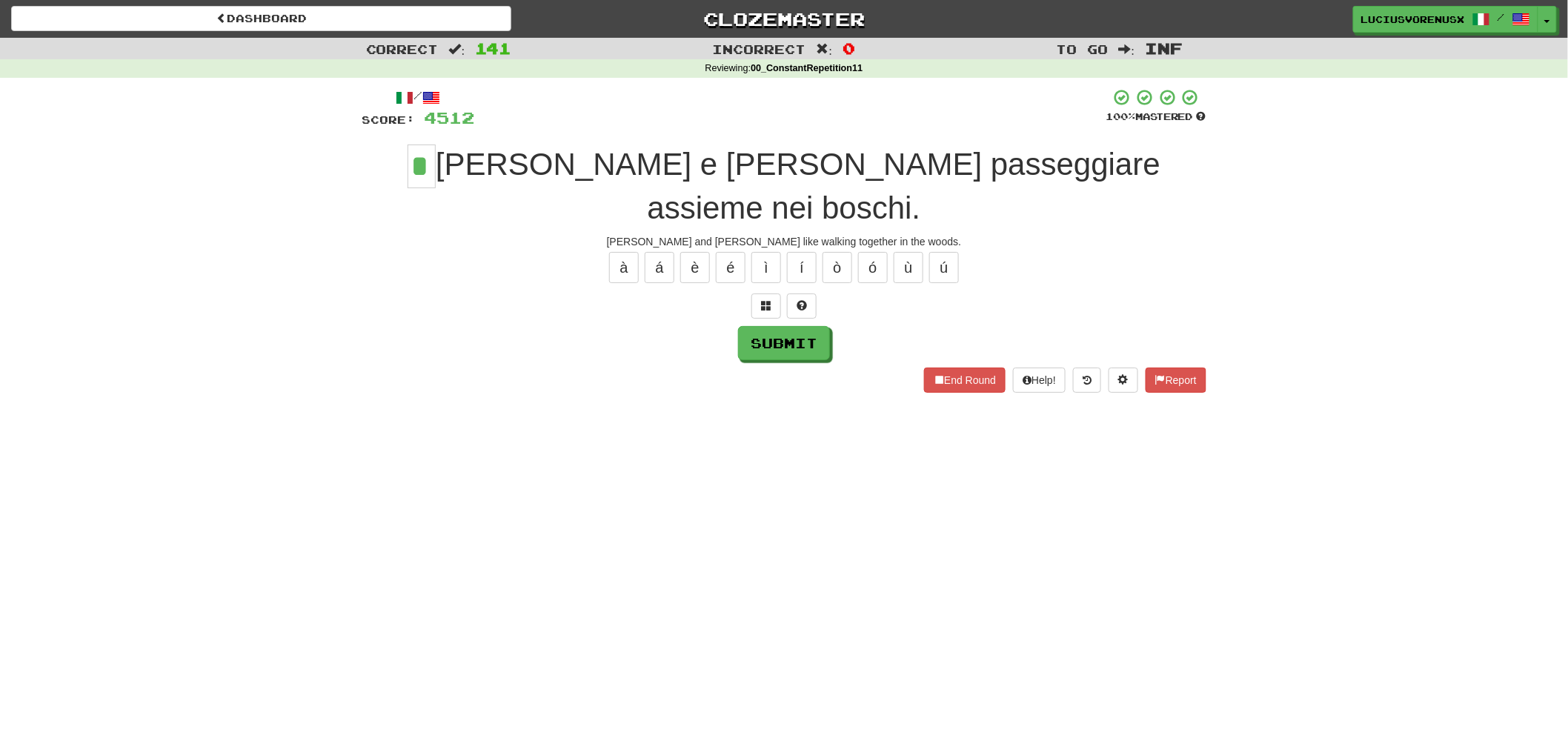
type input "*"
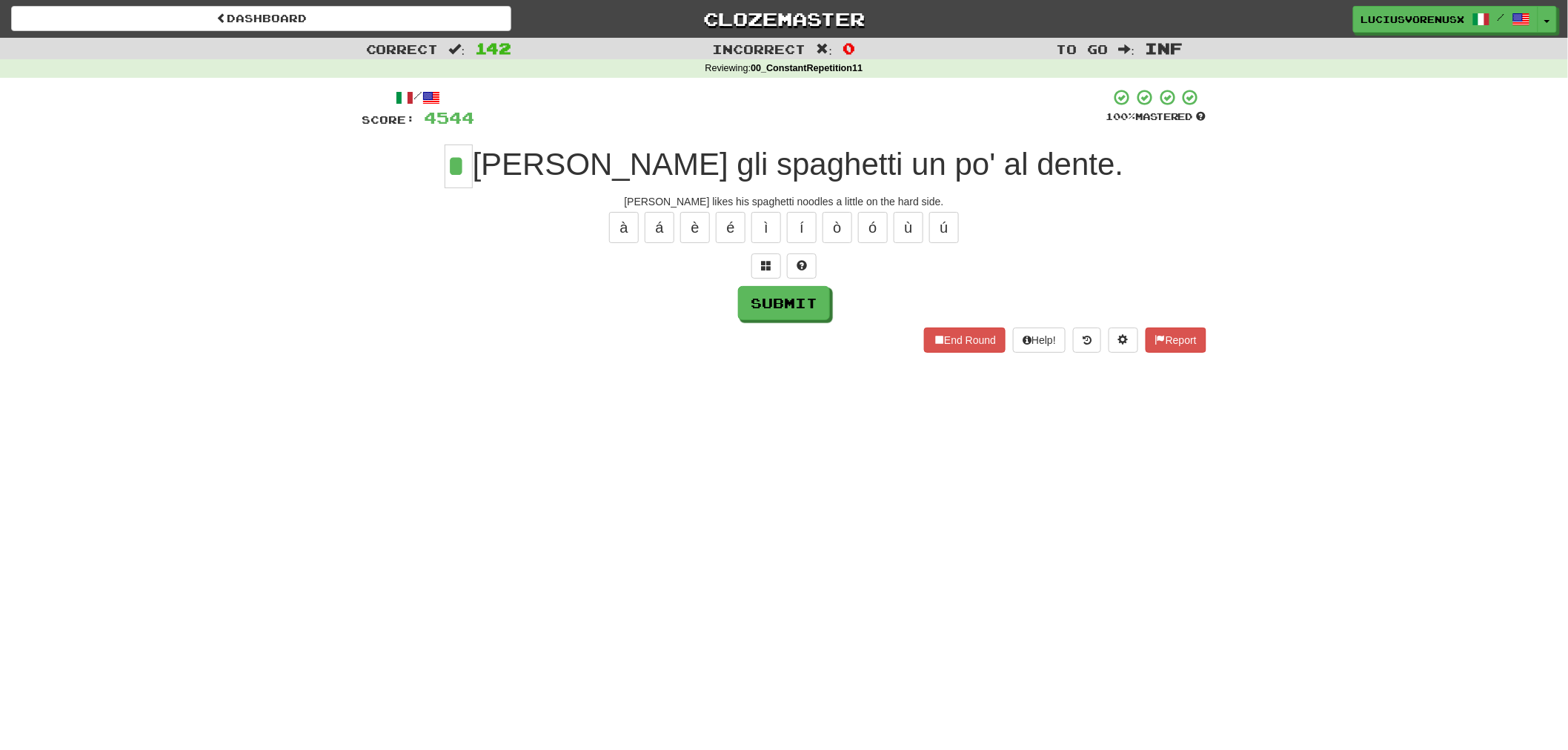
type input "*"
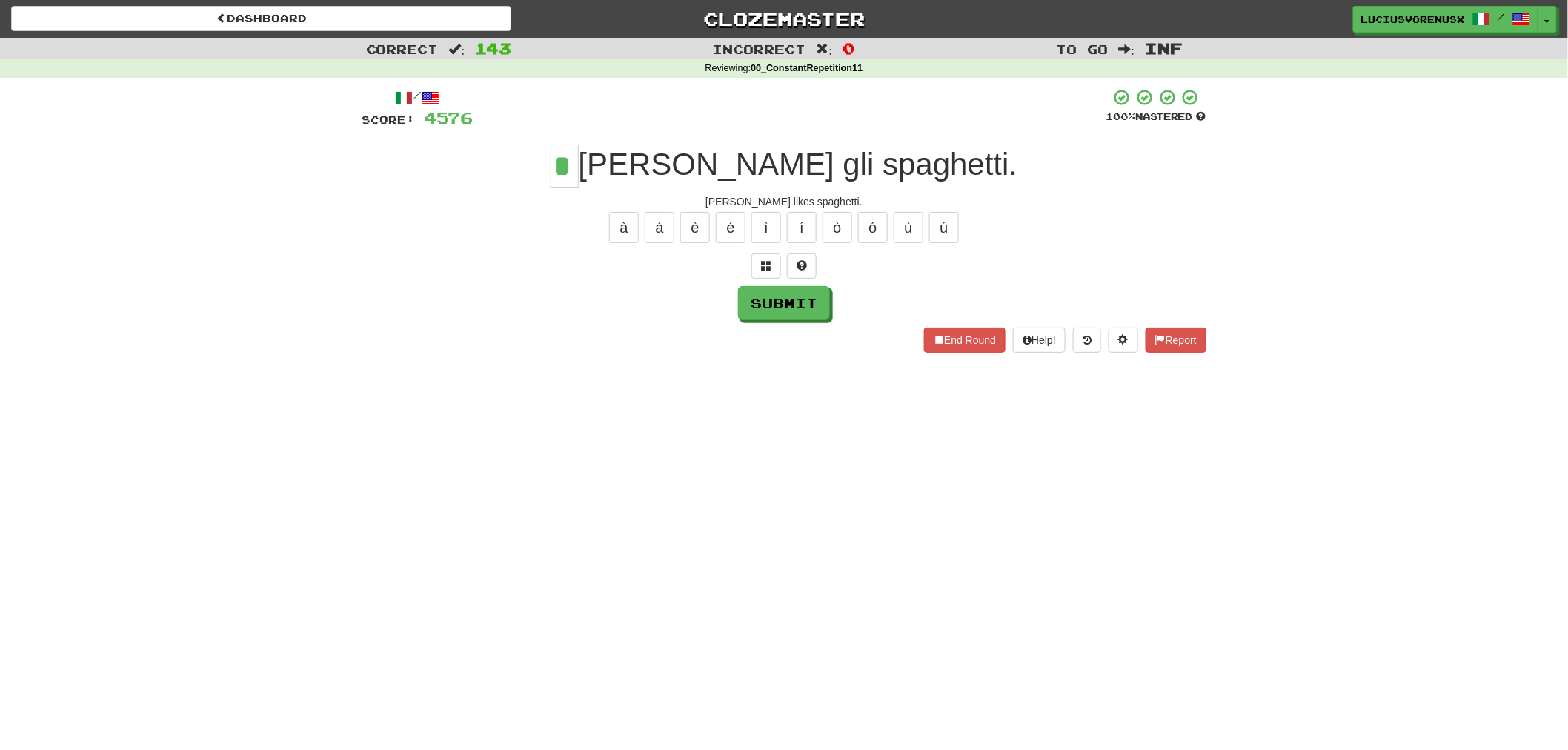
type input "*"
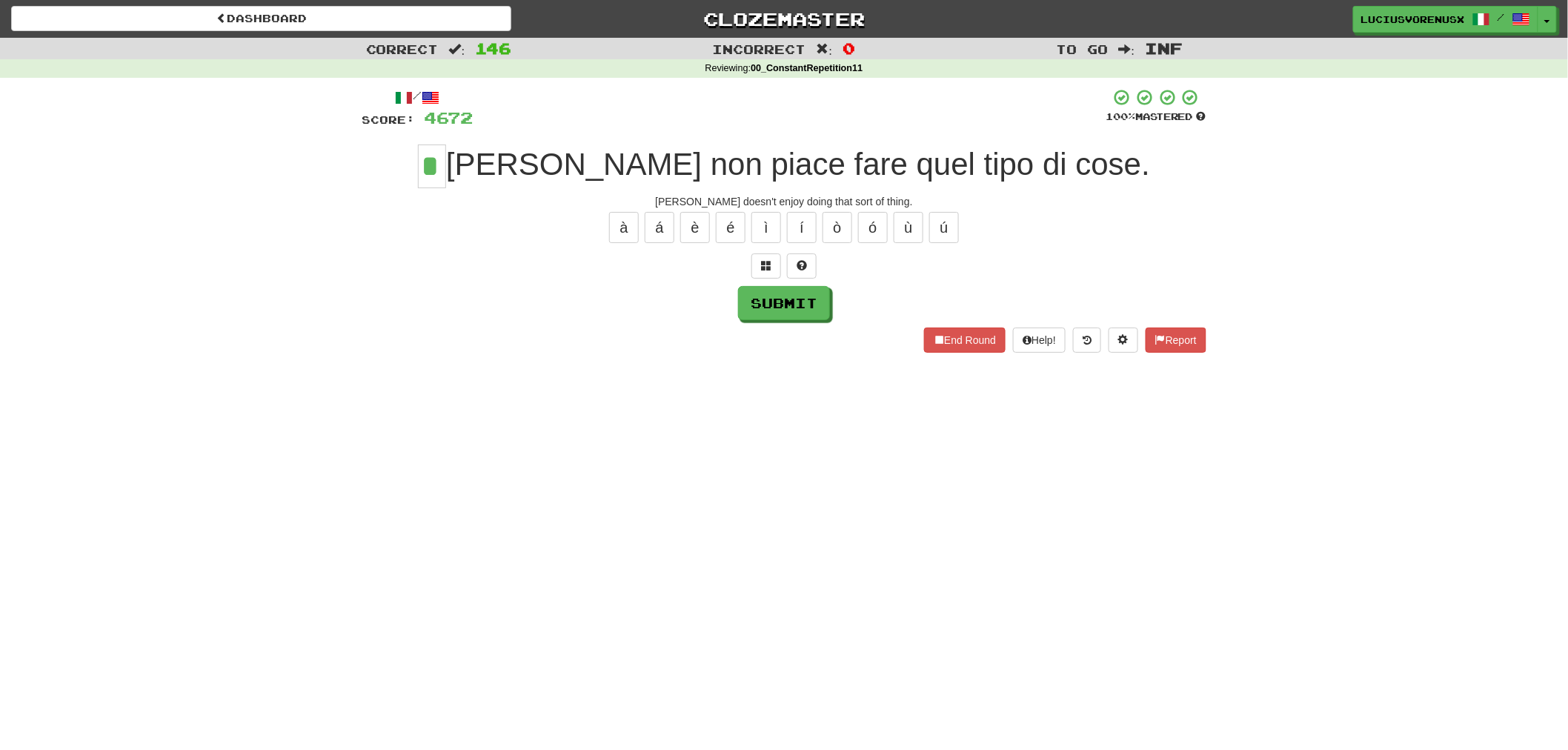
type input "*"
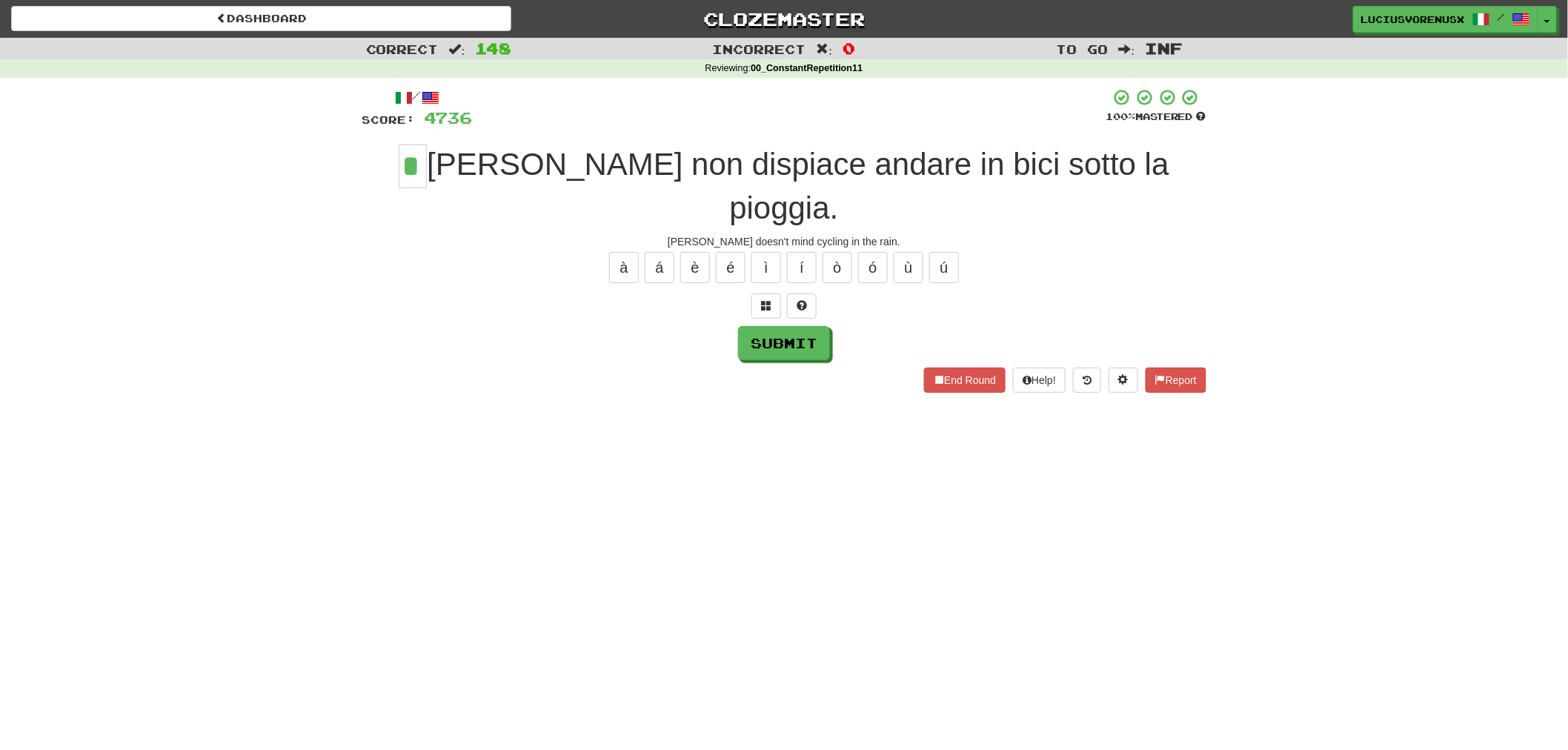
type input "*"
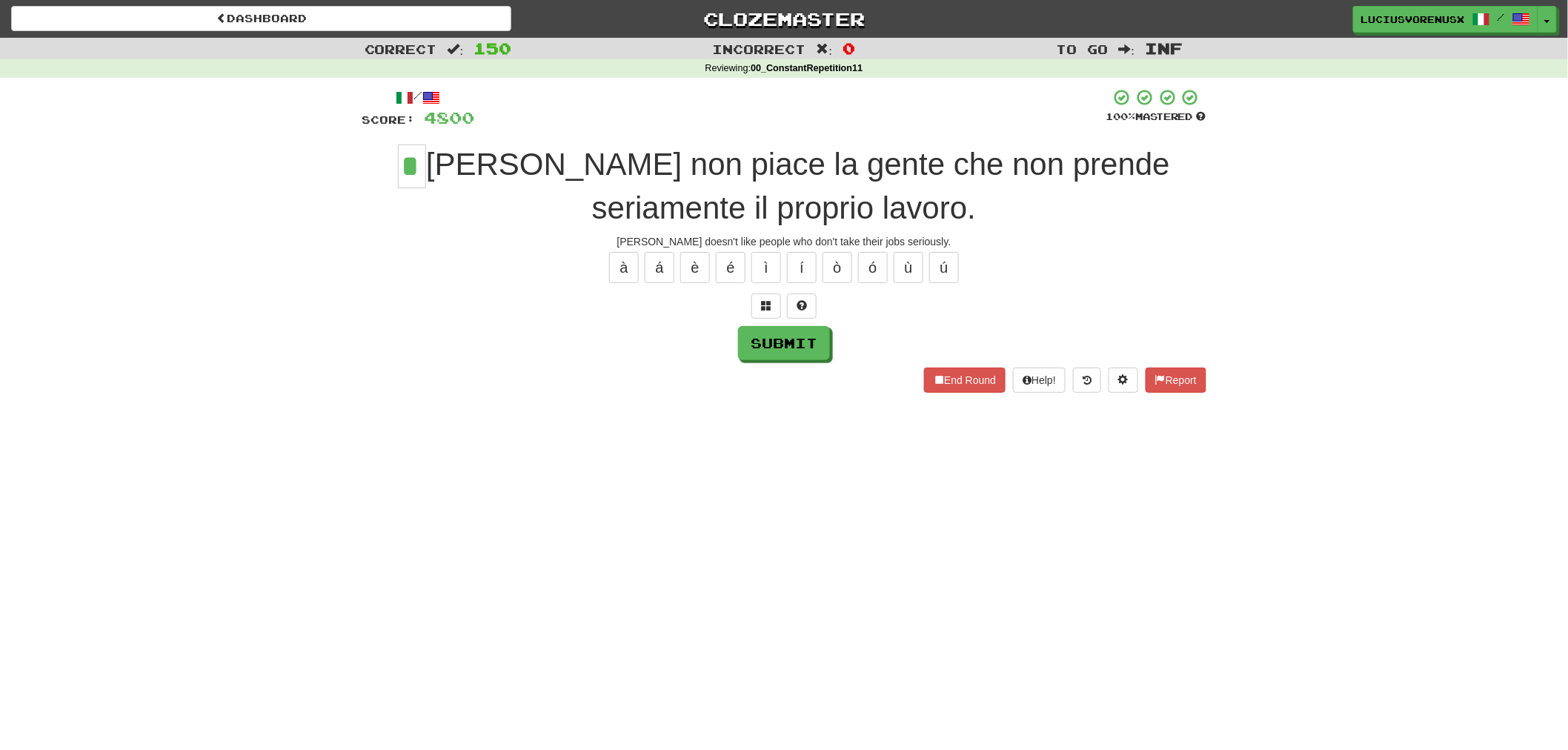
type input "*"
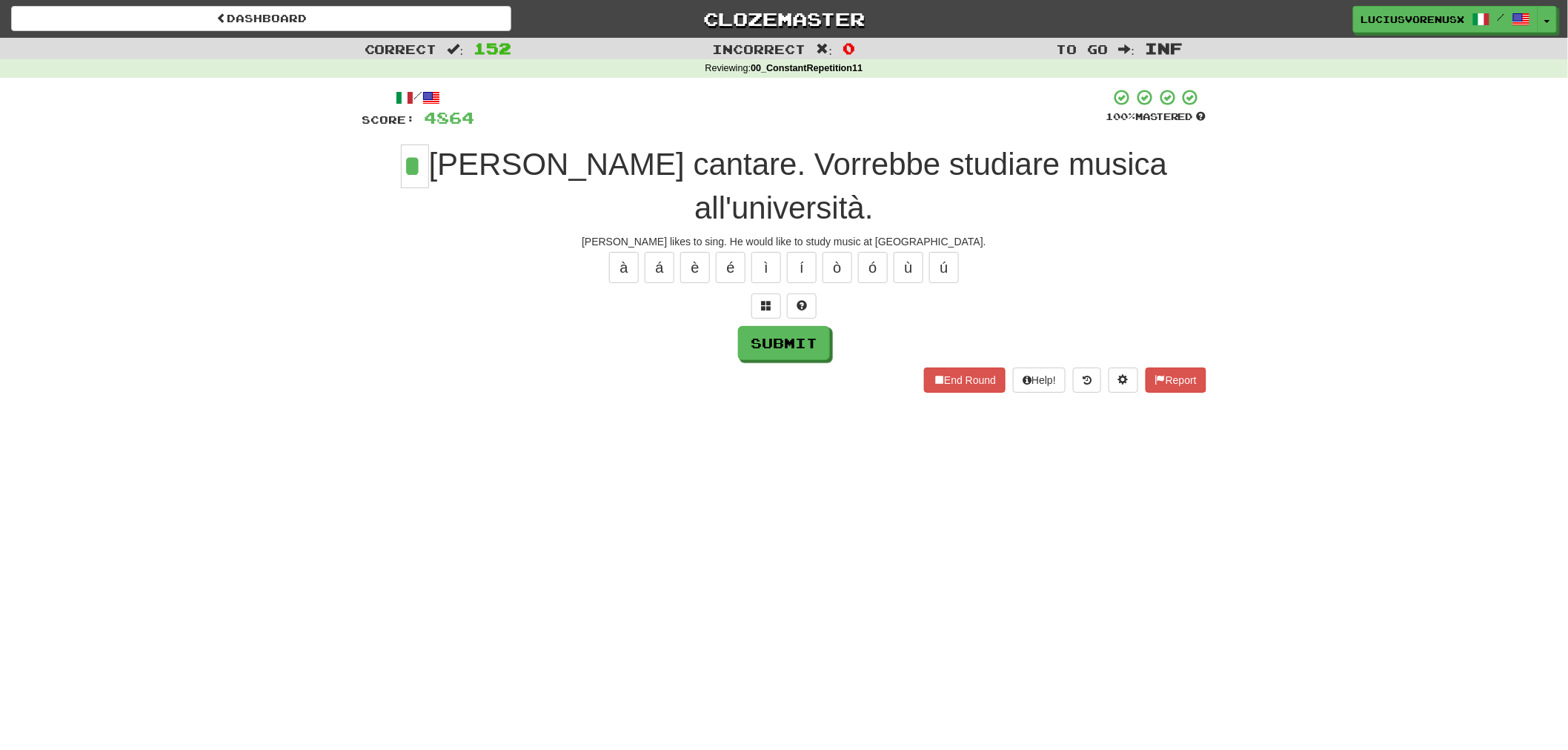
type input "*"
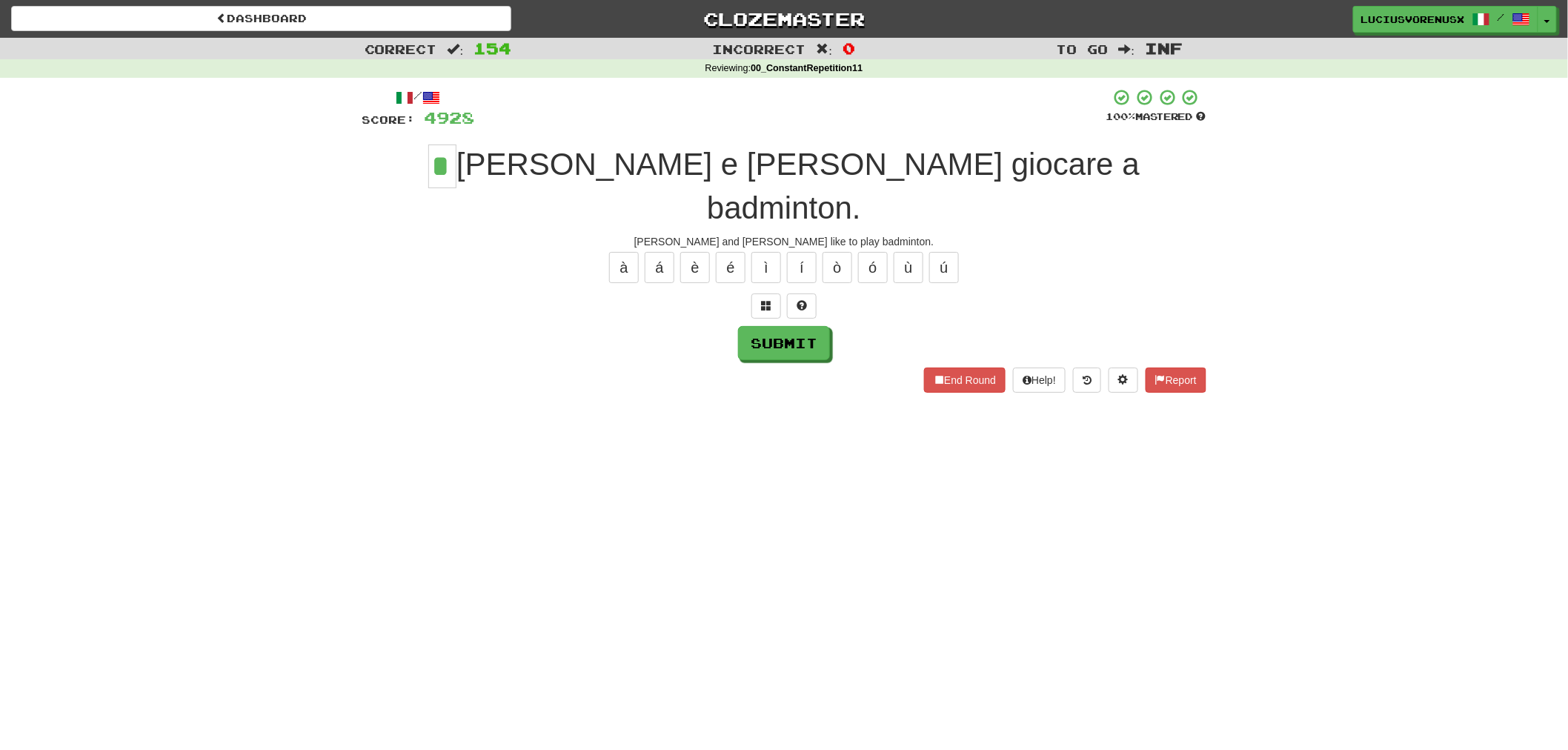
type input "*"
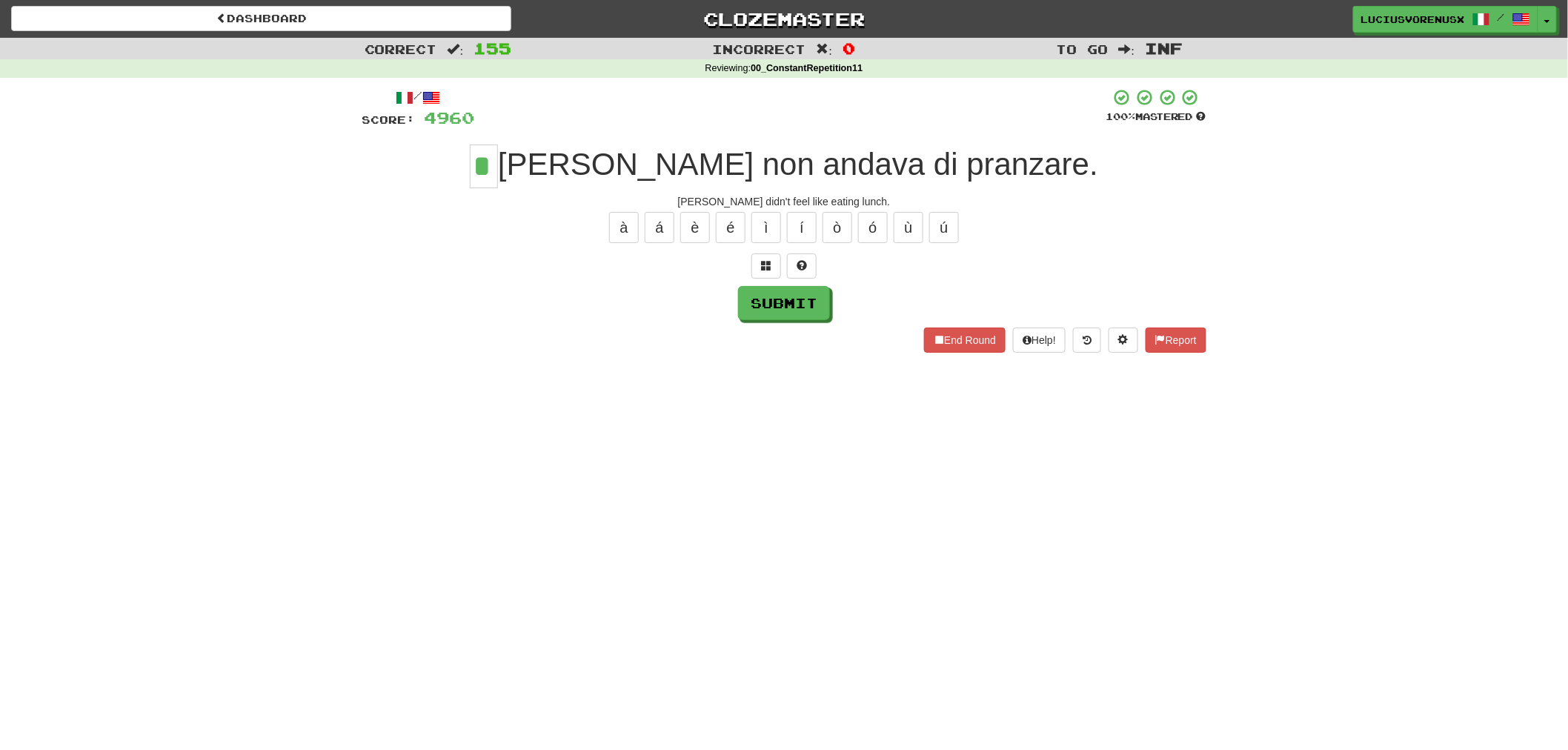
type input "*"
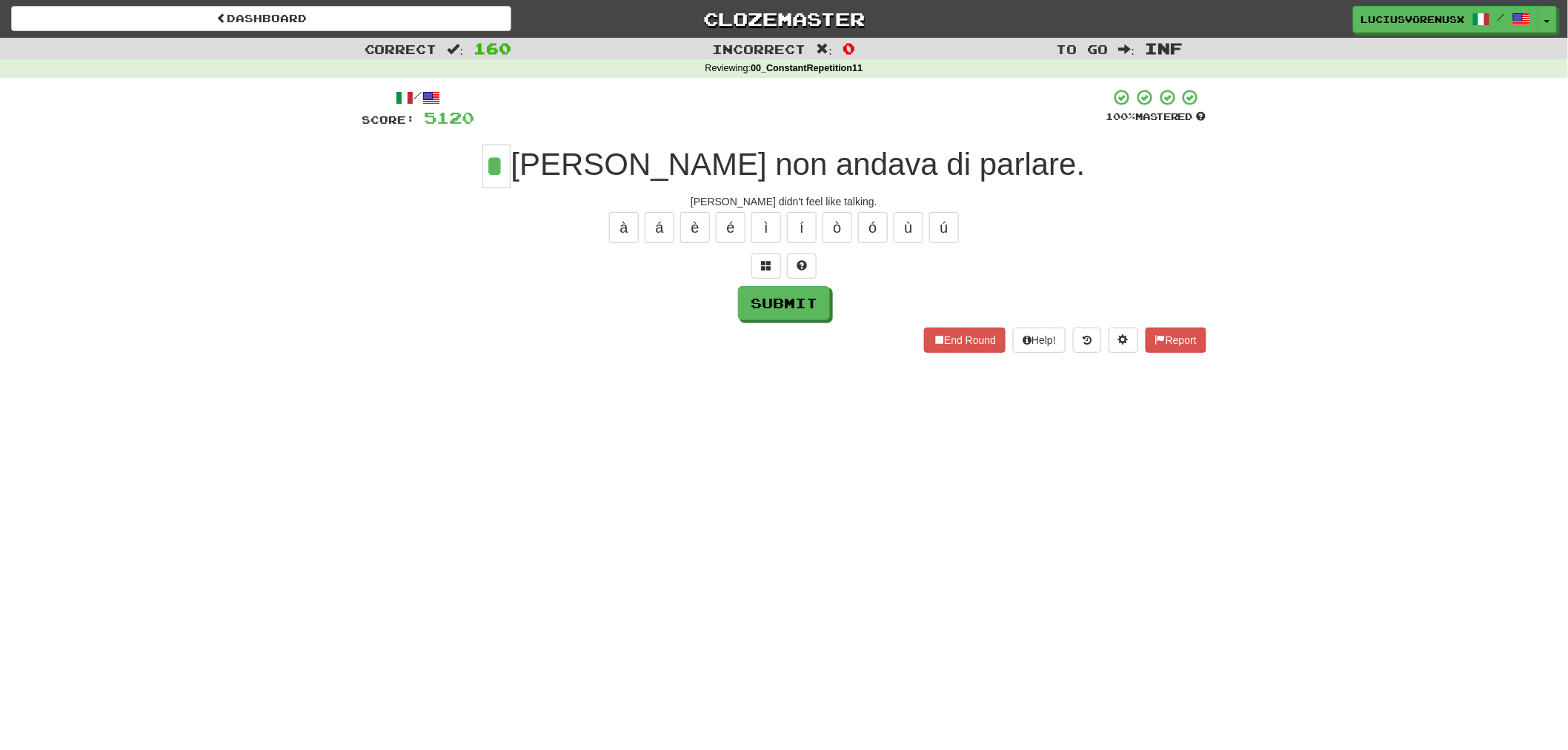
type input "*"
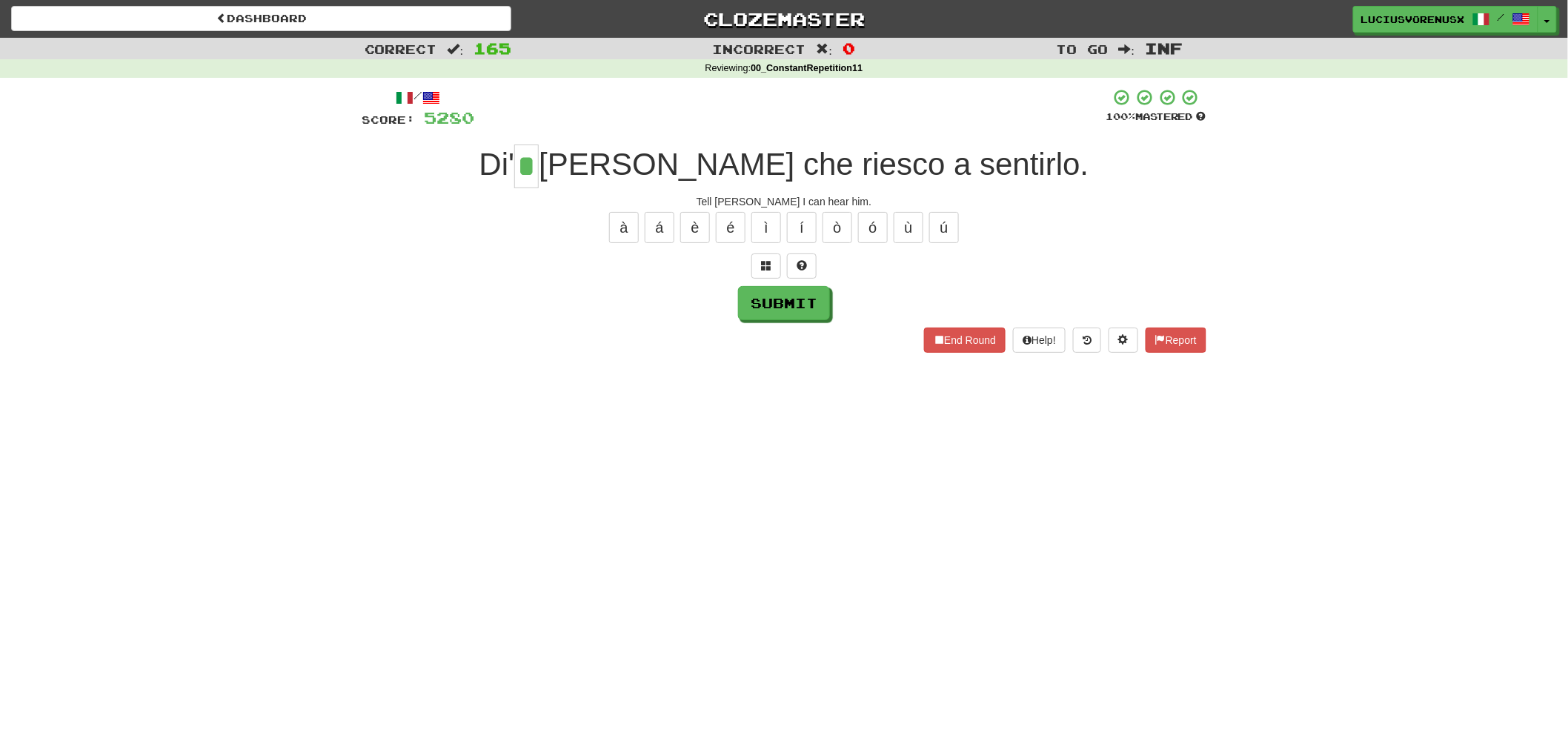
type input "*"
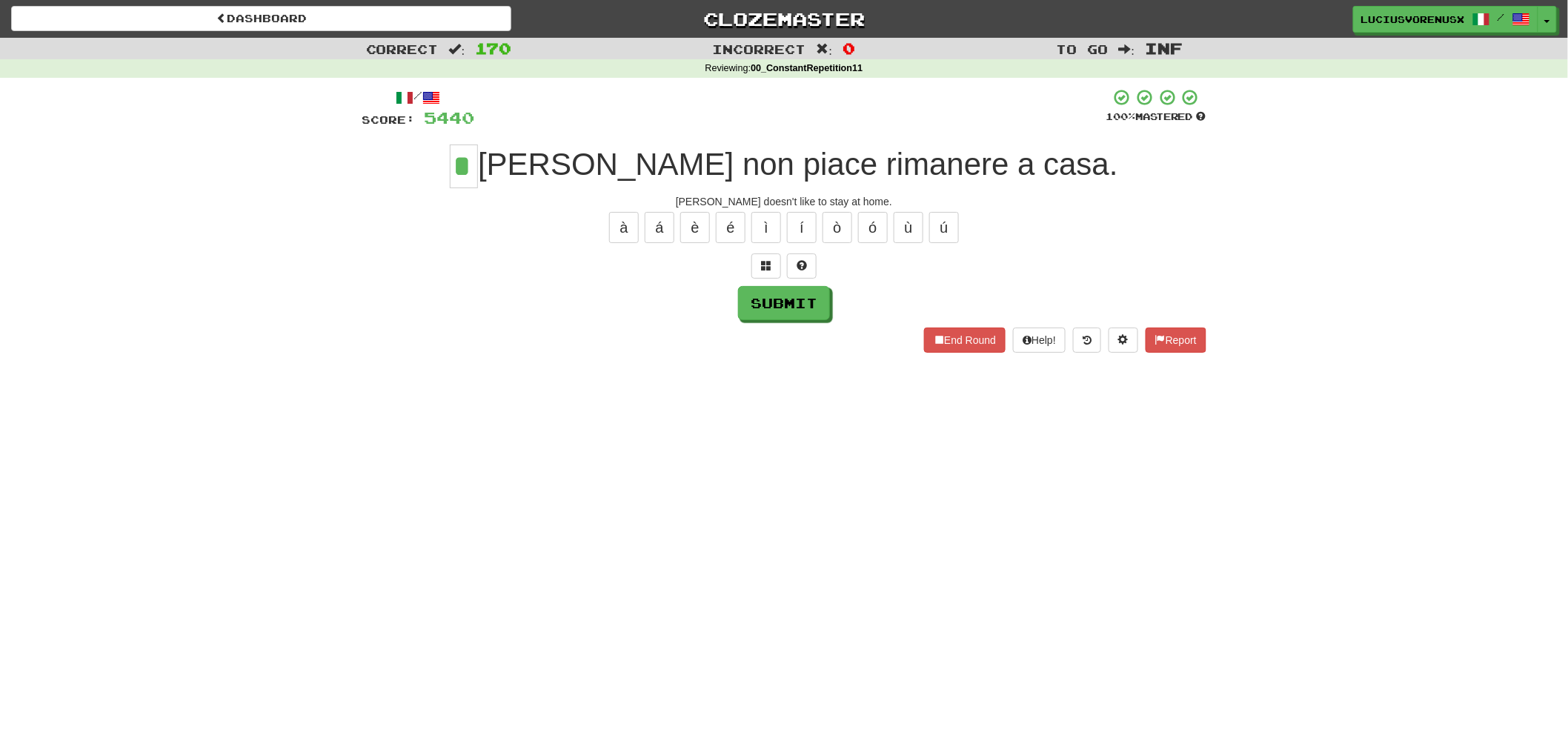
type input "*"
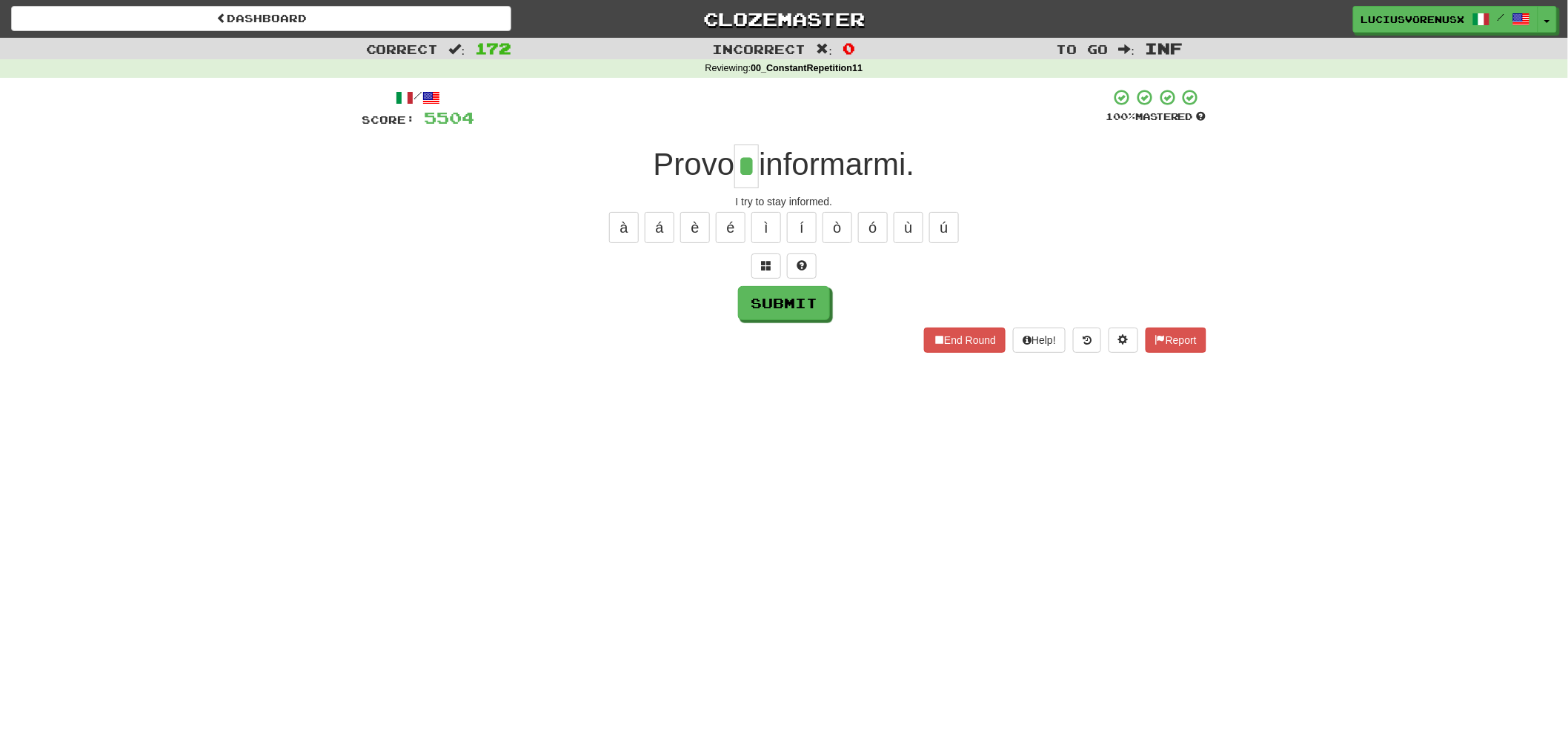
type input "*"
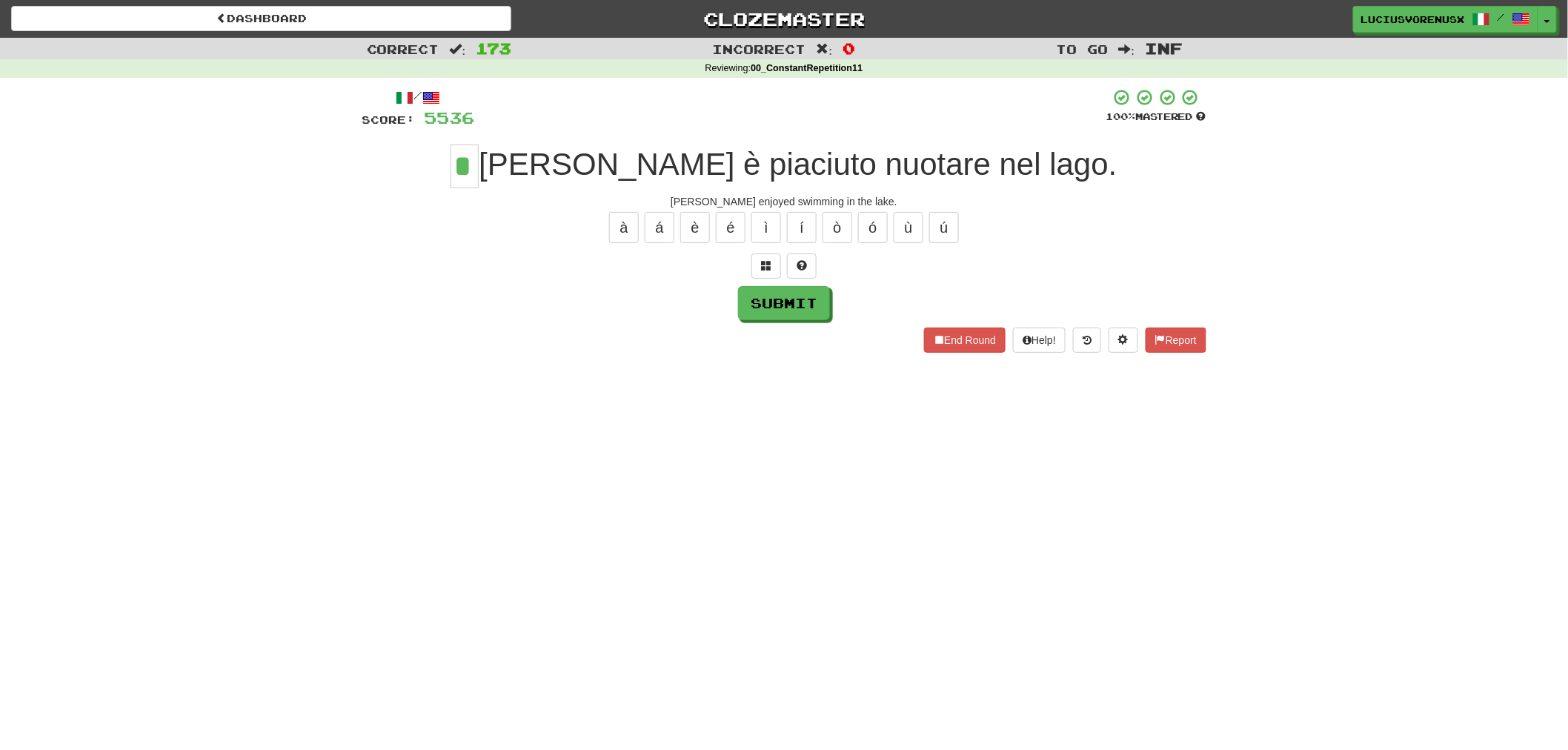
type input "*"
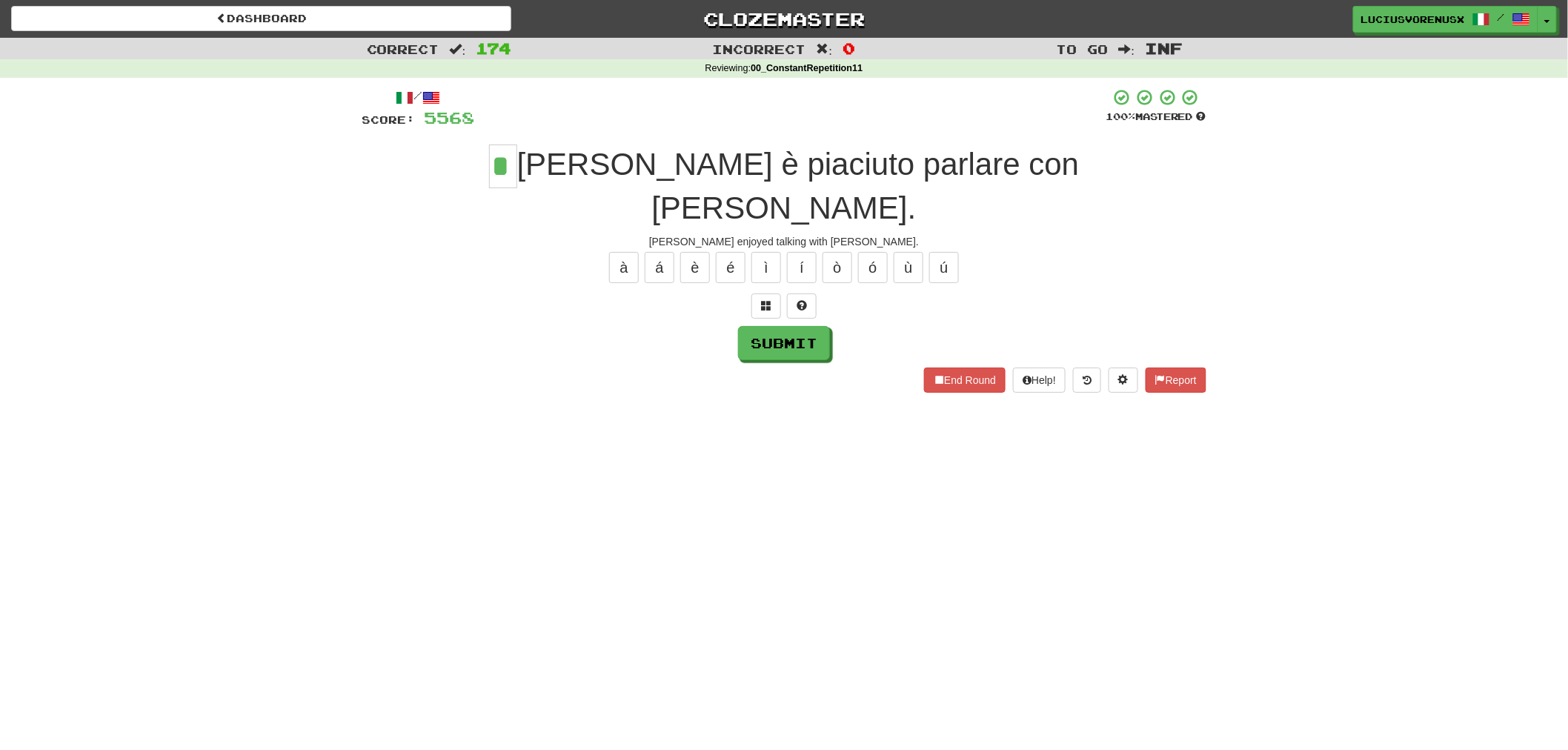
type input "*"
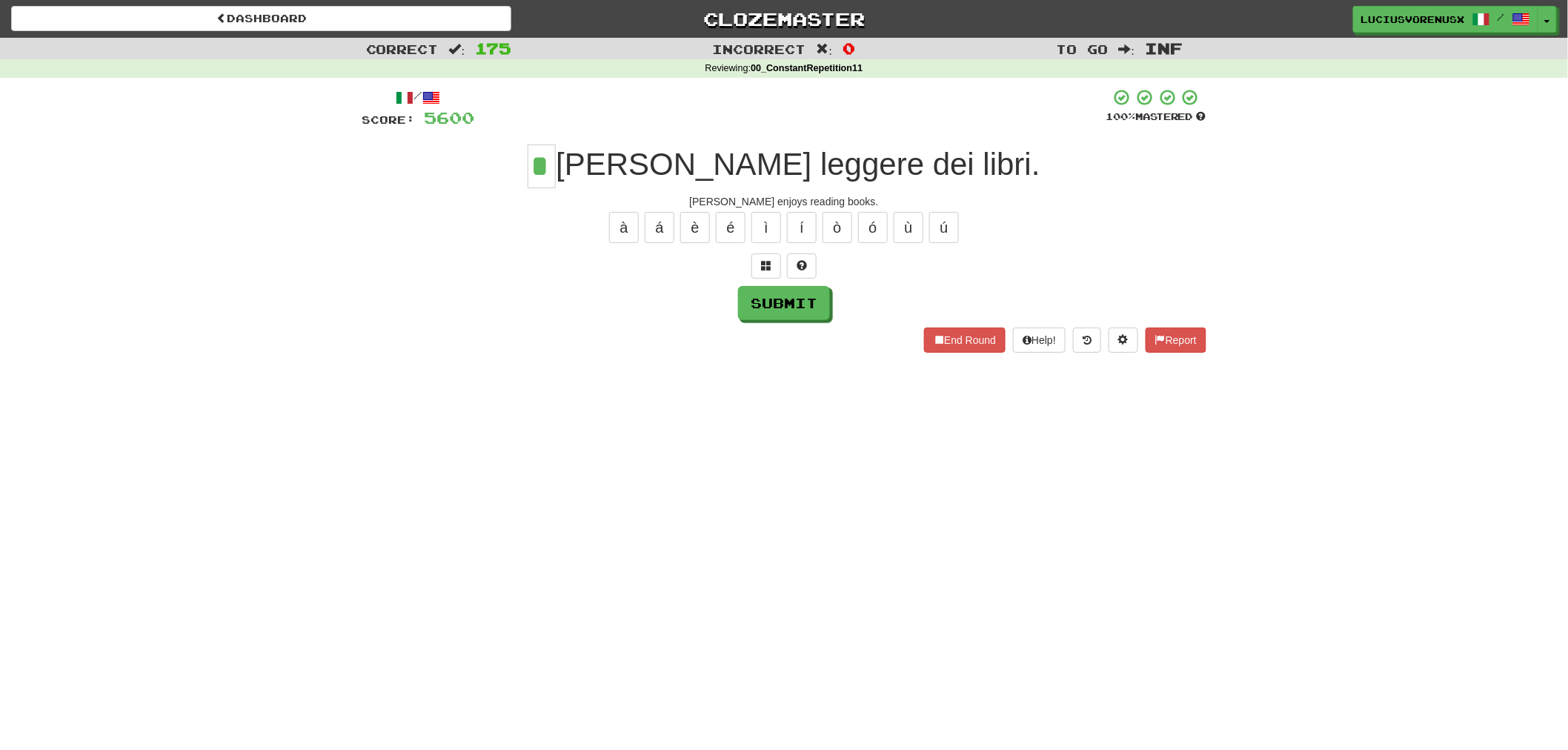
type input "*"
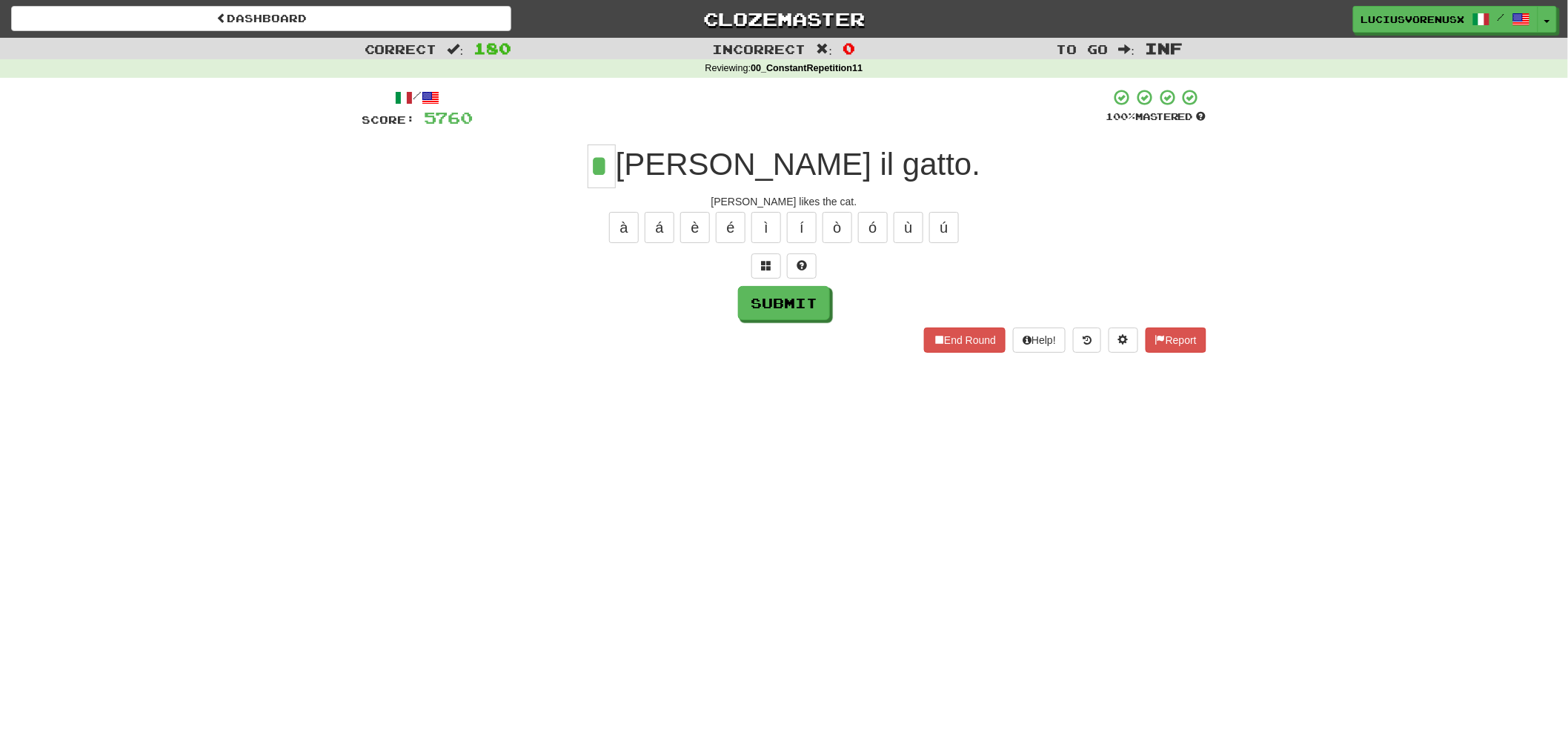
type input "*"
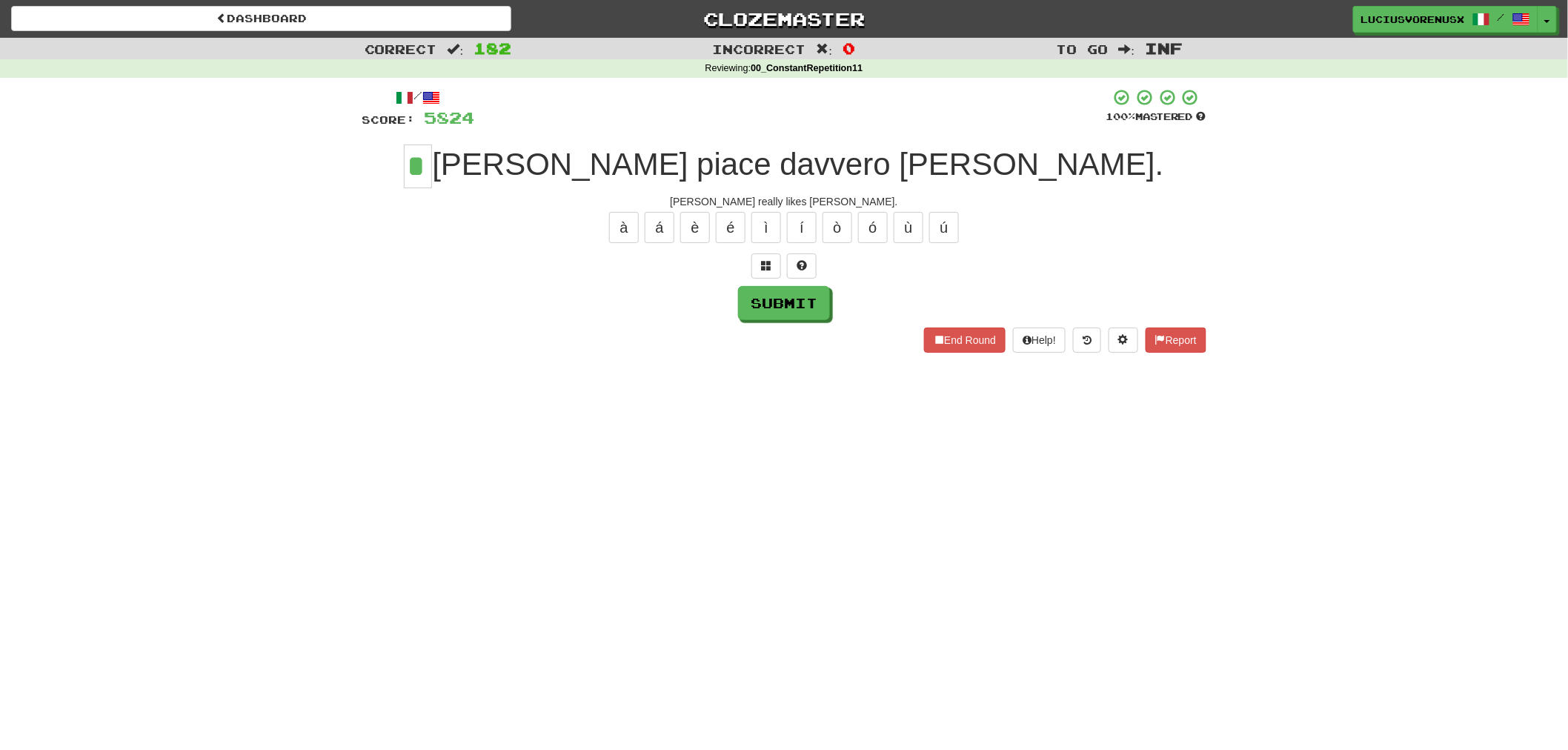
type input "*"
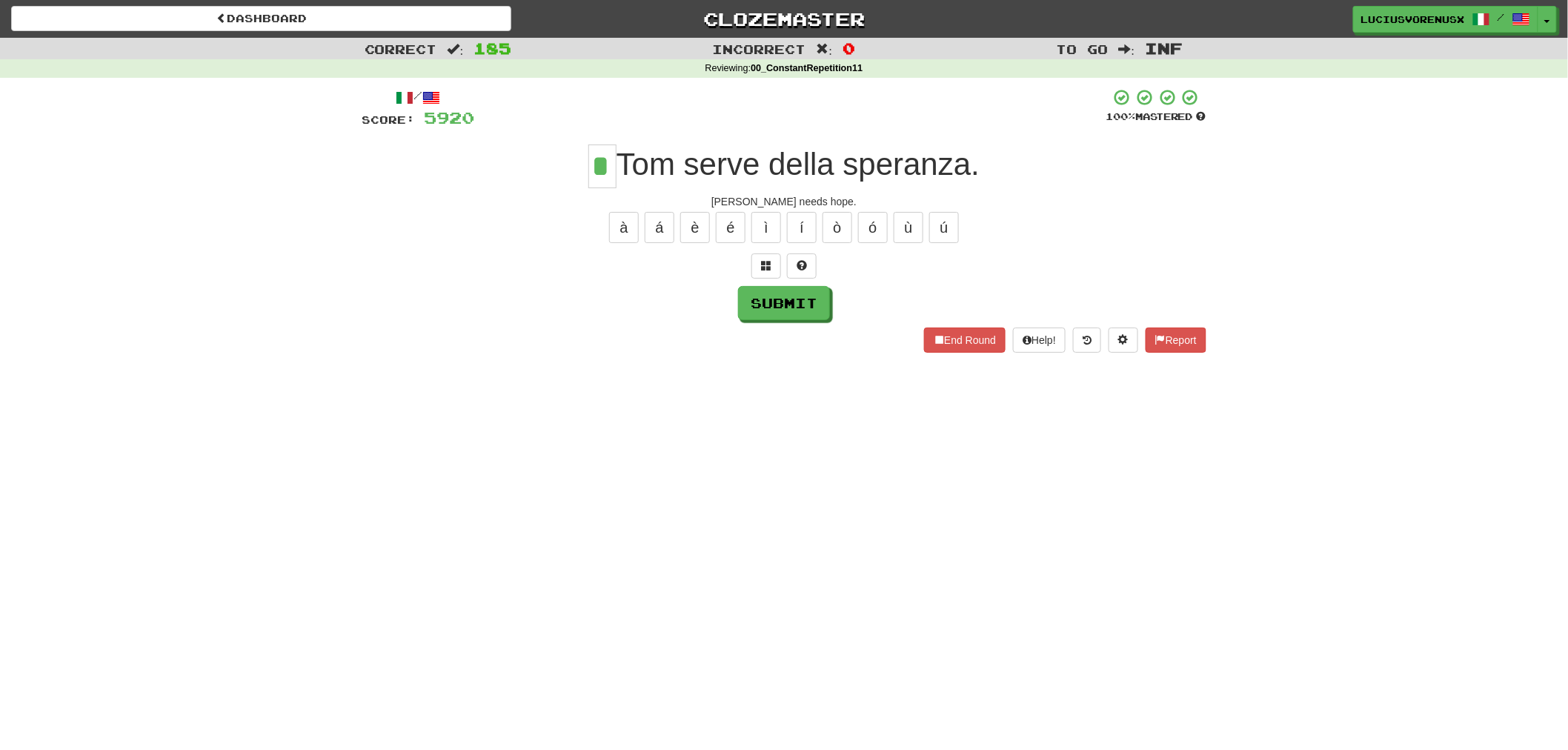
type input "*"
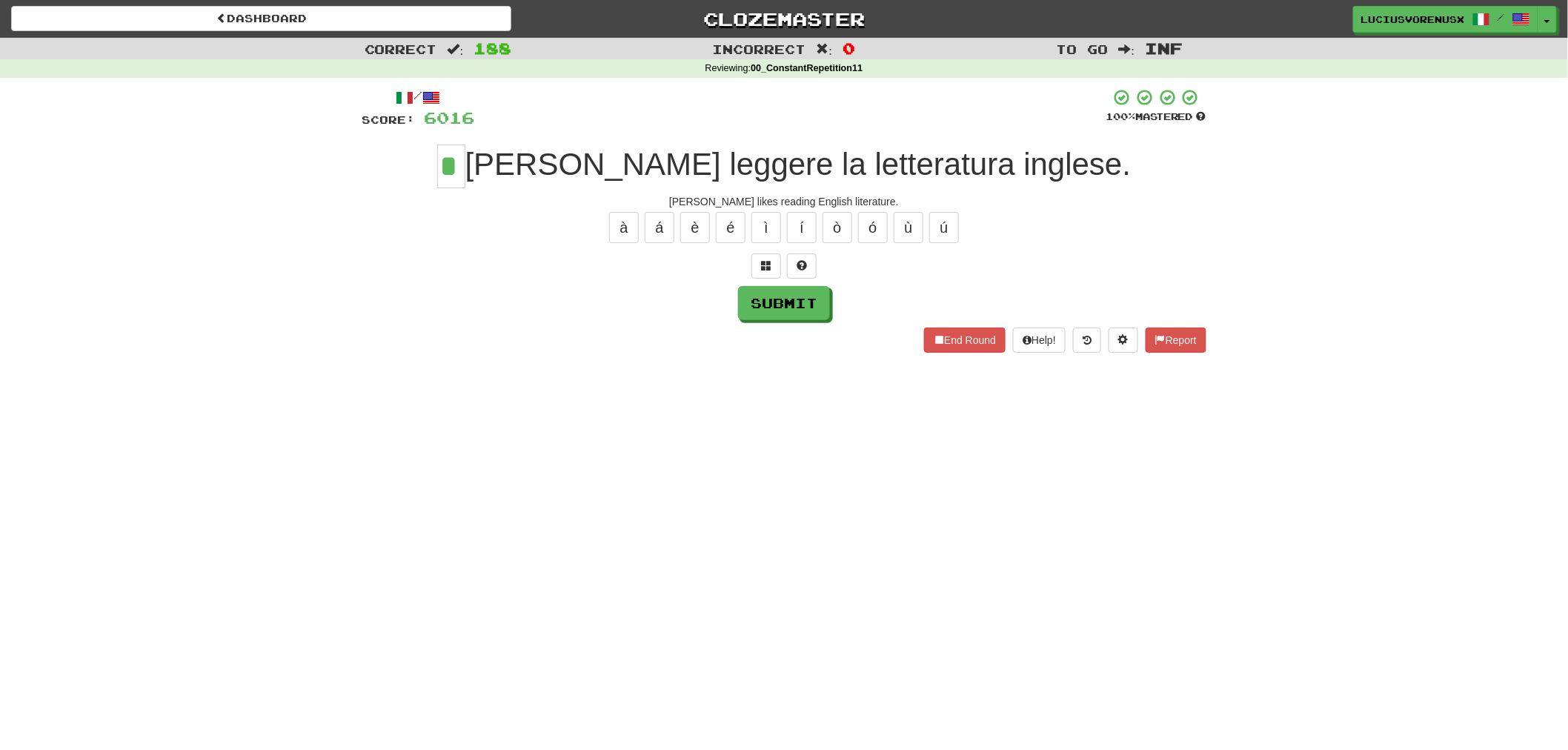
type input "*"
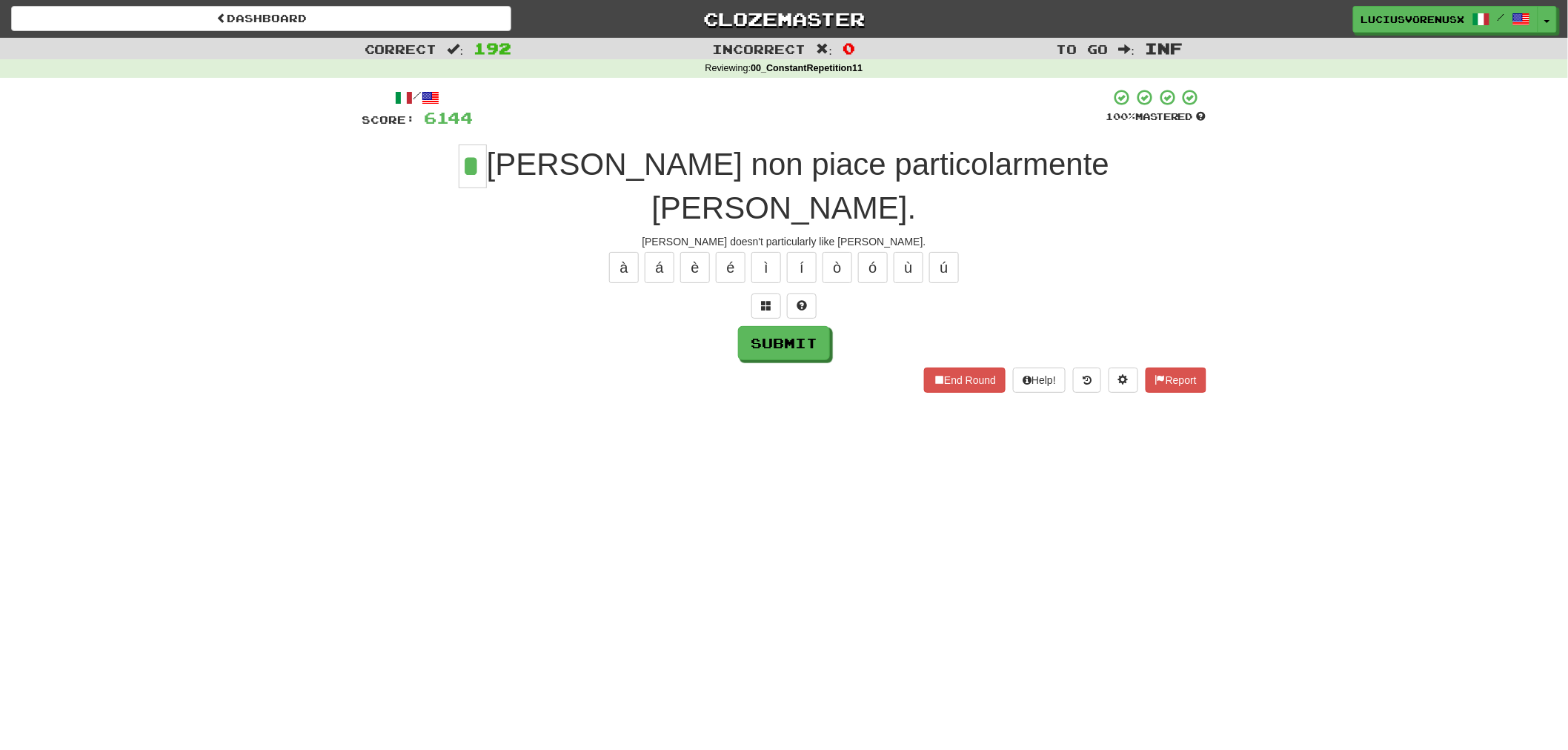
type input "*"
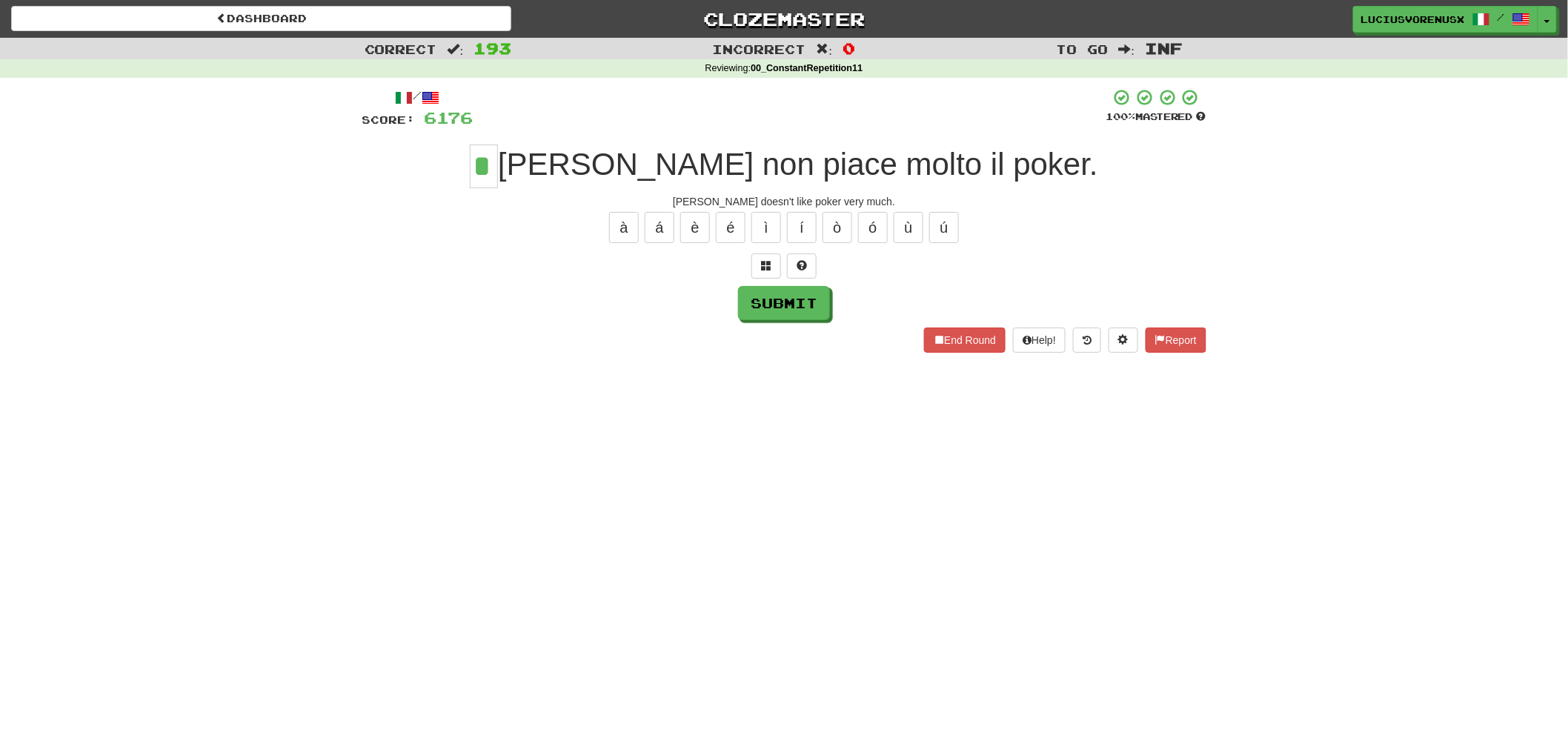
type input "*"
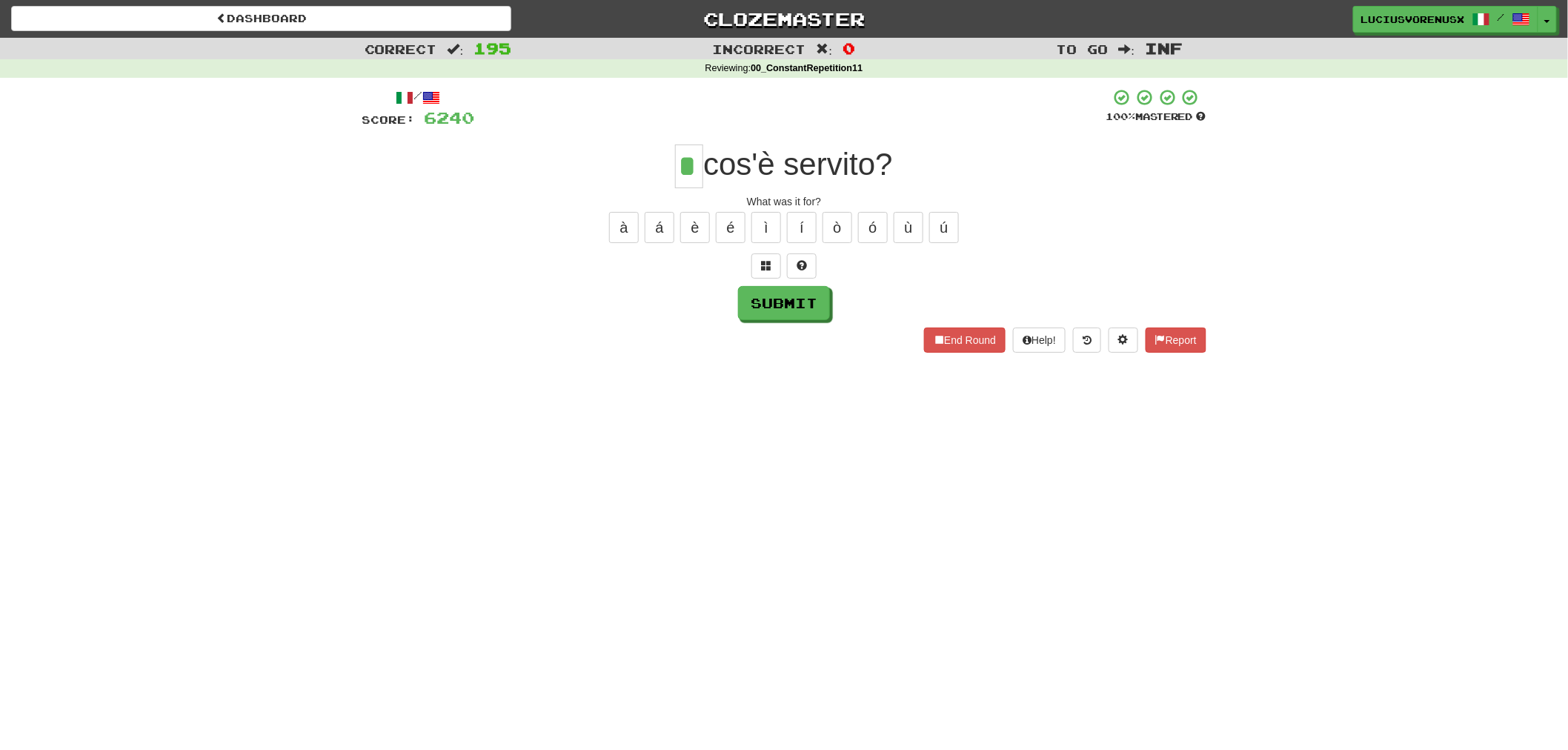
type input "*"
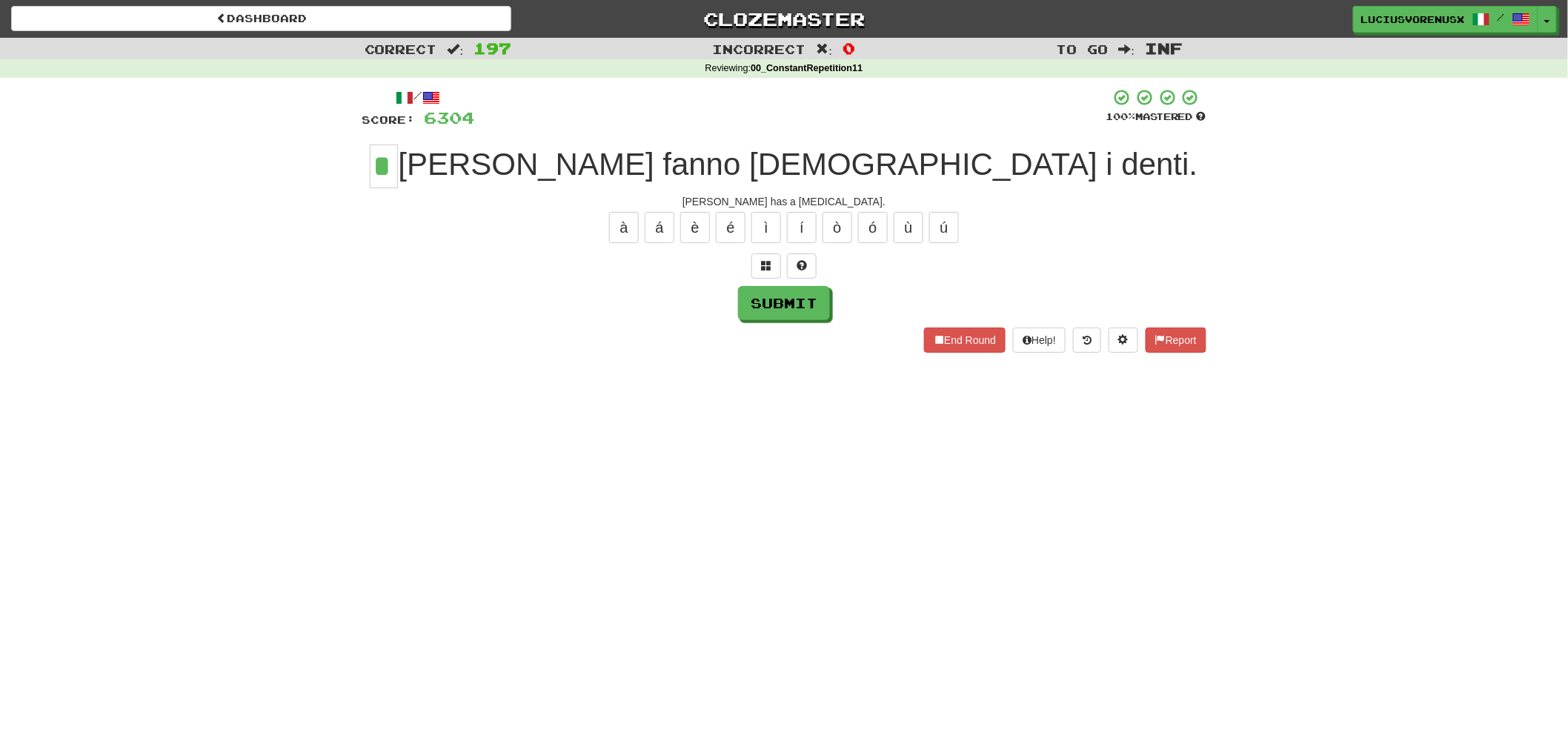
type input "*"
